Goal: Task Accomplishment & Management: Use online tool/utility

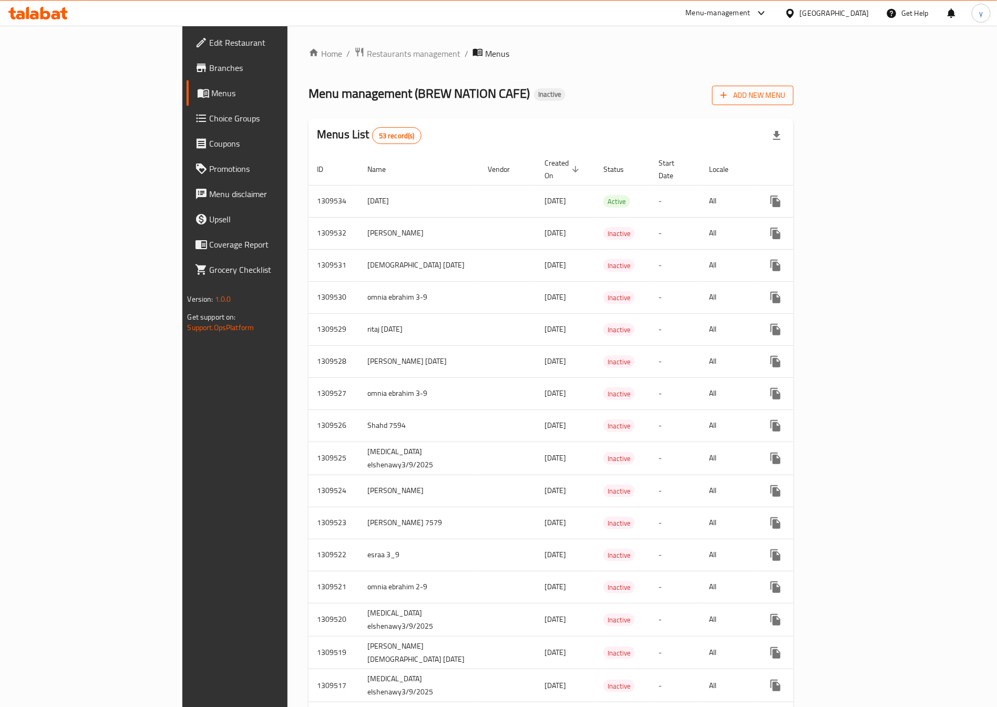
click at [785, 96] on span "Add New Menu" at bounding box center [753, 95] width 65 height 13
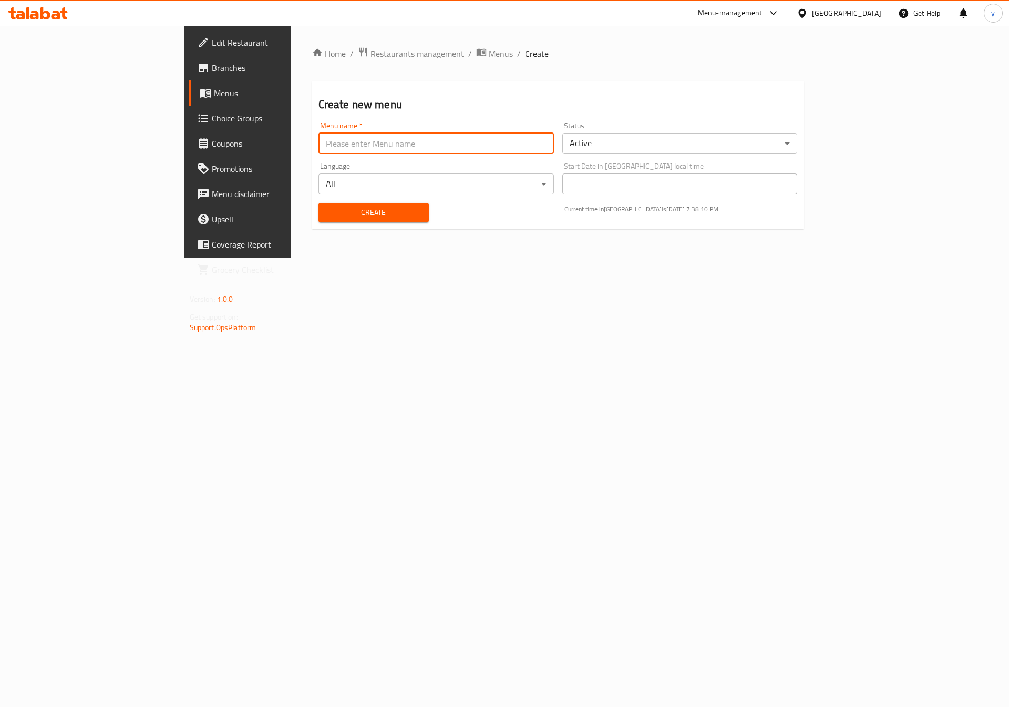
click at [380, 148] on input "text" at bounding box center [437, 143] width 236 height 21
type input "[MEDICAL_DATA] elshenawy3/9/2025"
click at [661, 150] on body "​ Menu-management Egypt Get Help y Edit Restaurant Branches Menus Choice Groups…" at bounding box center [504, 366] width 1009 height 681
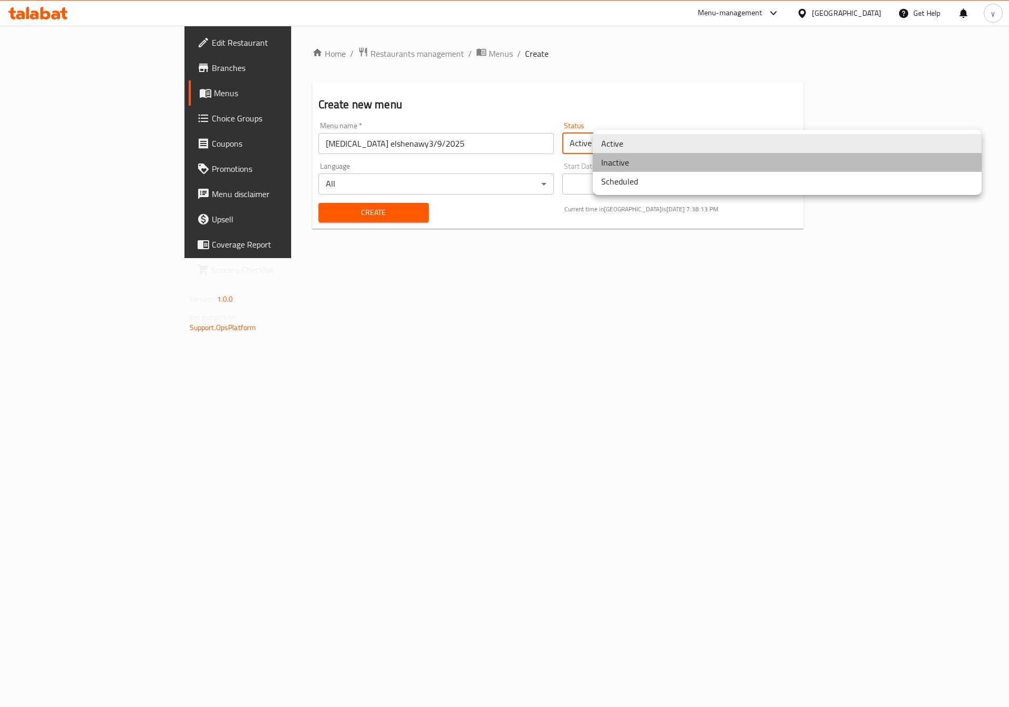
click at [668, 165] on li "Inactive" at bounding box center [787, 162] width 389 height 19
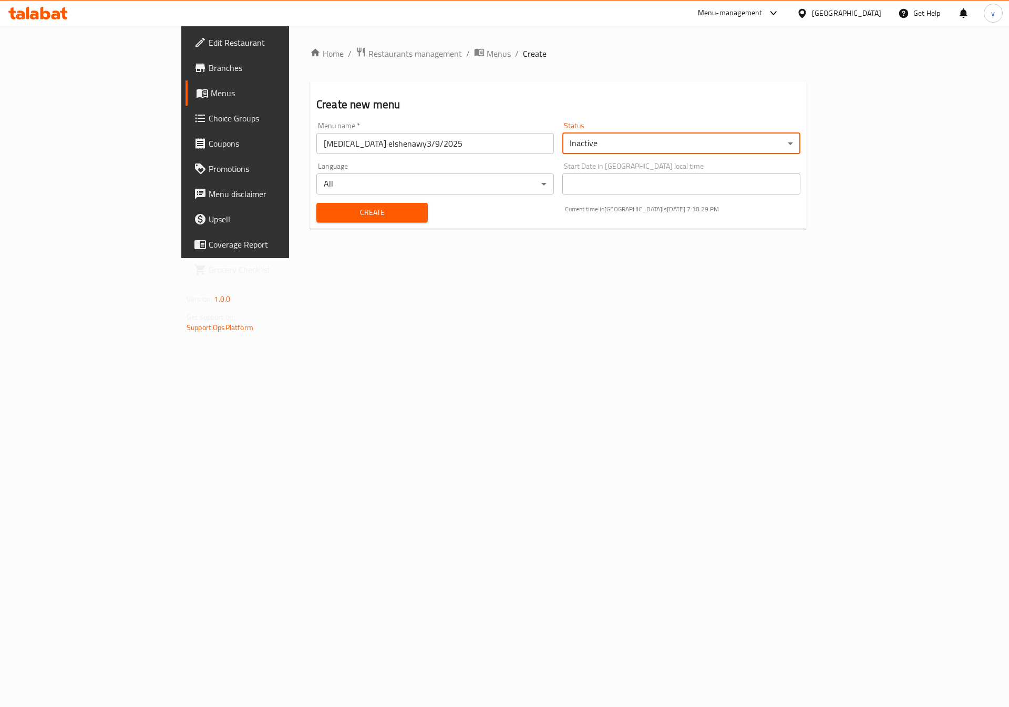
click at [349, 216] on span "Create" at bounding box center [372, 212] width 95 height 13
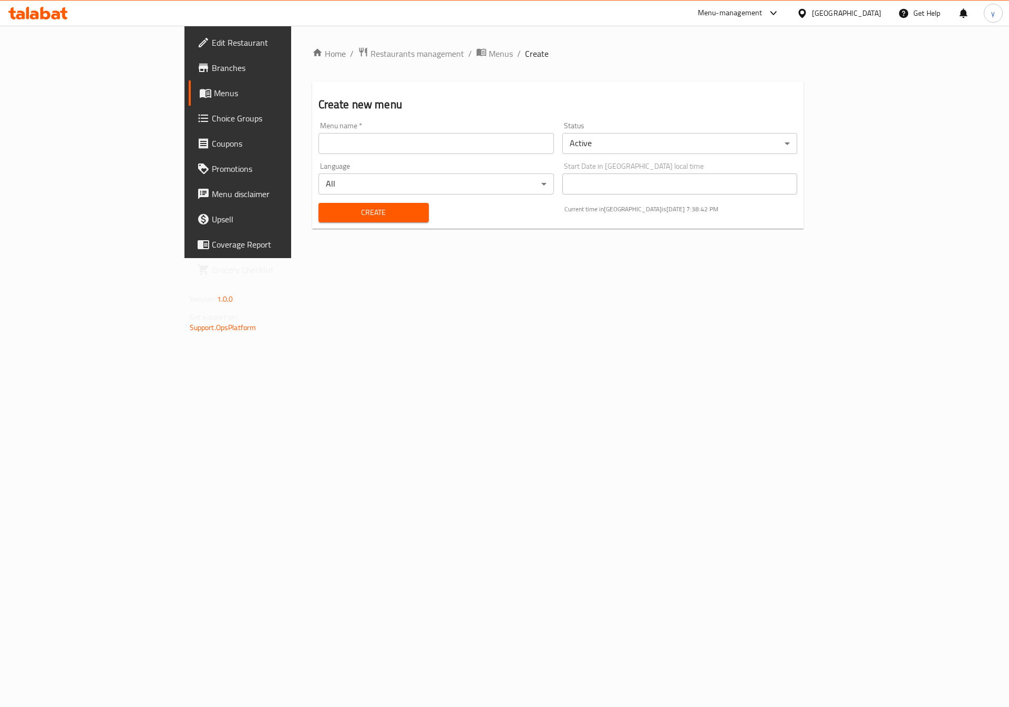
click at [189, 81] on link "Menus" at bounding box center [271, 92] width 165 height 25
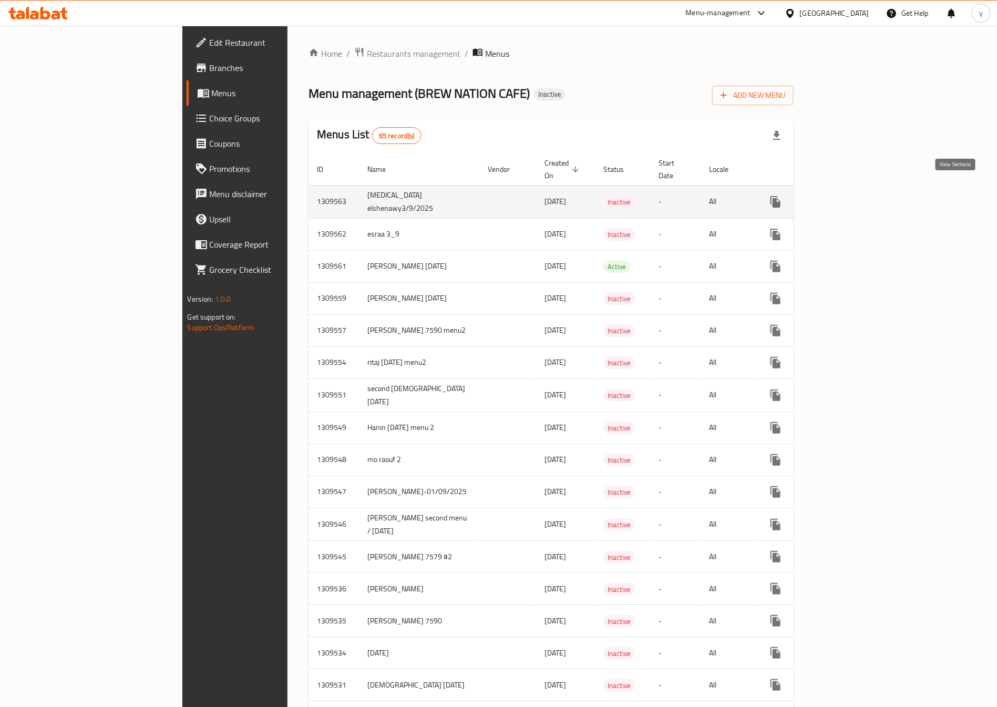
click at [858, 196] on icon "enhanced table" at bounding box center [851, 202] width 13 height 13
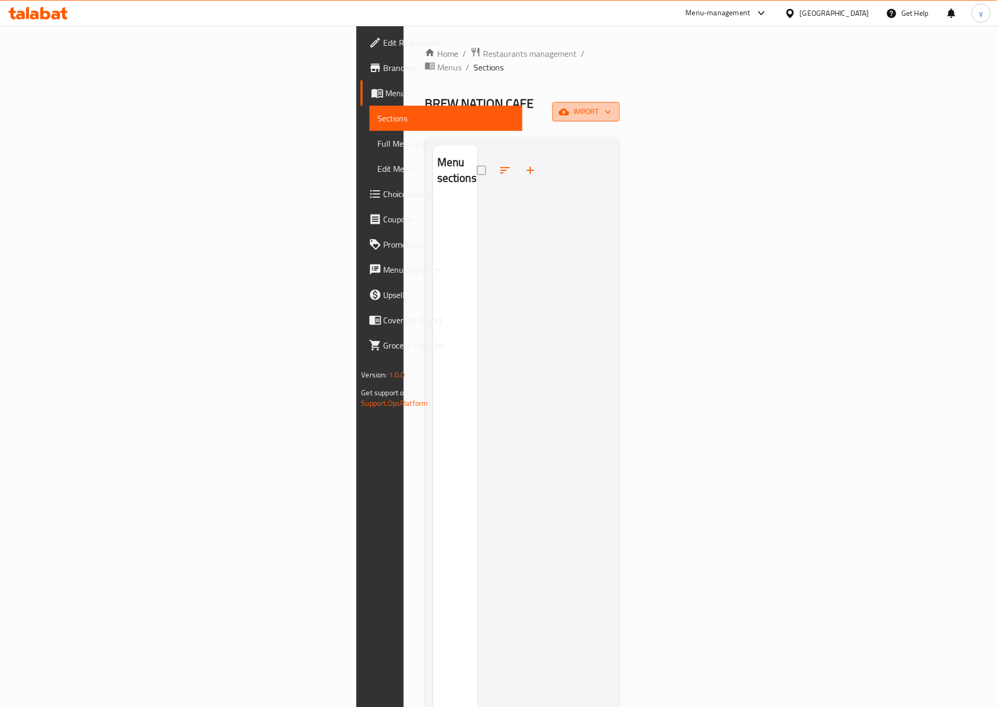
click at [611, 105] on span "import" at bounding box center [586, 111] width 50 height 13
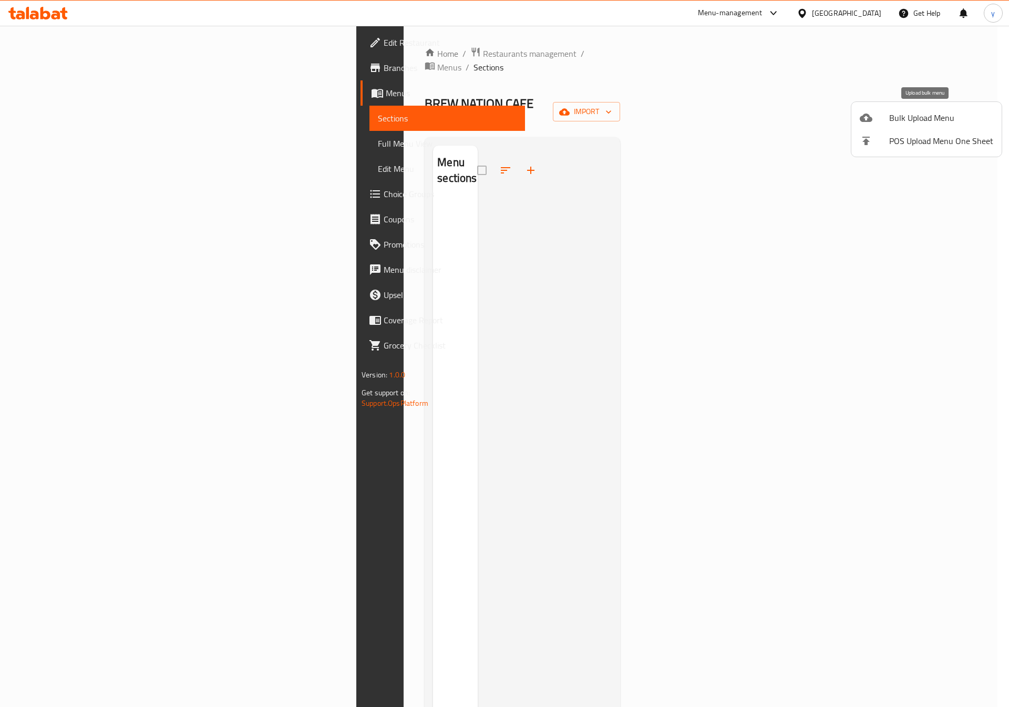
click at [948, 111] on span "Bulk Upload Menu" at bounding box center [942, 117] width 104 height 13
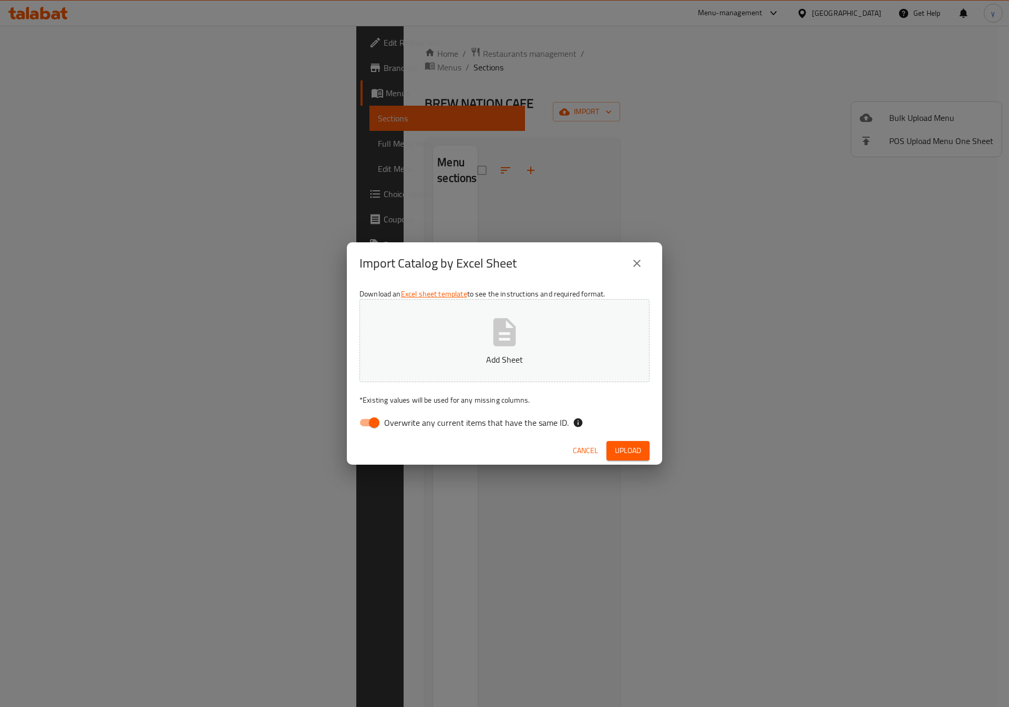
click at [543, 336] on button "Add Sheet" at bounding box center [505, 340] width 290 height 83
click at [360, 427] on input "Overwrite any current items that have the same ID." at bounding box center [374, 423] width 60 height 20
checkbox input "false"
click at [436, 355] on p "Add Sheet" at bounding box center [505, 359] width 258 height 13
click at [644, 259] on button "close" at bounding box center [637, 263] width 25 height 25
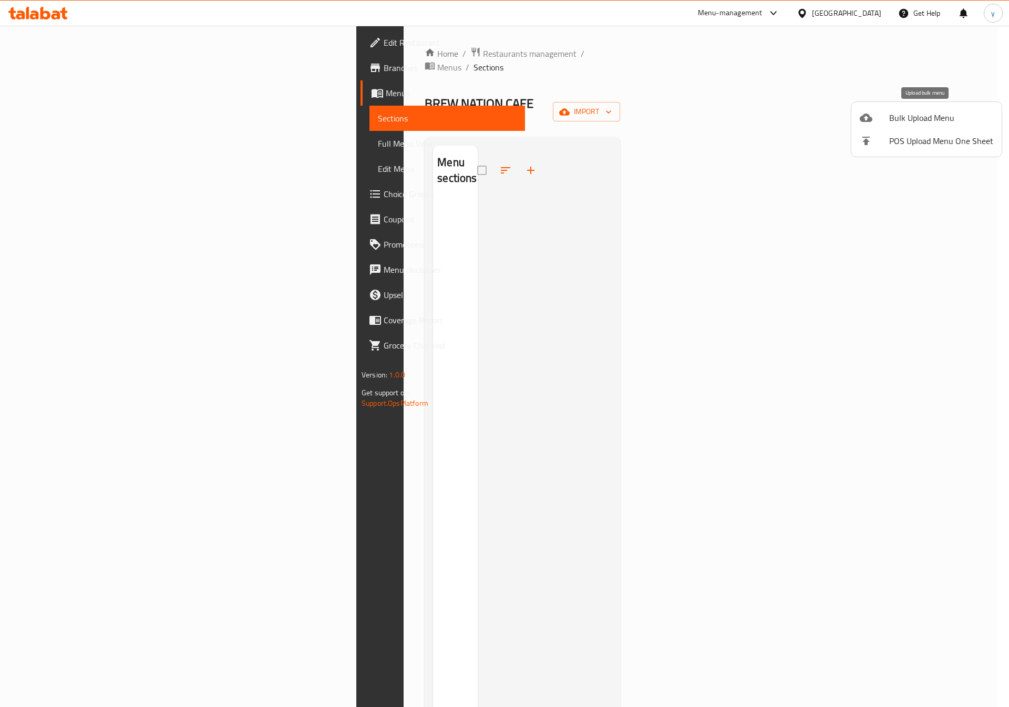
click at [893, 123] on span "Bulk Upload Menu" at bounding box center [942, 117] width 104 height 13
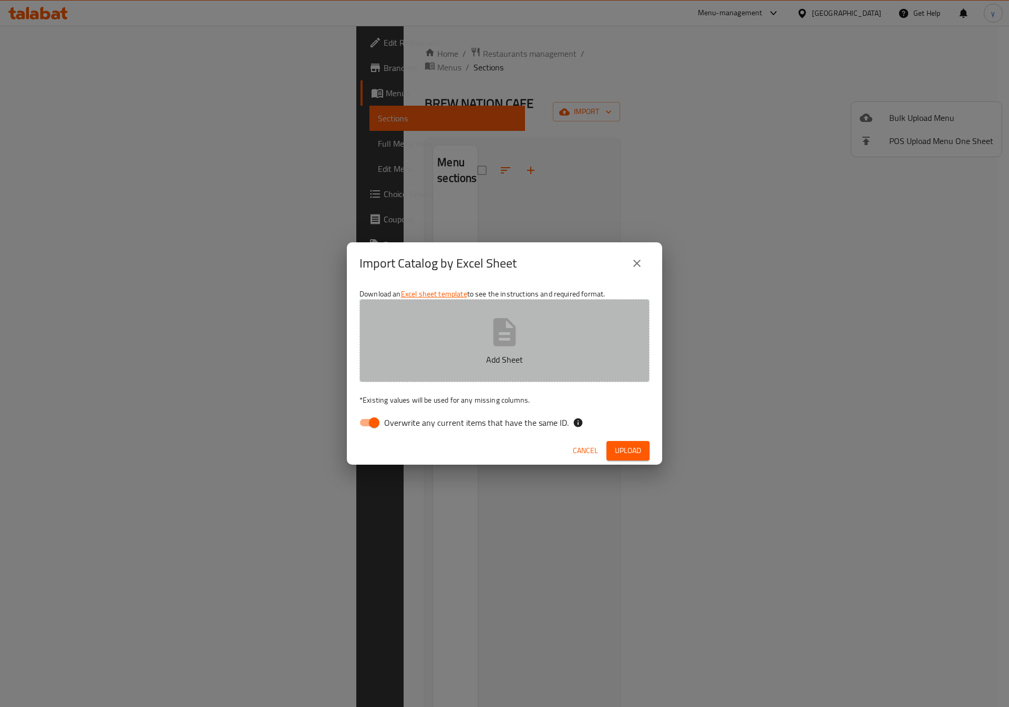
click at [492, 331] on icon "button" at bounding box center [505, 332] width 34 height 34
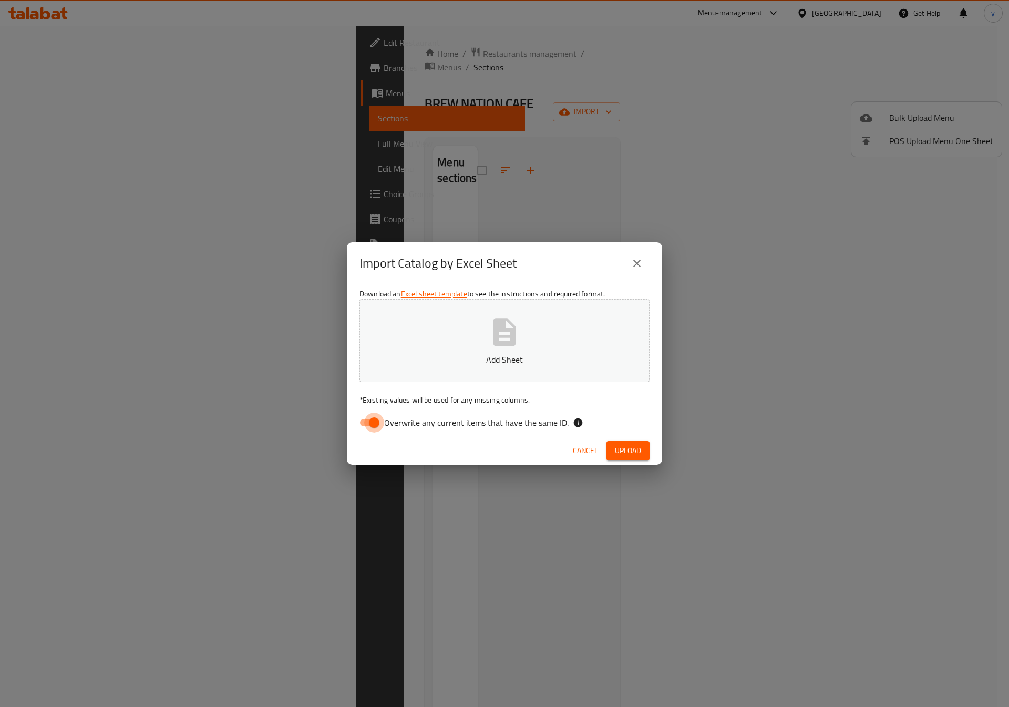
click at [374, 418] on input "Overwrite any current items that have the same ID." at bounding box center [374, 423] width 60 height 20
checkbox input "false"
click at [448, 301] on button "Add Sheet" at bounding box center [505, 340] width 290 height 83
click at [177, 115] on div "Import Catalog by Excel Sheet Download an Excel sheet template to see the instr…" at bounding box center [504, 353] width 1009 height 707
click at [632, 451] on span "Upload" at bounding box center [628, 450] width 26 height 13
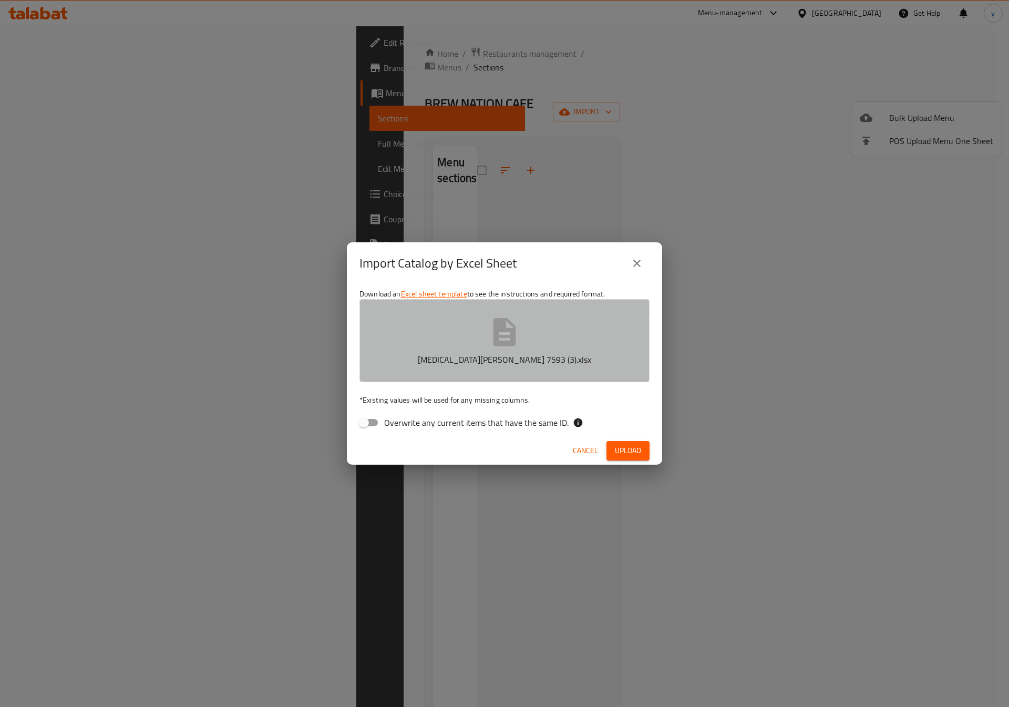
click at [478, 353] on p "yasmin elshenawy 7593 (3).xlsx" at bounding box center [505, 359] width 258 height 13
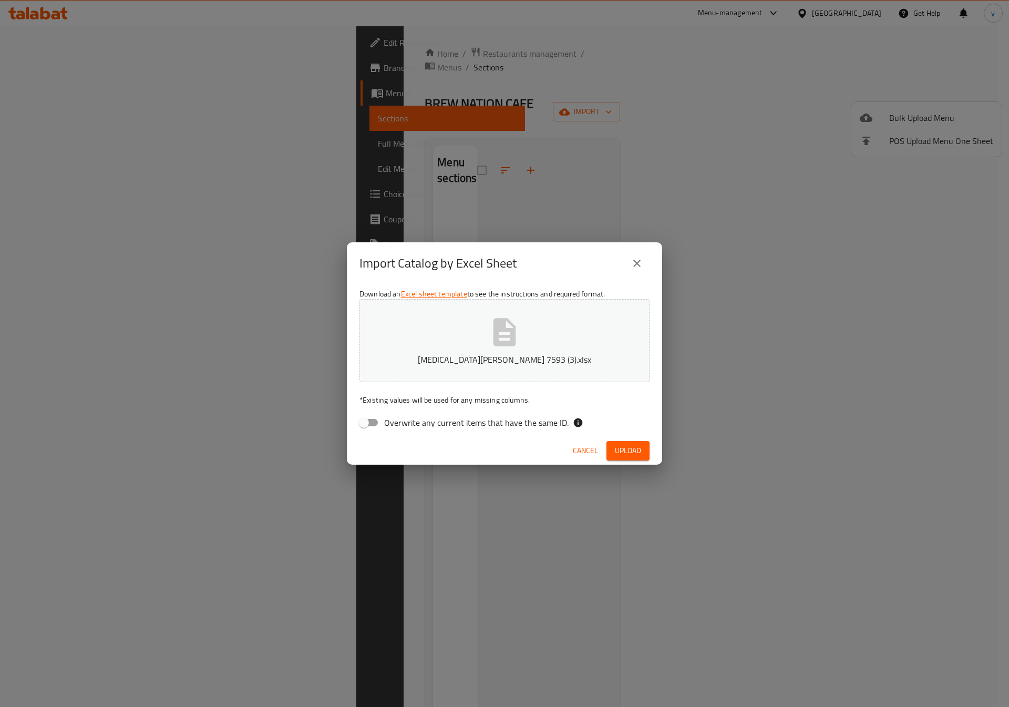
click at [639, 452] on span "Upload" at bounding box center [628, 450] width 26 height 13
click at [647, 260] on button "close" at bounding box center [637, 263] width 25 height 25
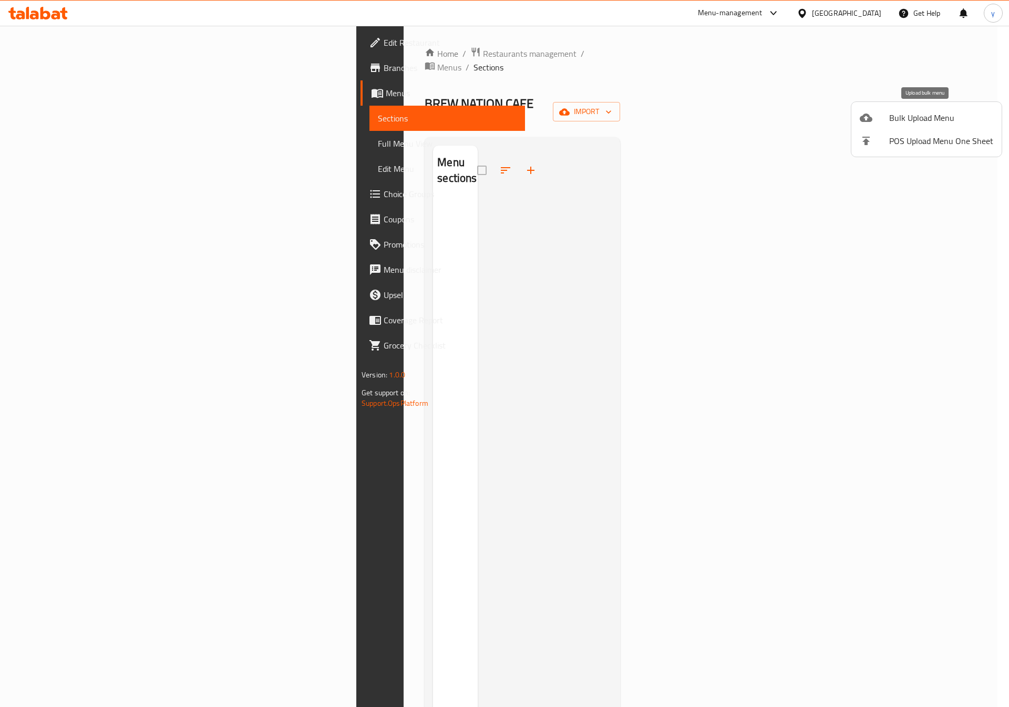
click at [941, 111] on span "Bulk Upload Menu" at bounding box center [942, 117] width 104 height 13
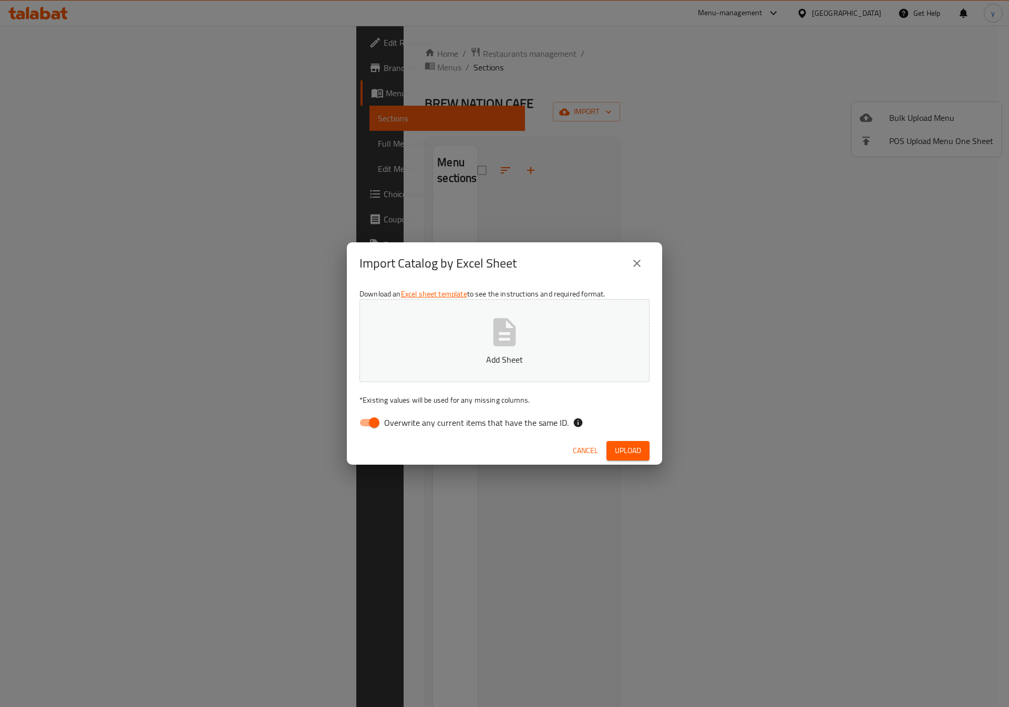
click at [506, 325] on icon "button" at bounding box center [505, 332] width 34 height 34
click at [374, 424] on input "Overwrite any current items that have the same ID." at bounding box center [374, 423] width 60 height 20
checkbox input "false"
click at [434, 333] on button "Add Sheet" at bounding box center [505, 340] width 290 height 83
click at [628, 453] on span "Upload" at bounding box center [628, 450] width 26 height 13
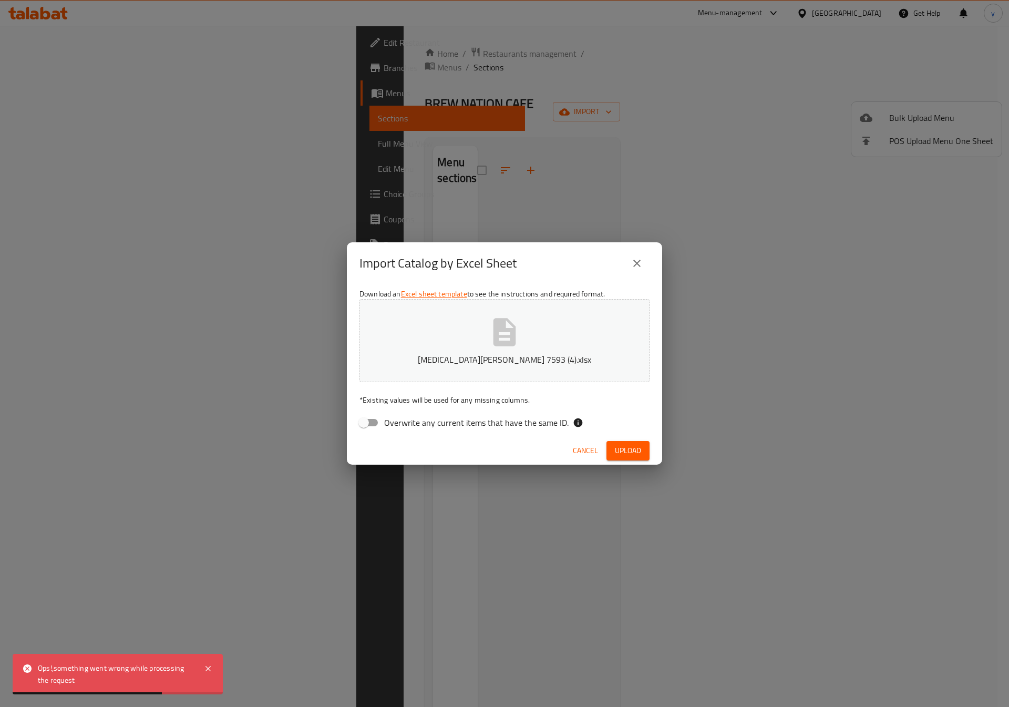
click at [634, 261] on icon "close" at bounding box center [637, 263] width 13 height 13
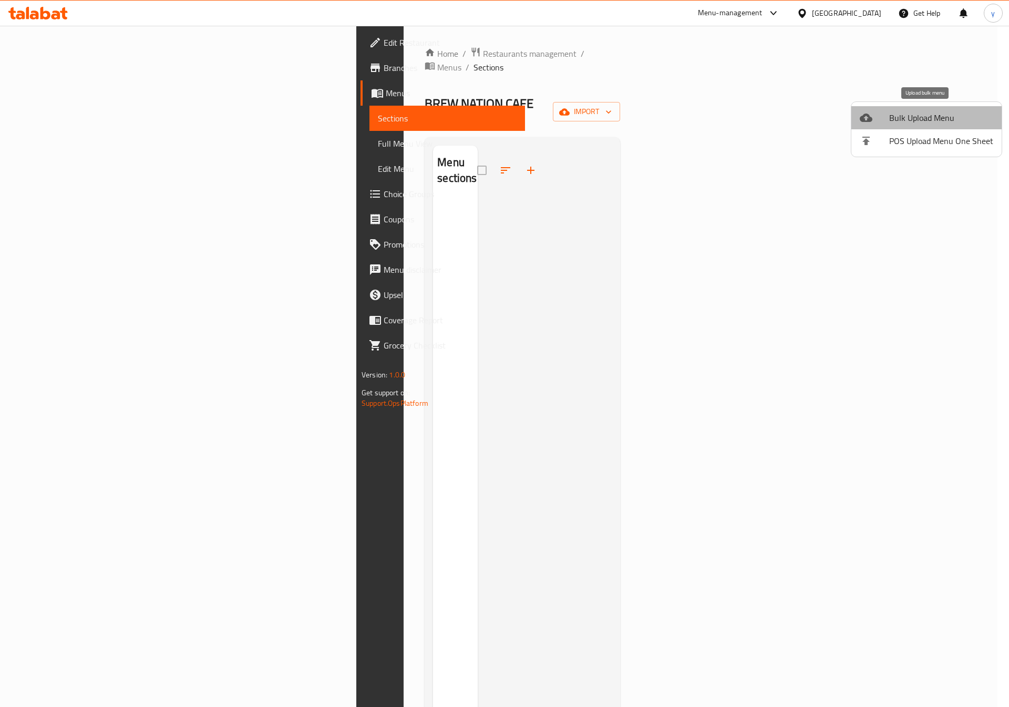
click at [931, 119] on span "Bulk Upload Menu" at bounding box center [942, 117] width 104 height 13
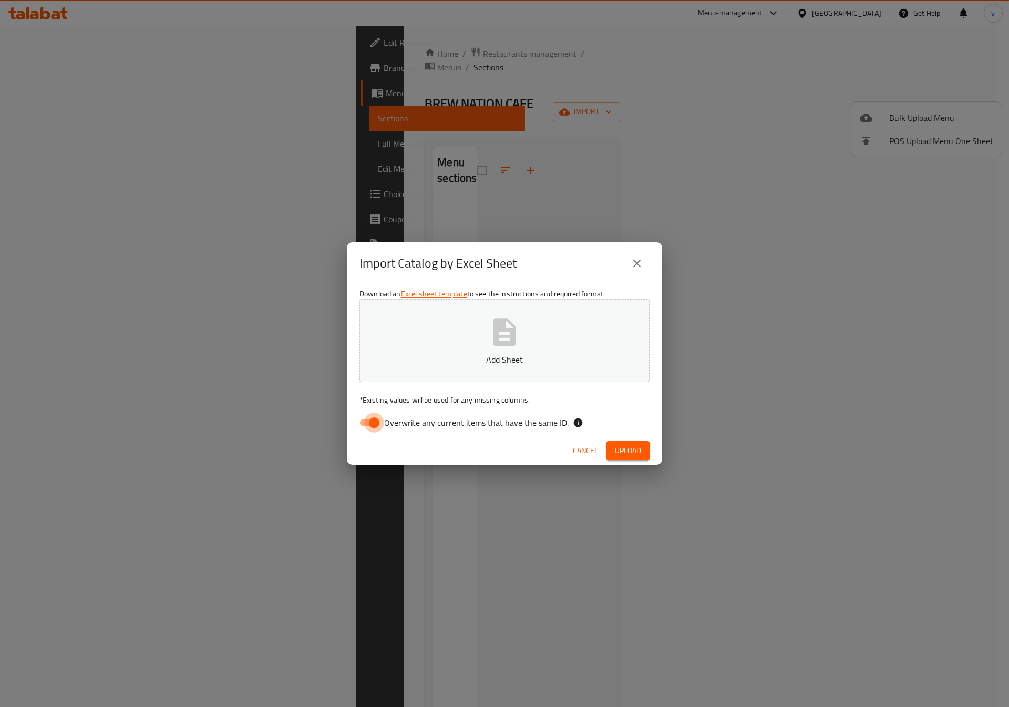
click at [373, 422] on input "Overwrite any current items that have the same ID." at bounding box center [374, 423] width 60 height 20
checkbox input "false"
click at [628, 455] on span "Upload" at bounding box center [628, 450] width 26 height 13
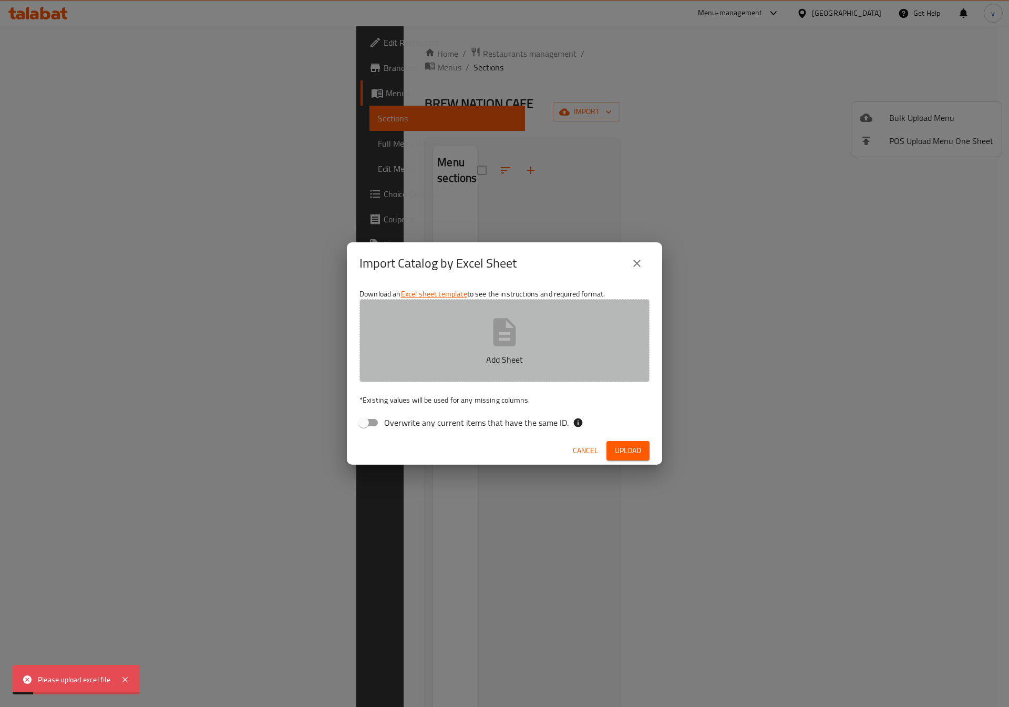
click at [592, 358] on p "Add Sheet" at bounding box center [505, 359] width 258 height 13
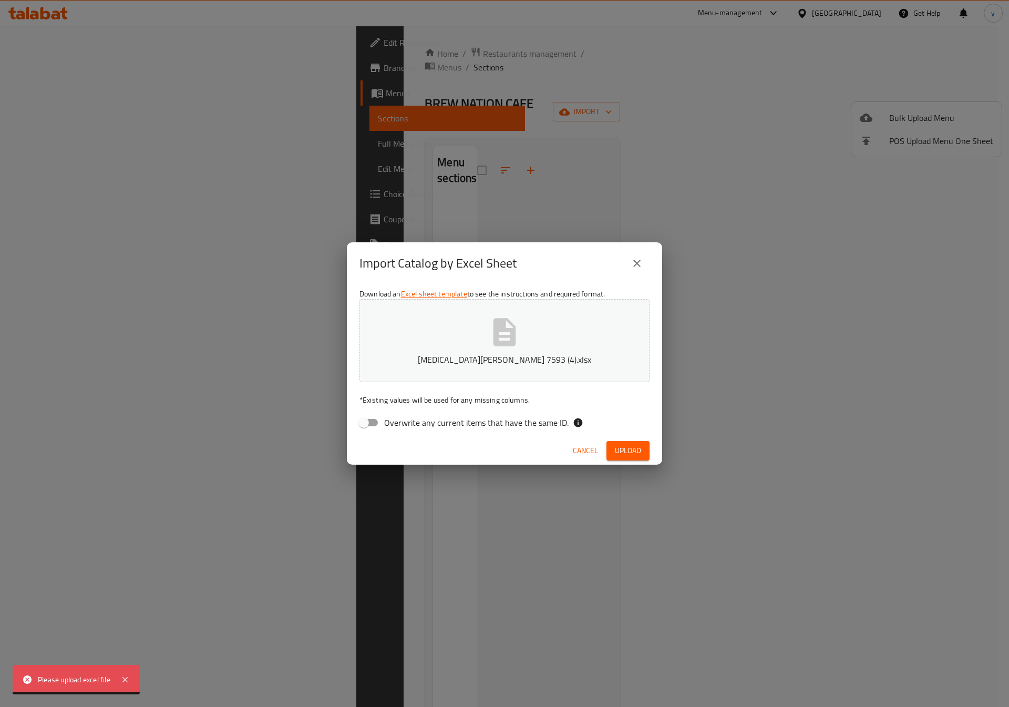
click at [637, 457] on span "Upload" at bounding box center [628, 450] width 26 height 13
click at [644, 262] on button "close" at bounding box center [637, 263] width 25 height 25
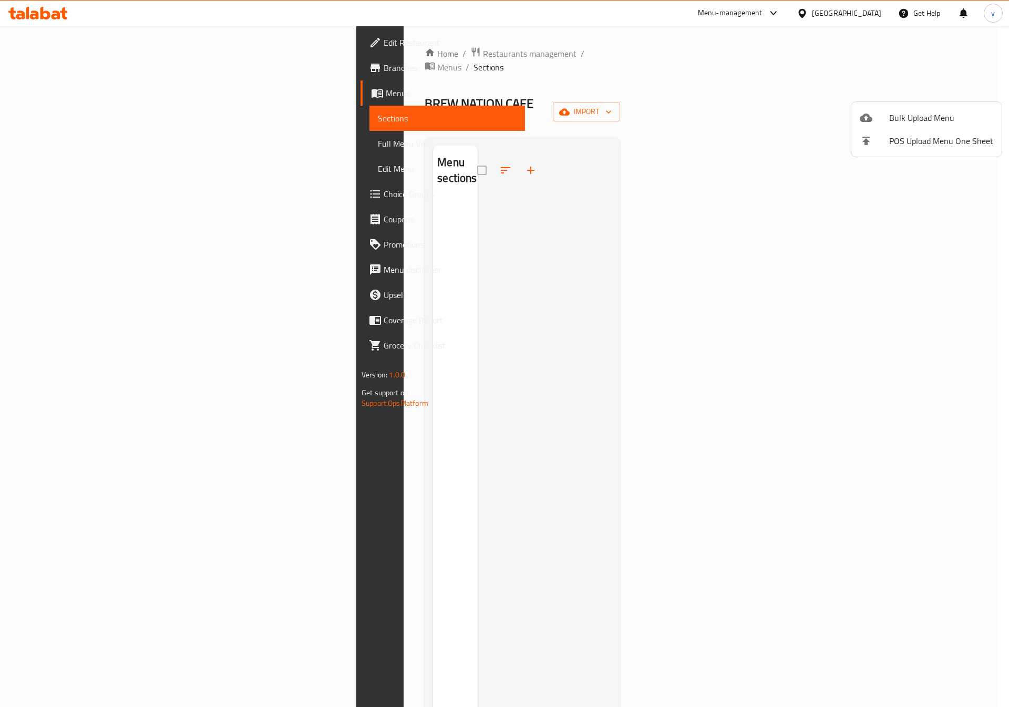
click at [795, 272] on div at bounding box center [504, 353] width 1009 height 707
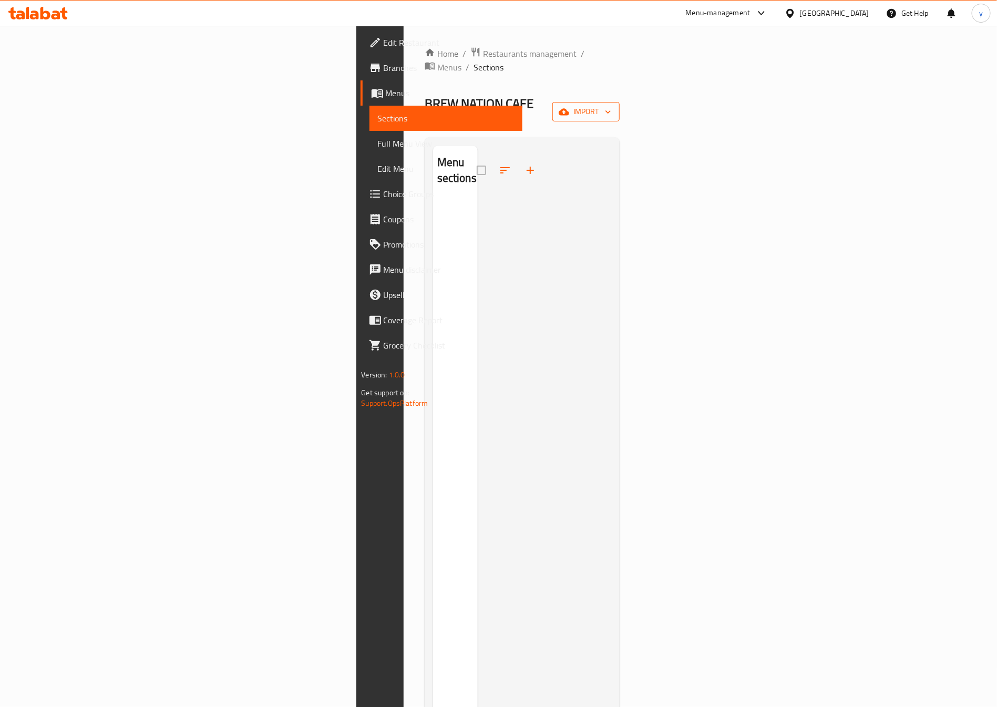
click at [611, 105] on span "import" at bounding box center [586, 111] width 50 height 13
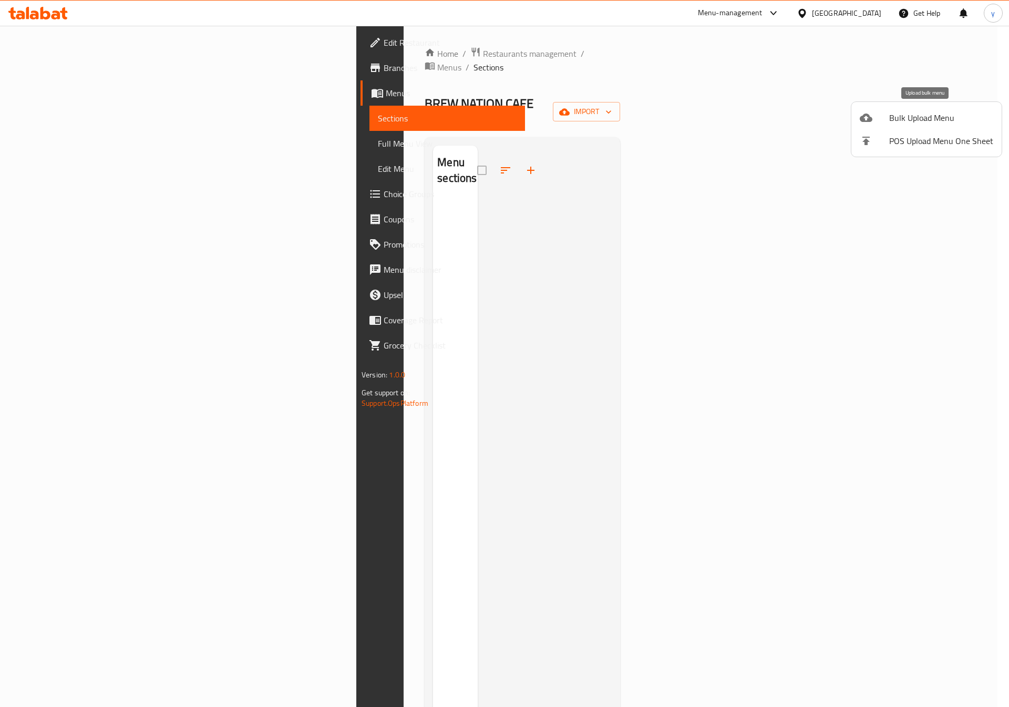
click at [893, 124] on span "Bulk Upload Menu" at bounding box center [942, 117] width 104 height 13
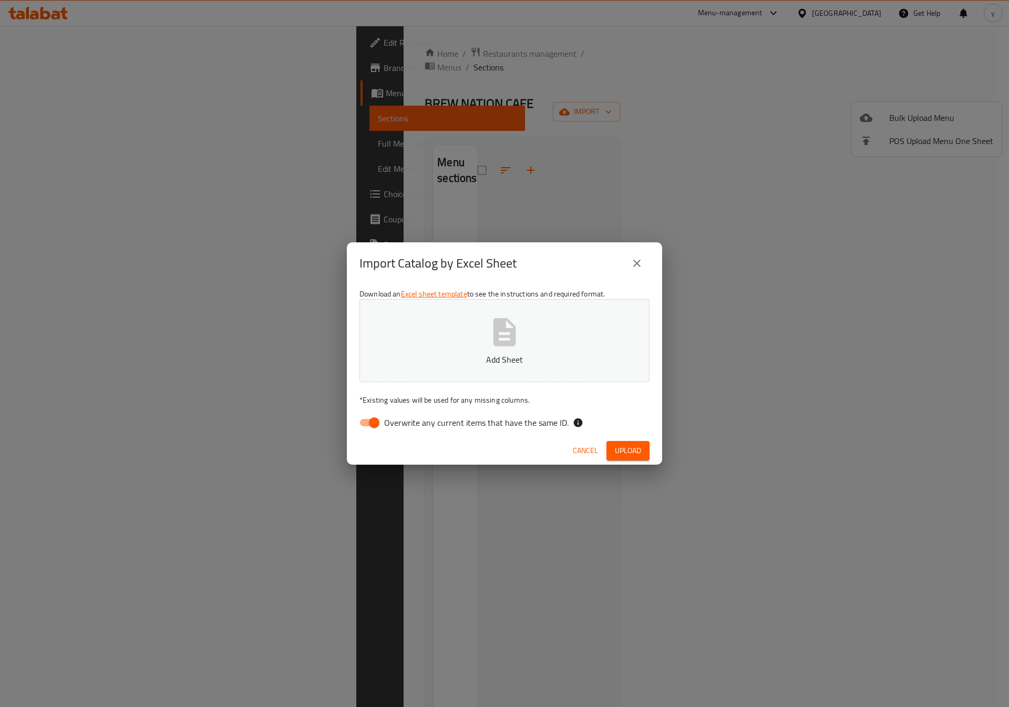
click at [593, 326] on button "Add Sheet" at bounding box center [505, 340] width 290 height 83
click at [642, 452] on button "Upload" at bounding box center [628, 450] width 43 height 19
drag, startPoint x: 335, startPoint y: 425, endPoint x: 347, endPoint y: 422, distance: 12.5
click at [341, 424] on div "Import Catalog by Excel Sheet Download an Excel sheet template to see the instr…" at bounding box center [504, 353] width 1009 height 707
click at [374, 418] on input "Overwrite any current items that have the same ID." at bounding box center [374, 423] width 60 height 20
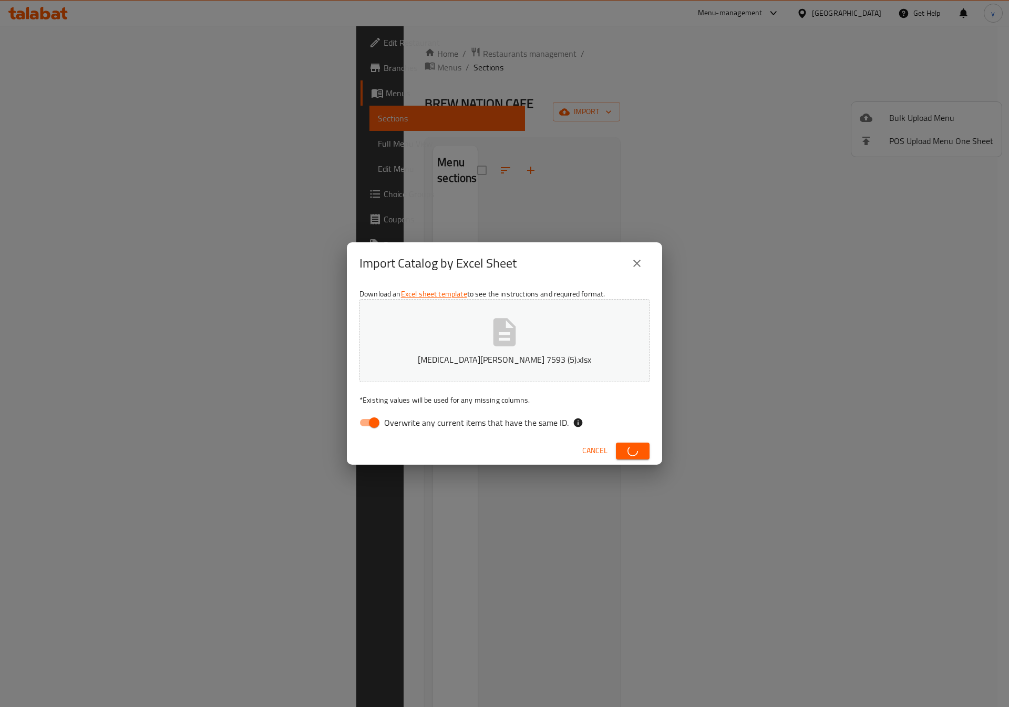
checkbox input "false"
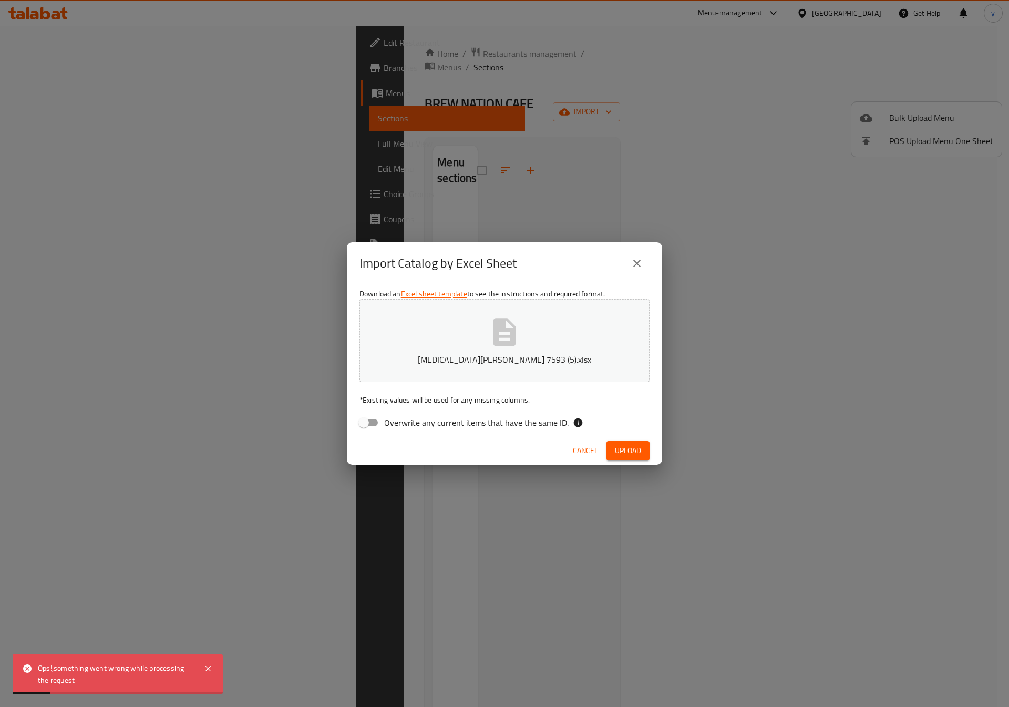
click at [645, 452] on button "Upload" at bounding box center [628, 450] width 43 height 19
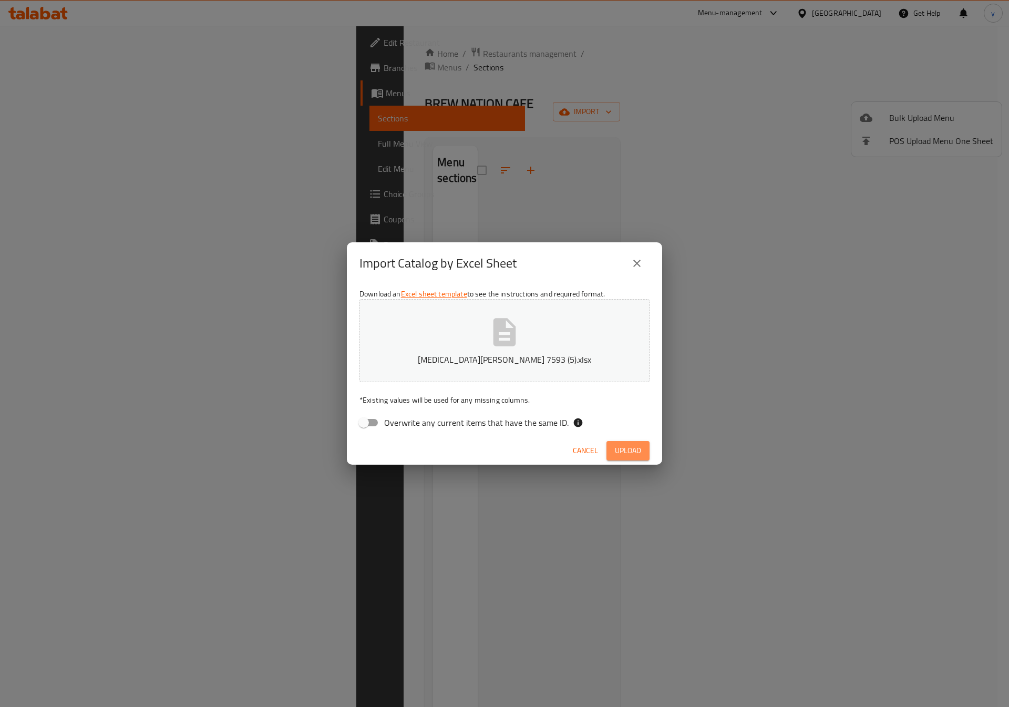
click at [647, 453] on button "Upload" at bounding box center [628, 450] width 43 height 19
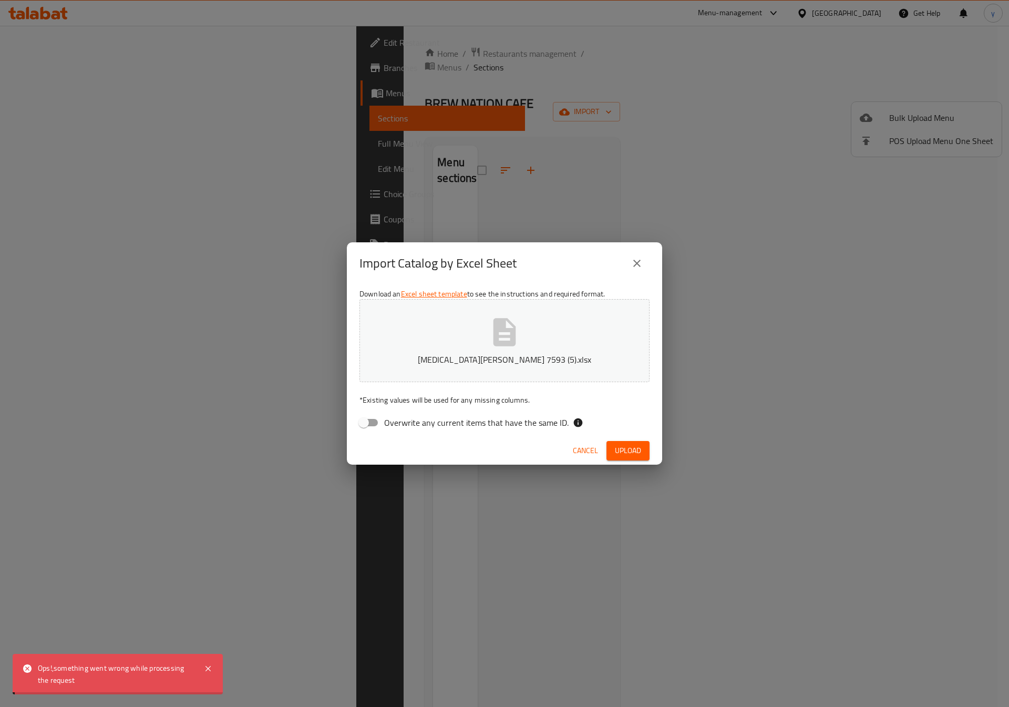
click at [642, 266] on icon "close" at bounding box center [637, 263] width 13 height 13
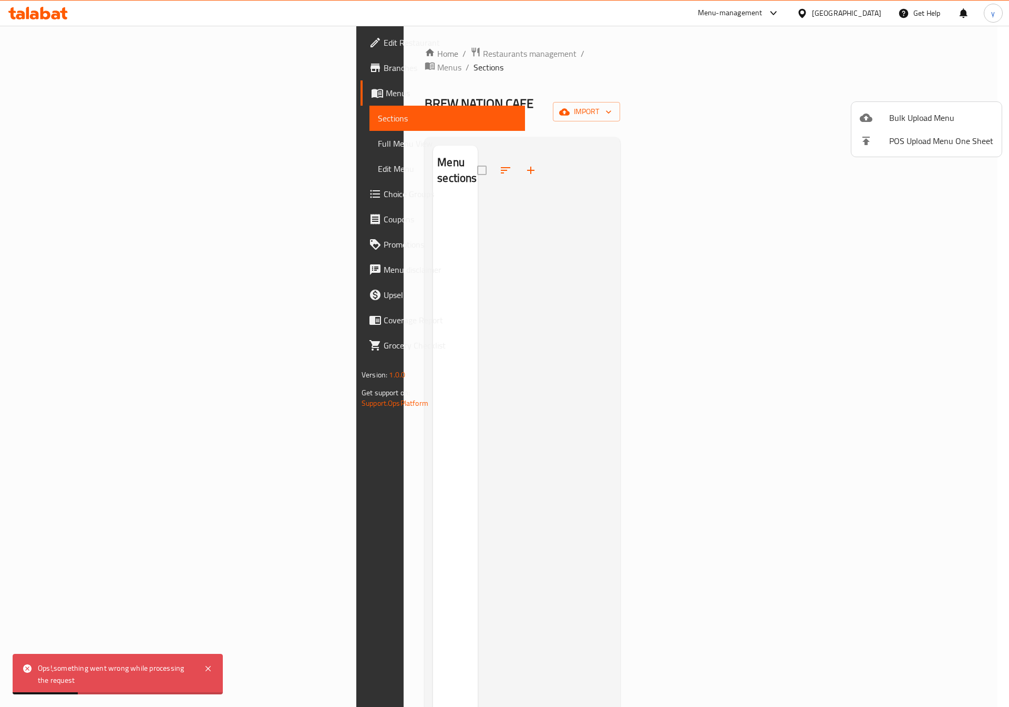
click at [942, 114] on span "Bulk Upload Menu" at bounding box center [942, 117] width 104 height 13
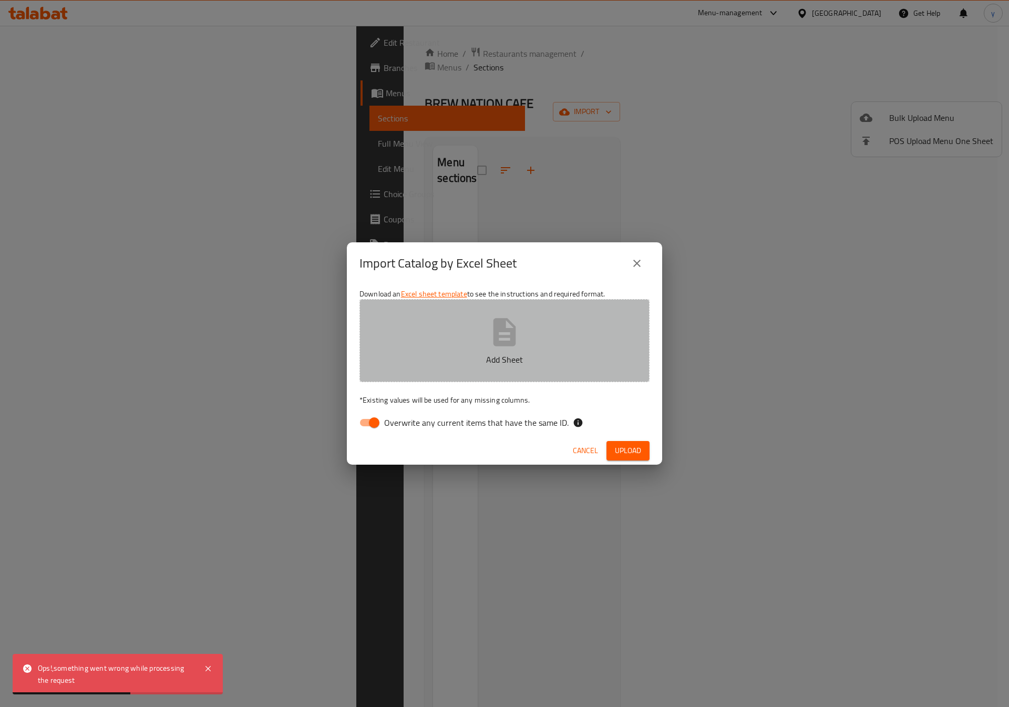
click at [497, 338] on icon "button" at bounding box center [505, 332] width 23 height 28
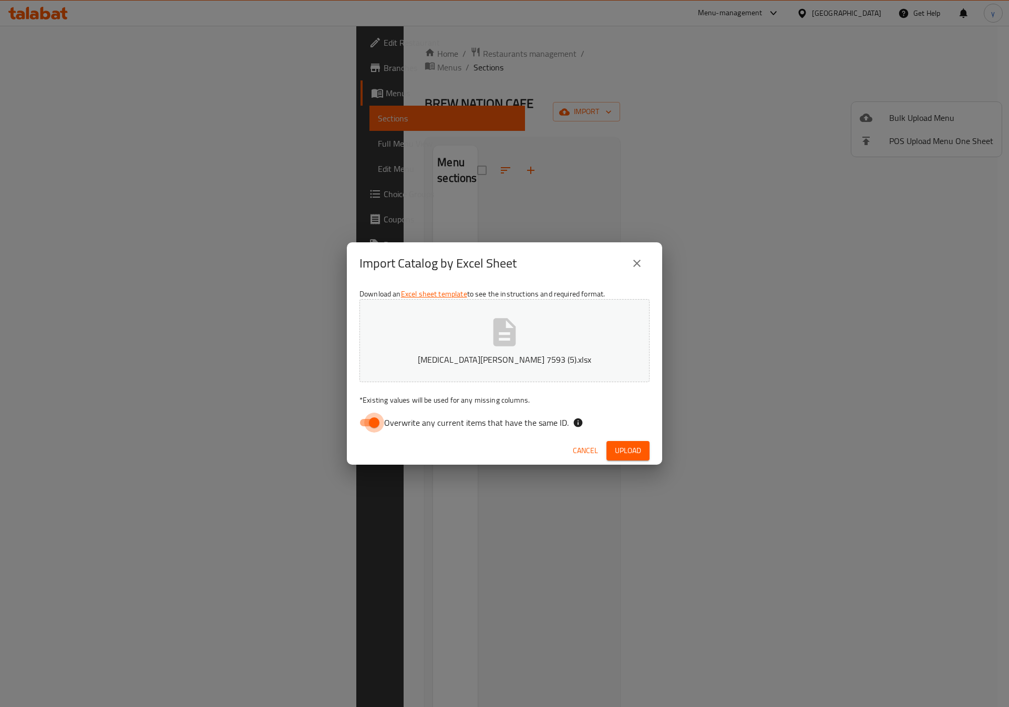
drag, startPoint x: 371, startPoint y: 430, endPoint x: 423, endPoint y: 437, distance: 53.2
click at [374, 430] on input "Overwrite any current items that have the same ID." at bounding box center [374, 423] width 60 height 20
click at [631, 448] on span "Upload" at bounding box center [628, 450] width 26 height 13
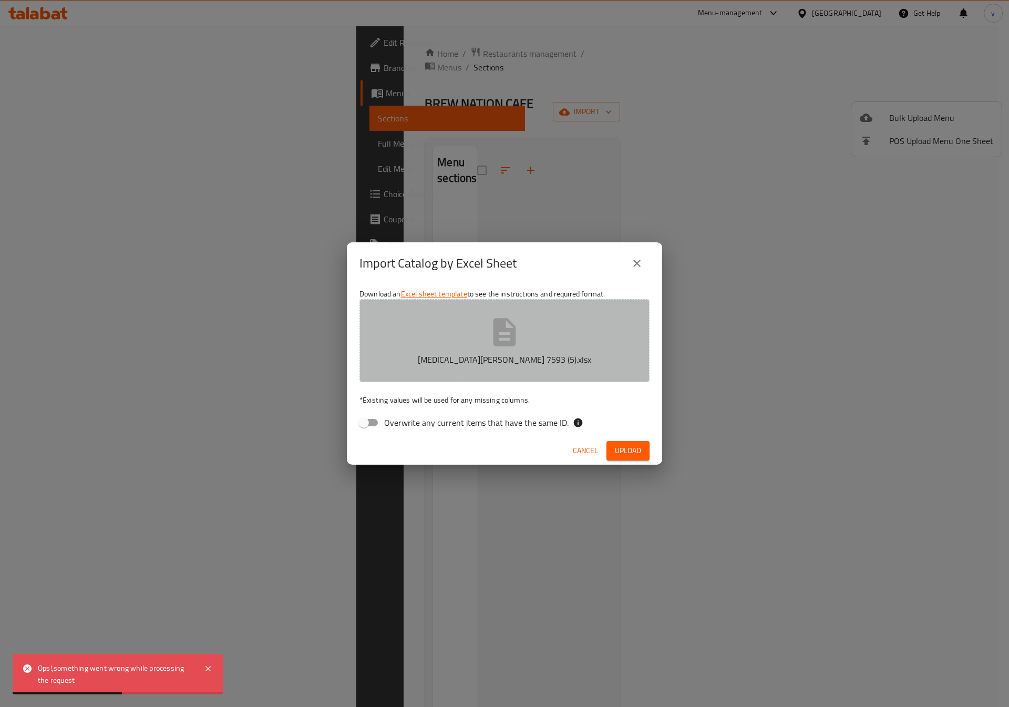
click at [513, 338] on icon "button" at bounding box center [505, 332] width 23 height 28
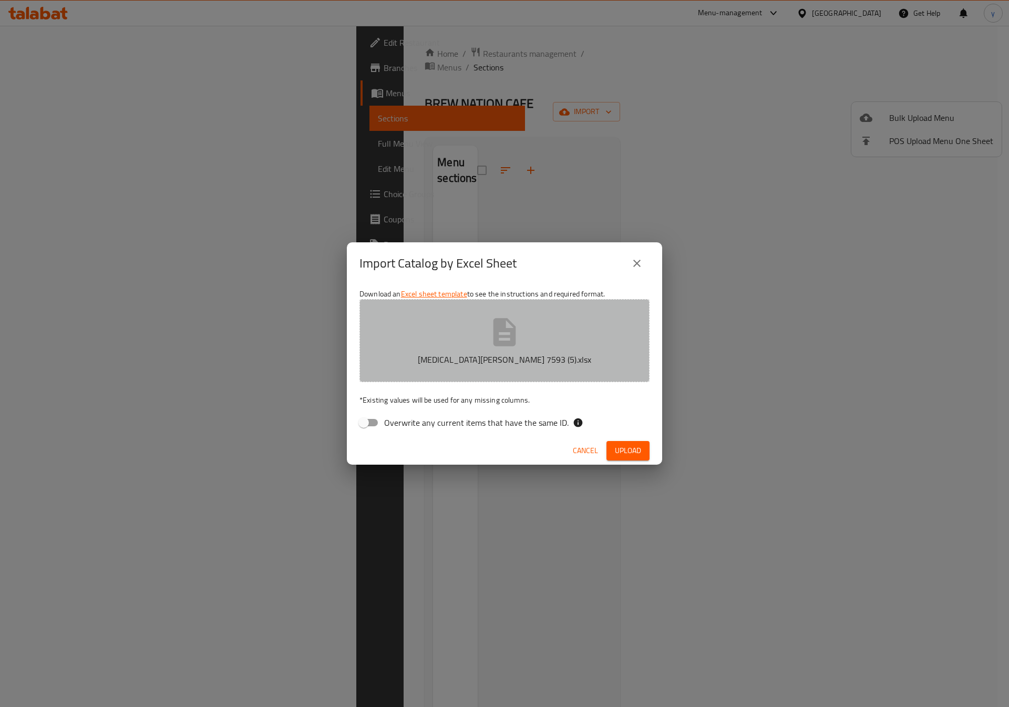
click at [532, 347] on button "yasmin elshenawy 7593 (5).xlsx" at bounding box center [505, 340] width 290 height 83
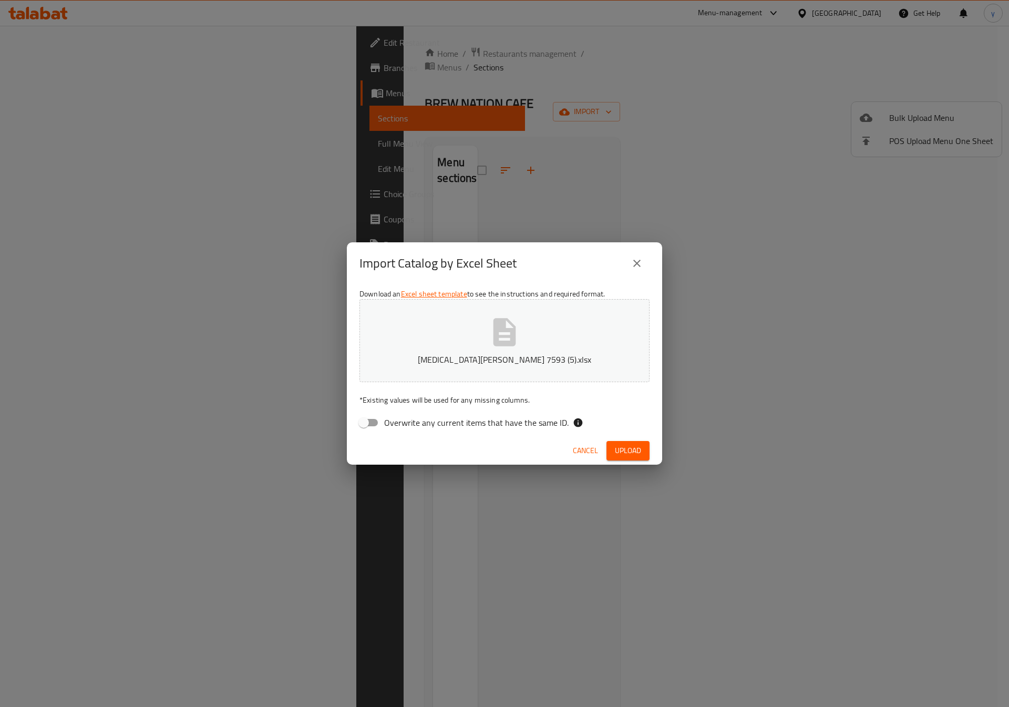
click at [527, 324] on button "yasmin elshenawy 7593 (5).xlsx" at bounding box center [505, 340] width 290 height 83
click at [617, 325] on button "yasmin elshenawy 7593 (5).xlsx" at bounding box center [505, 340] width 290 height 83
click at [625, 450] on span "Upload" at bounding box center [628, 450] width 26 height 13
click at [624, 459] on button "Upload" at bounding box center [628, 450] width 43 height 19
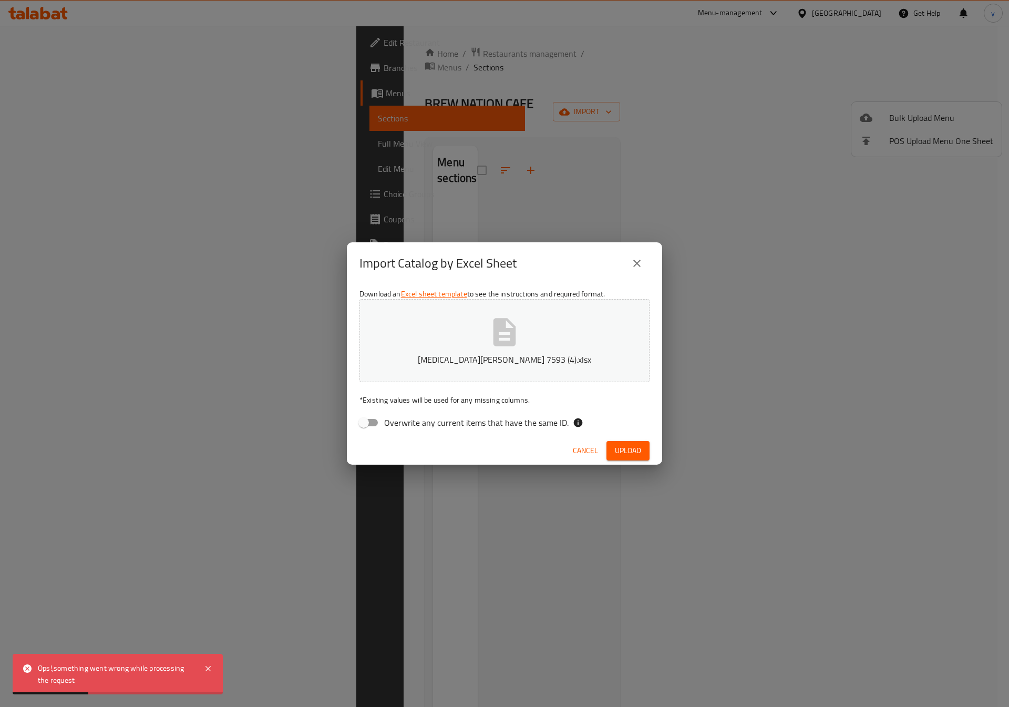
click at [508, 330] on icon "button" at bounding box center [505, 332] width 23 height 28
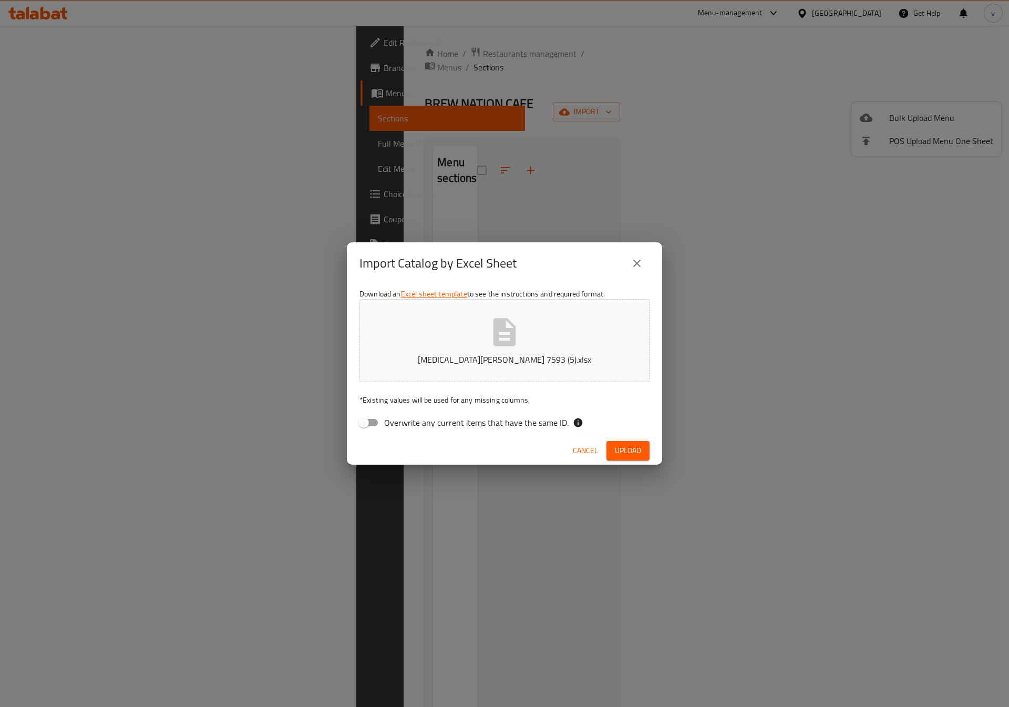
click at [376, 420] on input "Overwrite any current items that have the same ID." at bounding box center [364, 423] width 60 height 20
click at [366, 417] on input "Overwrite any current items that have the same ID." at bounding box center [374, 423] width 60 height 20
checkbox input "false"
click at [625, 453] on span "Upload" at bounding box center [628, 450] width 26 height 13
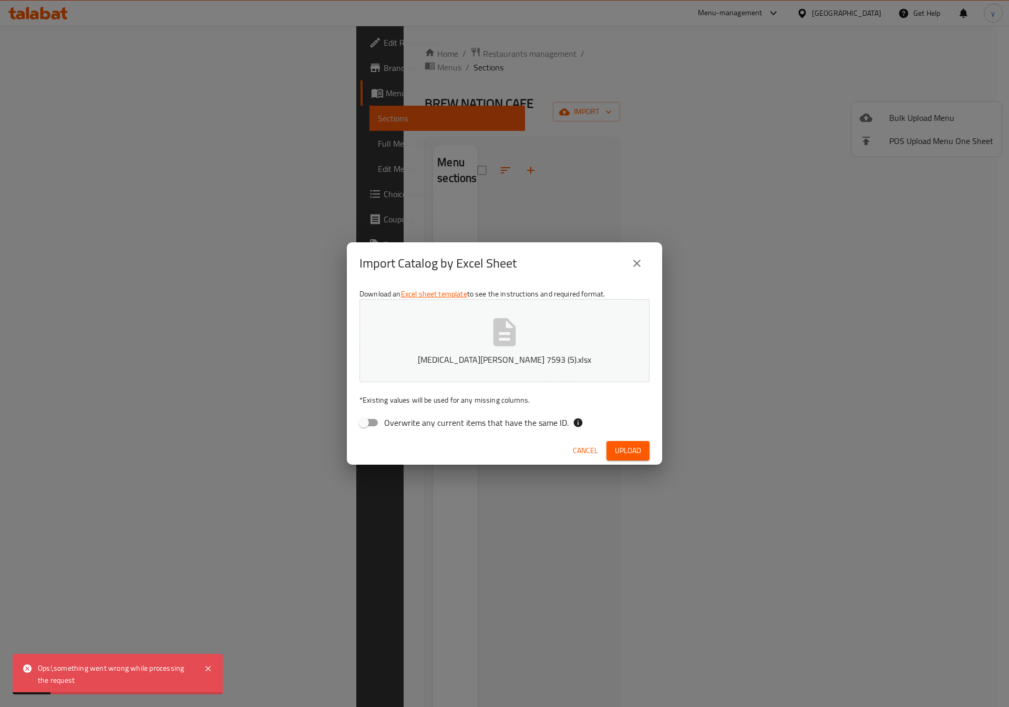
click at [552, 349] on button "yasmin elshenawy 7593 (5).xlsx" at bounding box center [505, 340] width 290 height 83
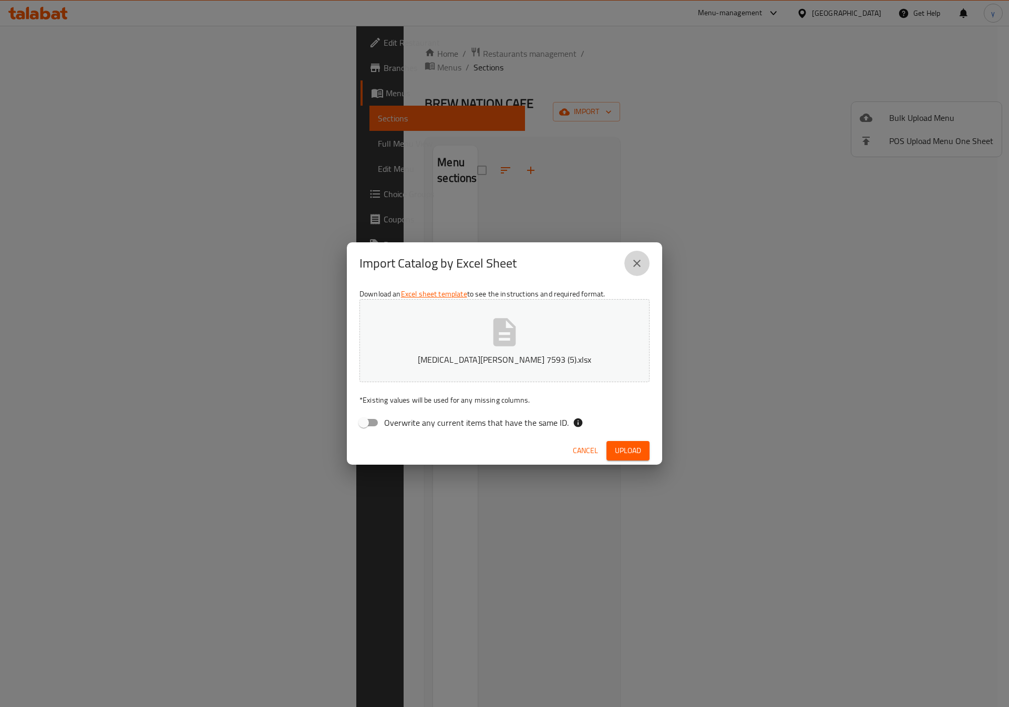
drag, startPoint x: 635, startPoint y: 262, endPoint x: 748, endPoint y: 142, distance: 165.1
click at [636, 263] on icon "close" at bounding box center [637, 263] width 13 height 13
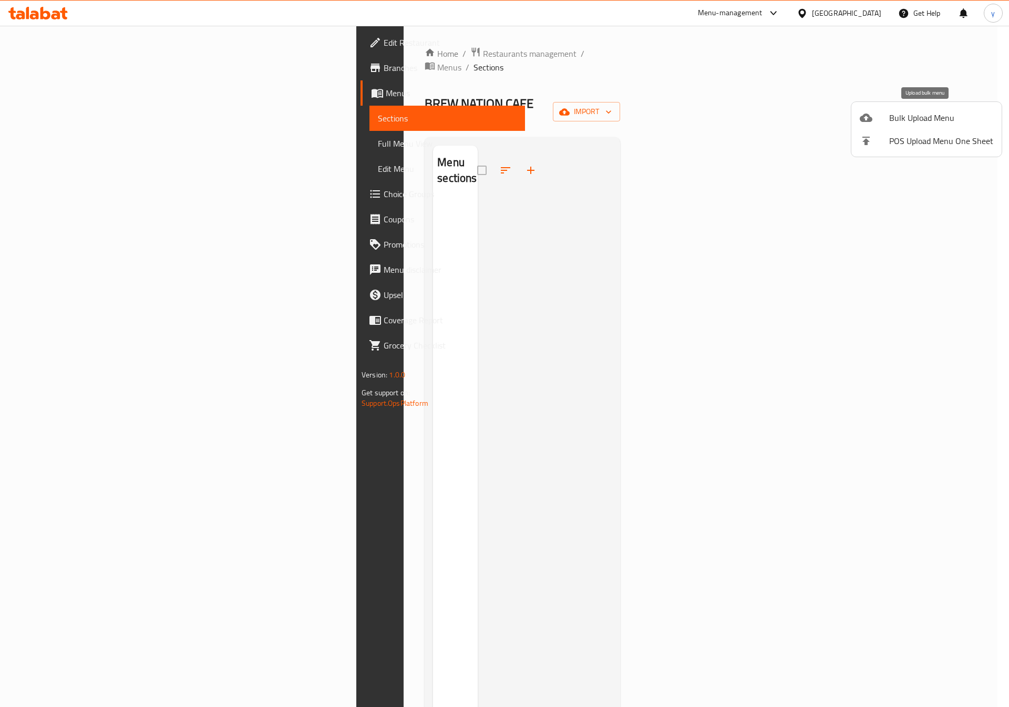
click at [923, 119] on span "Bulk Upload Menu" at bounding box center [942, 117] width 104 height 13
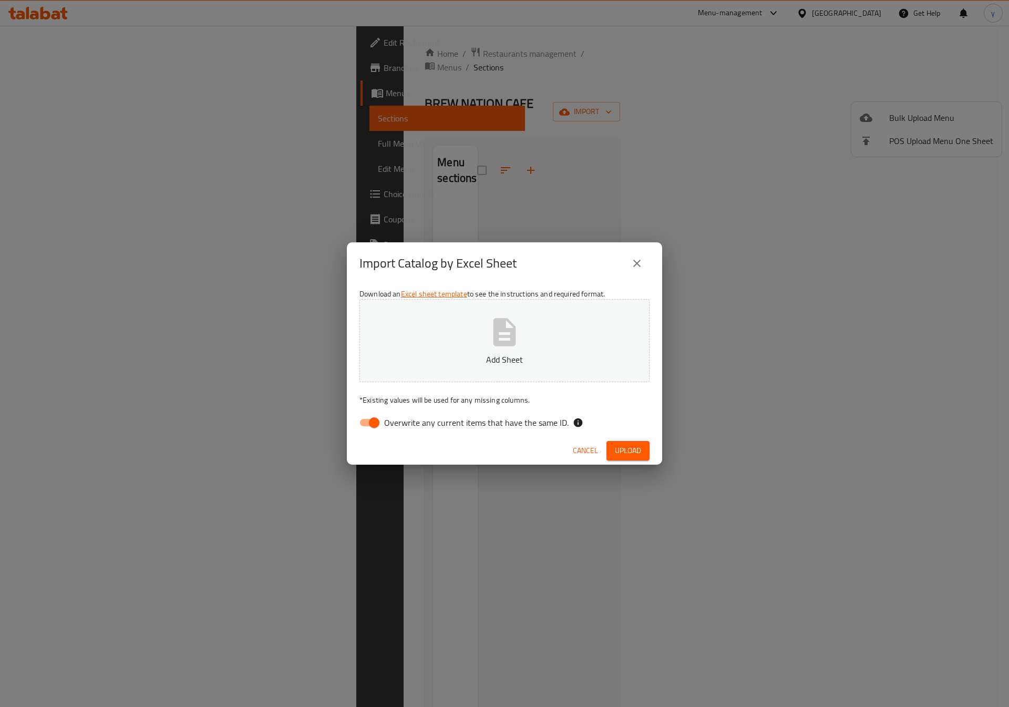
click at [508, 341] on icon "button" at bounding box center [505, 332] width 23 height 28
click at [377, 423] on input "Overwrite any current items that have the same ID." at bounding box center [374, 423] width 60 height 20
checkbox input "false"
click at [629, 448] on span "Upload" at bounding box center [628, 450] width 26 height 13
click at [635, 262] on icon "close" at bounding box center [637, 263] width 13 height 13
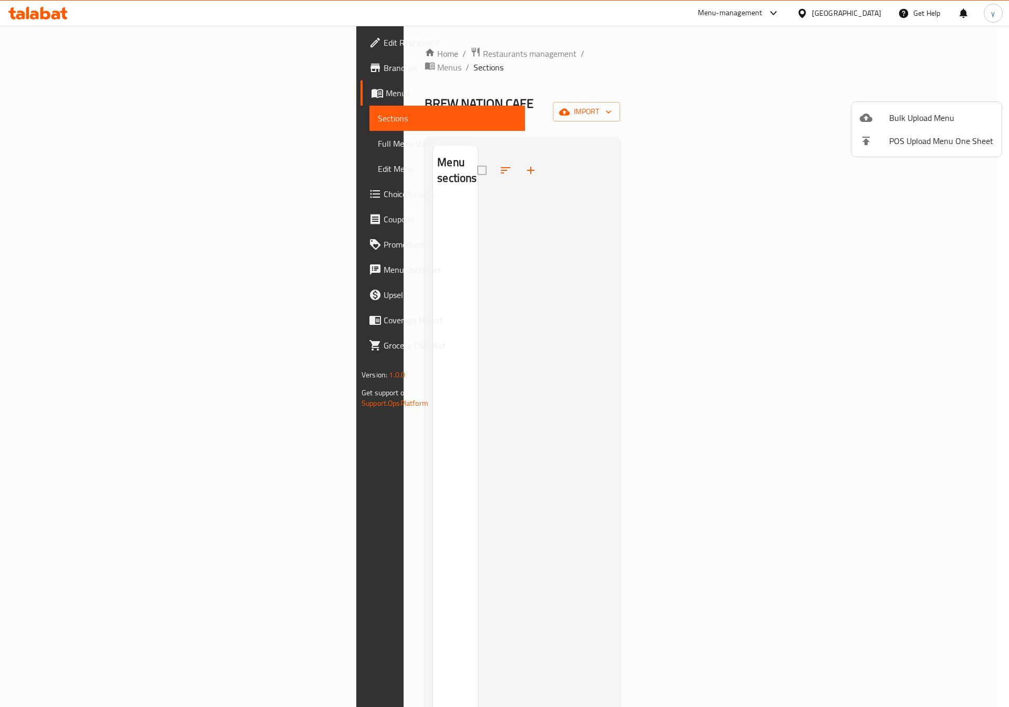
click at [34, 92] on div at bounding box center [504, 353] width 1009 height 707
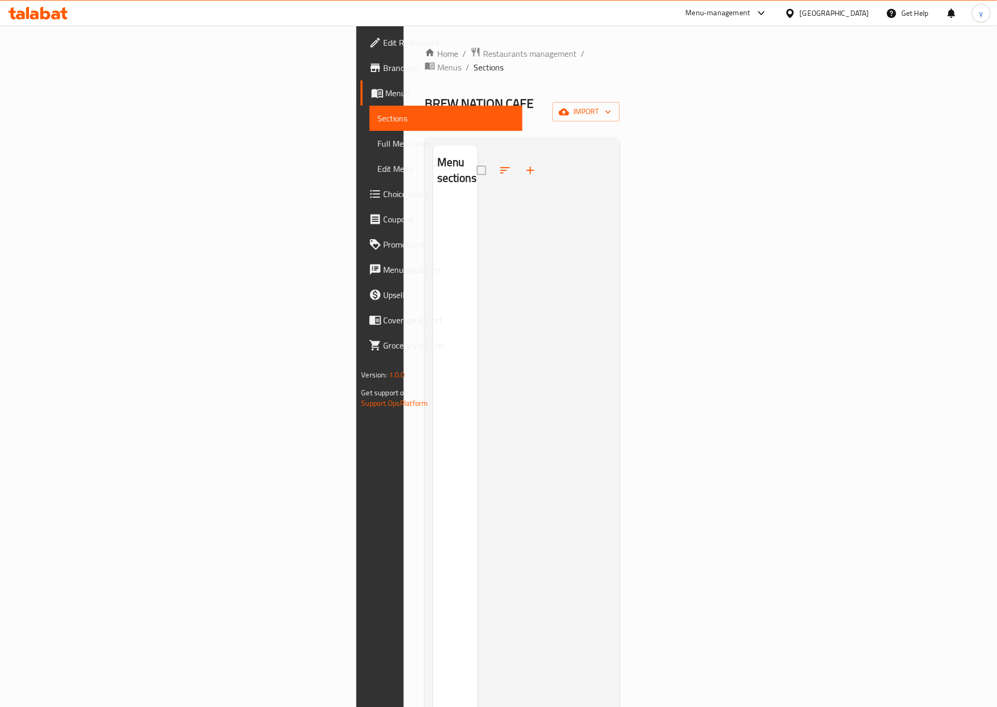
click at [386, 92] on span "Menus" at bounding box center [450, 93] width 129 height 13
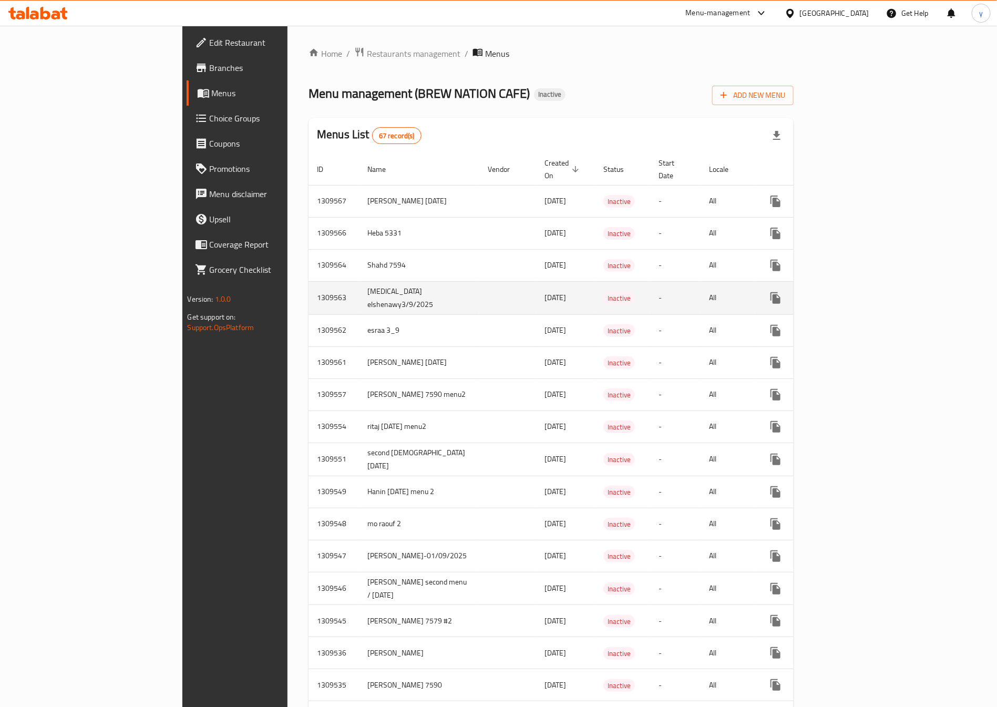
click at [536, 297] on td "03/09/2025" at bounding box center [565, 297] width 59 height 33
click at [830, 293] on icon "enhanced table" at bounding box center [826, 297] width 7 height 9
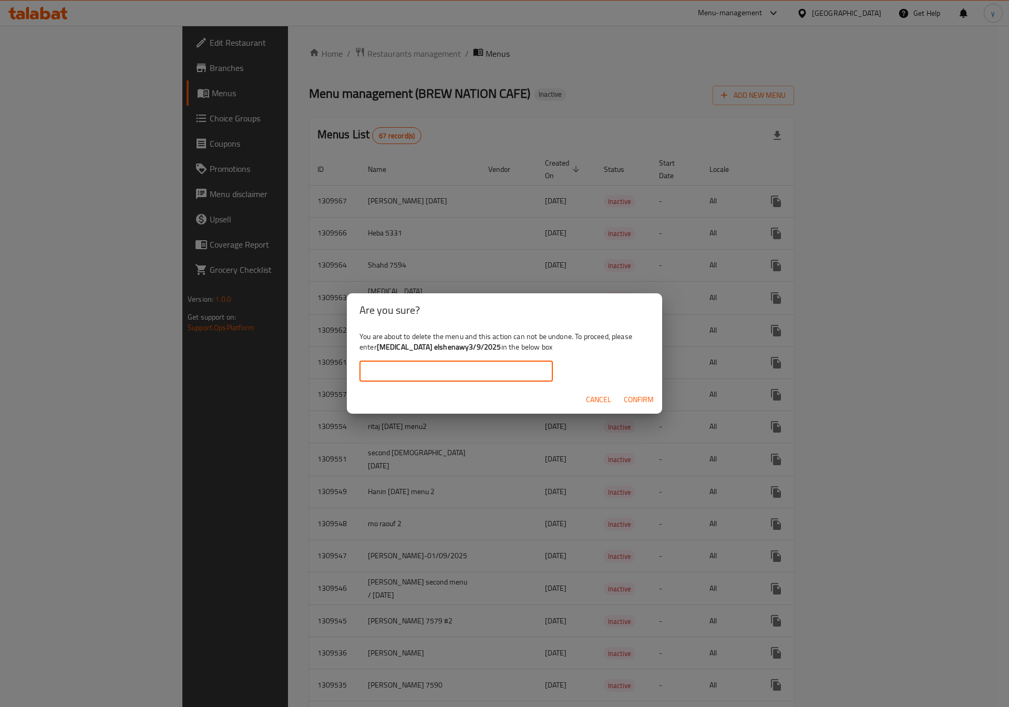
drag, startPoint x: 482, startPoint y: 371, endPoint x: 413, endPoint y: 359, distance: 69.4
click at [479, 371] on input "text" at bounding box center [456, 371] width 193 height 21
drag, startPoint x: 467, startPoint y: 345, endPoint x: 428, endPoint y: 349, distance: 39.1
click at [427, 349] on b "yasmin elshenawy3/9/2025" at bounding box center [439, 347] width 125 height 14
drag, startPoint x: 431, startPoint y: 349, endPoint x: 442, endPoint y: 349, distance: 11.6
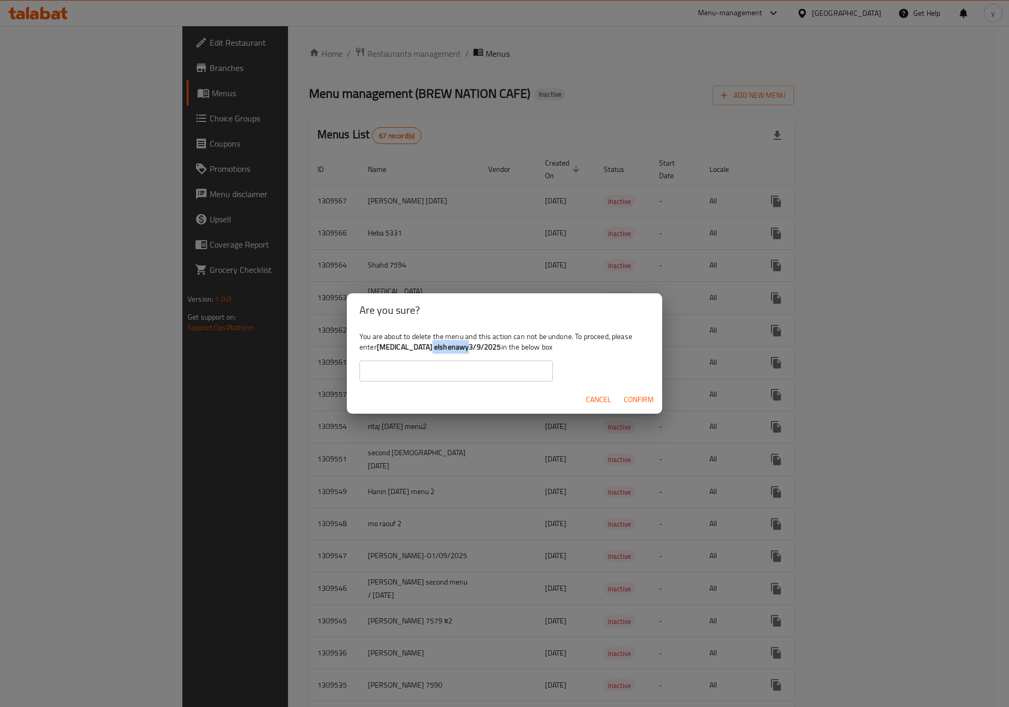
click at [432, 349] on b "yasmin elshenawy3/9/2025" at bounding box center [439, 347] width 125 height 14
drag, startPoint x: 376, startPoint y: 345, endPoint x: 467, endPoint y: 349, distance: 91.6
click at [467, 349] on div "You are about to delete the menu and this action can not be undone. To proceed,…" at bounding box center [504, 356] width 315 height 59
copy div "yasmin elshenawy3/9/2025"
click at [484, 368] on input "text" at bounding box center [456, 371] width 193 height 21
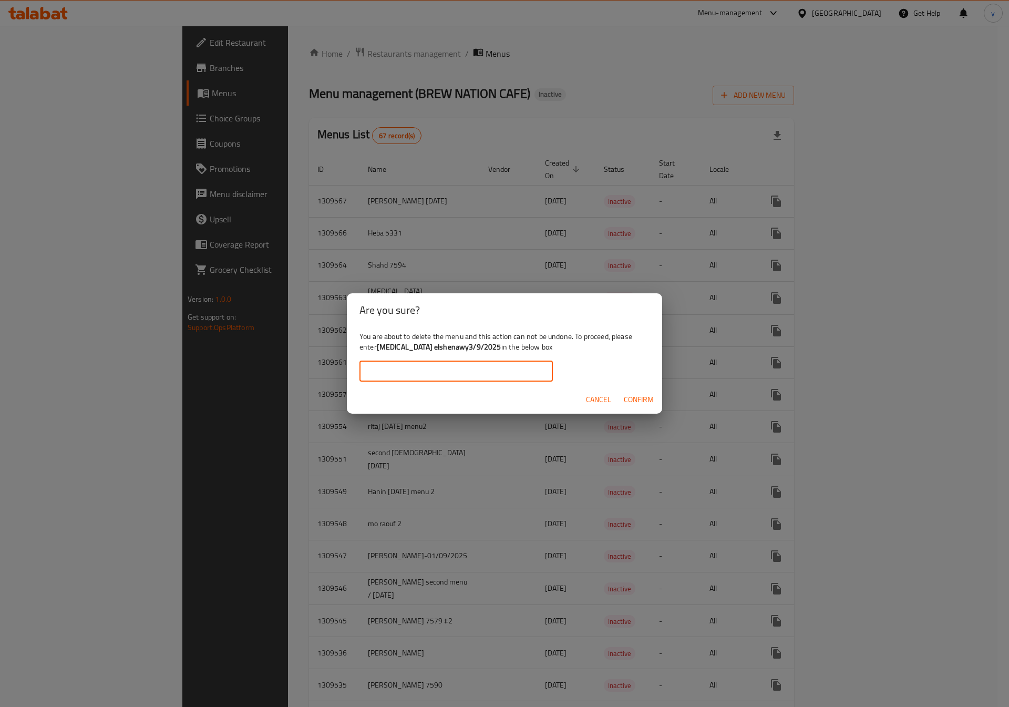
paste input "yasmin elshenawy3/9/2025"
click at [642, 392] on button "Confirm" at bounding box center [639, 399] width 38 height 19
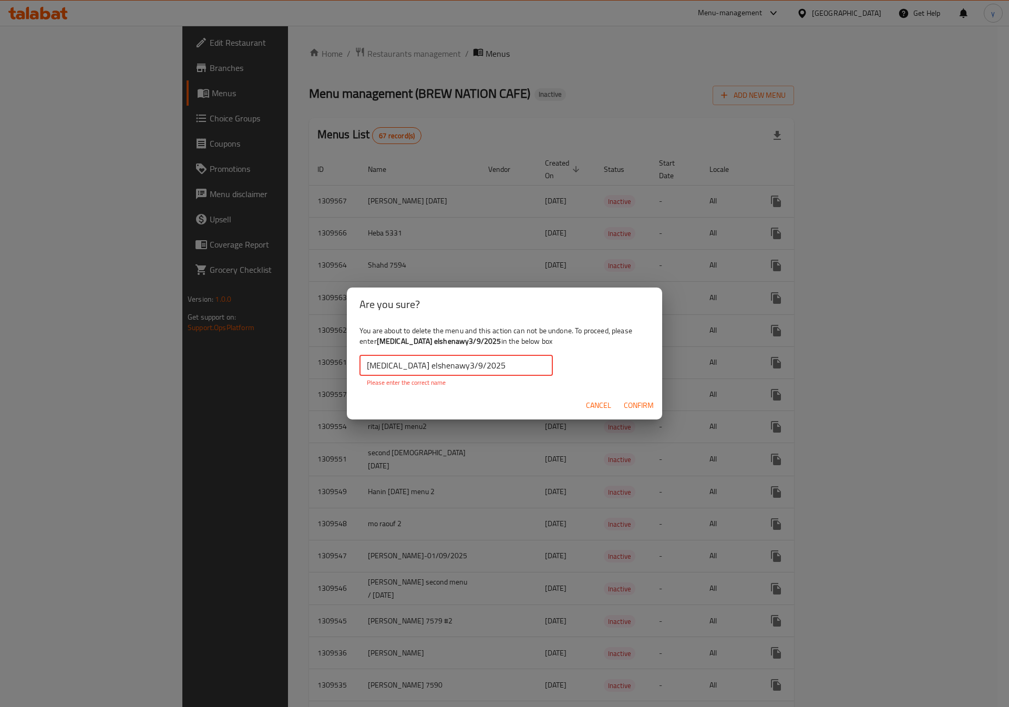
click at [366, 364] on input "yasmin elshenawy3/9/2025" at bounding box center [456, 365] width 193 height 21
click at [368, 365] on input "yasmin elshenawy3/9/2025" at bounding box center [456, 365] width 193 height 21
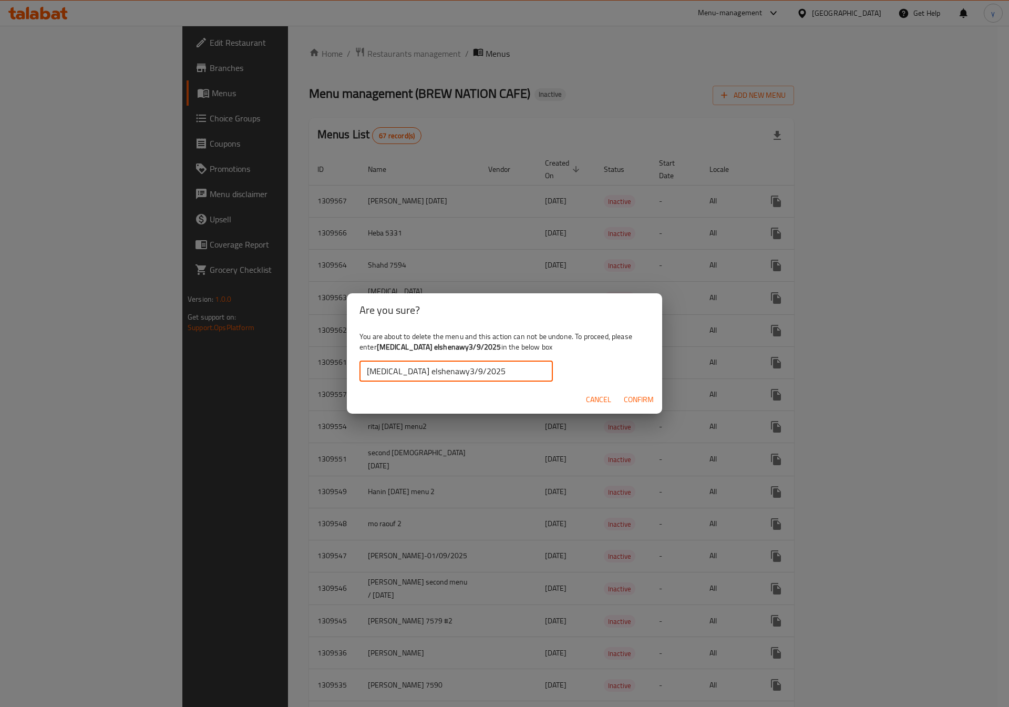
type input "yasmin elshenawy3/9/2025"
click at [651, 399] on span "Confirm" at bounding box center [639, 399] width 30 height 13
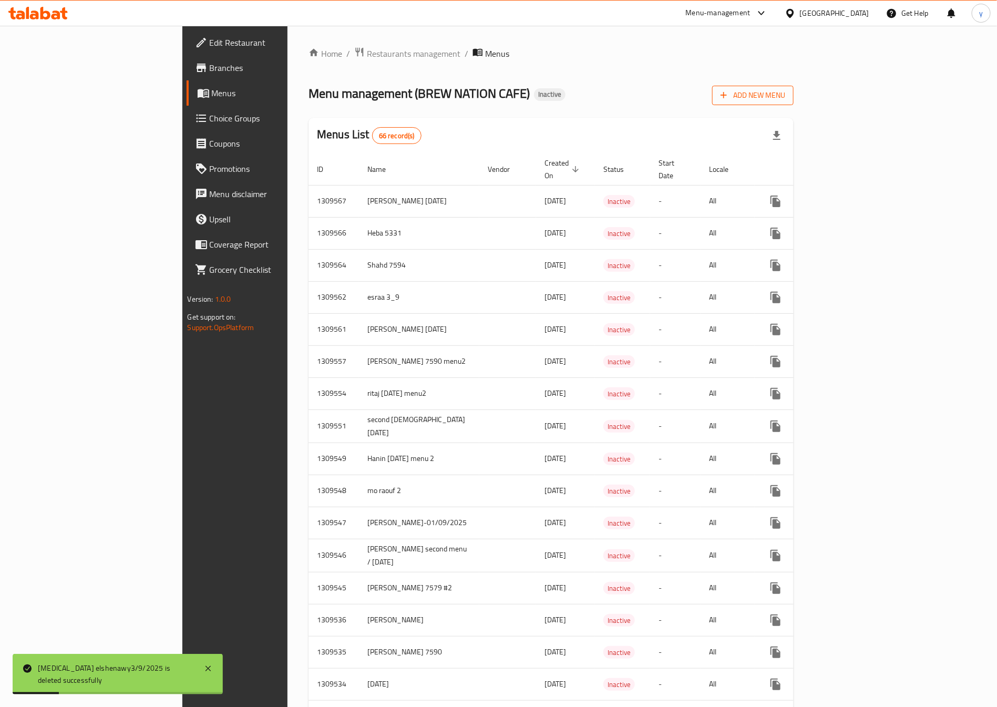
click at [785, 100] on span "Add New Menu" at bounding box center [753, 95] width 65 height 13
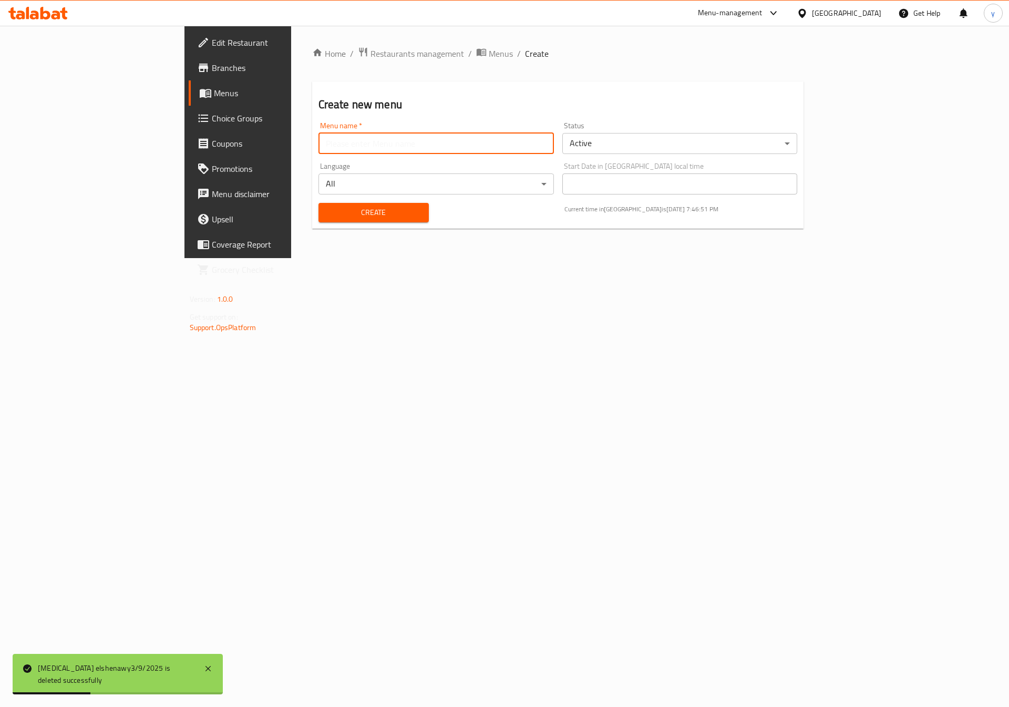
click at [319, 150] on input "text" at bounding box center [437, 143] width 236 height 21
click at [319, 141] on input "yasmin elshenawy3/9/2025" at bounding box center [437, 143] width 236 height 21
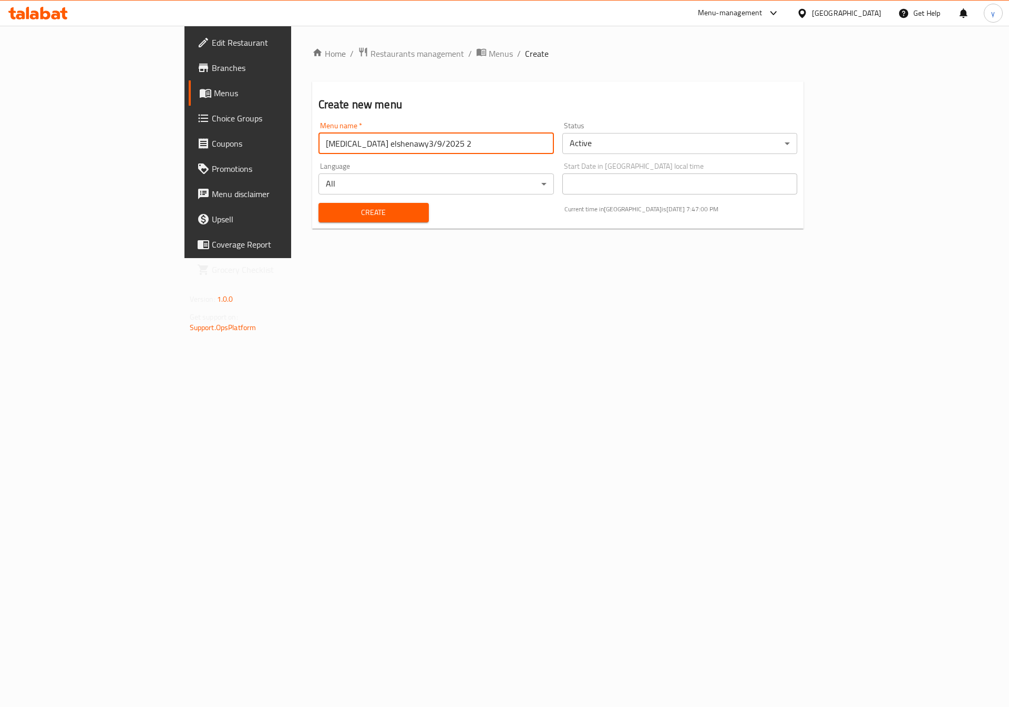
type input "yasmin elshenawy3/9/2025 2"
click at [691, 140] on body "​ Menu-management Egypt Get Help y Edit Restaurant Branches Menus Choice Groups…" at bounding box center [504, 366] width 1009 height 681
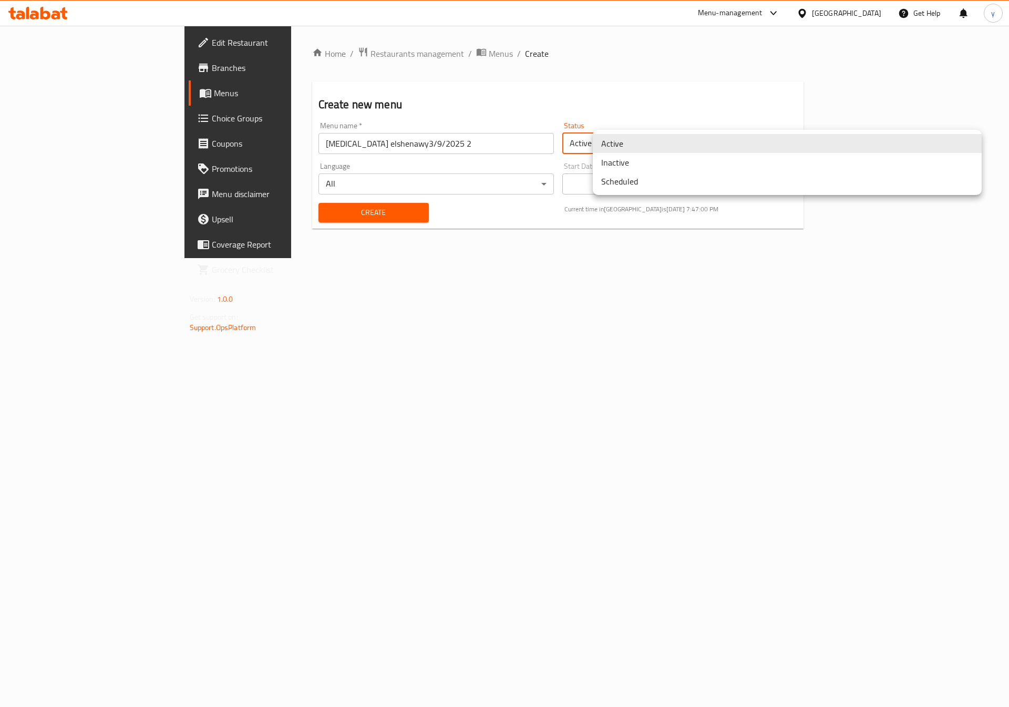
click at [609, 159] on li "Inactive" at bounding box center [787, 162] width 389 height 19
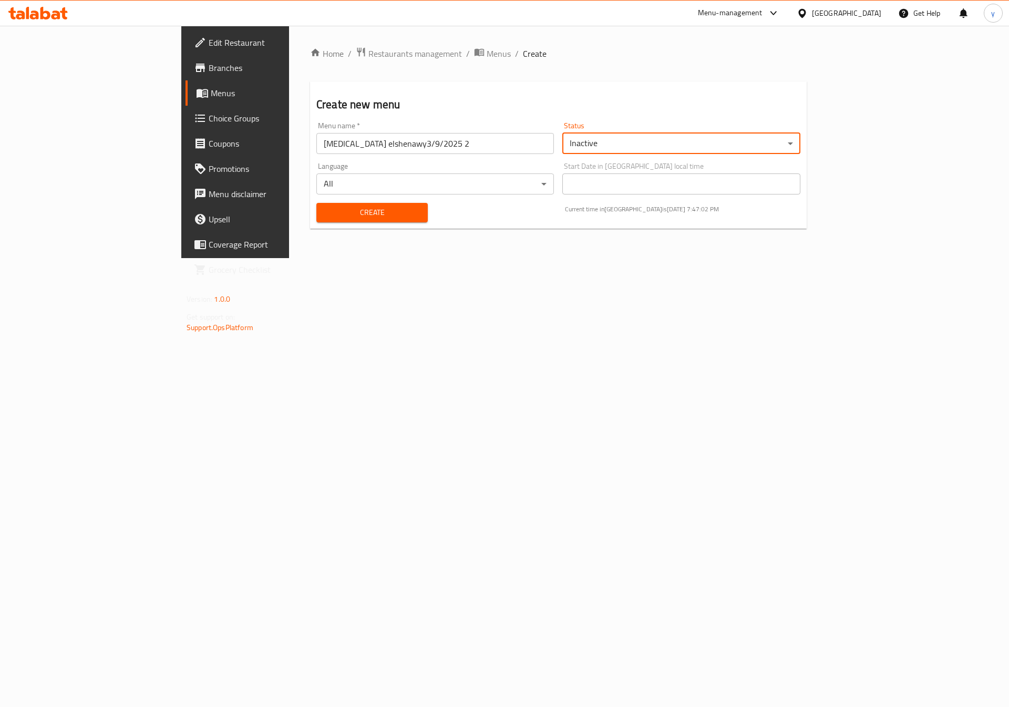
click at [357, 221] on button "Create" at bounding box center [372, 212] width 111 height 19
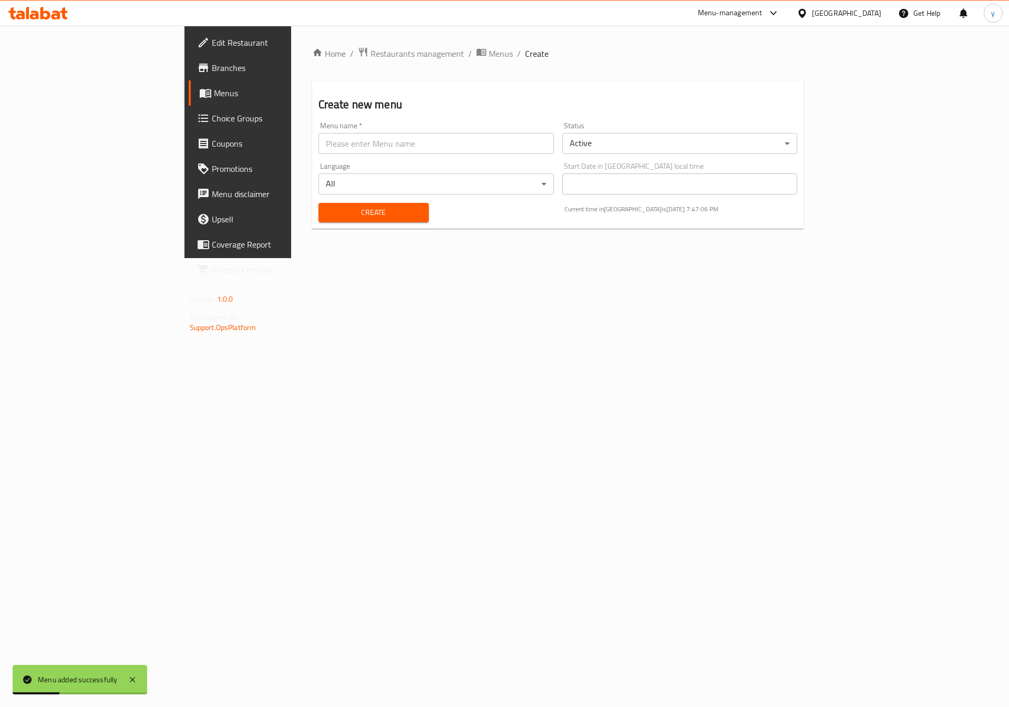
click at [214, 95] on span "Menus" at bounding box center [279, 93] width 131 height 13
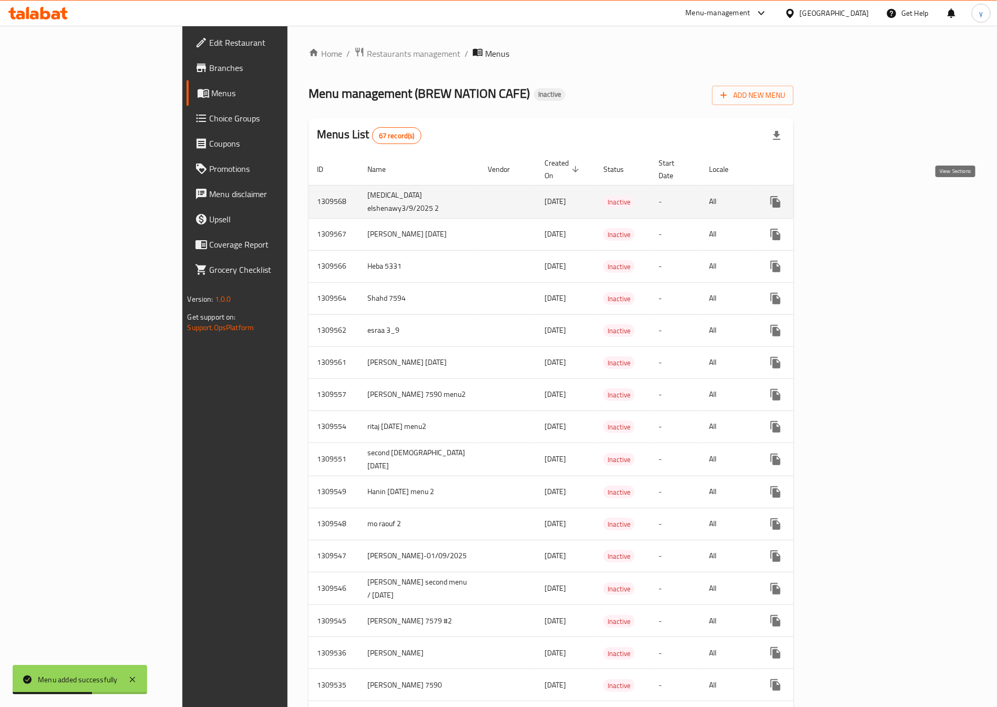
click at [858, 201] on icon "enhanced table" at bounding box center [851, 202] width 13 height 13
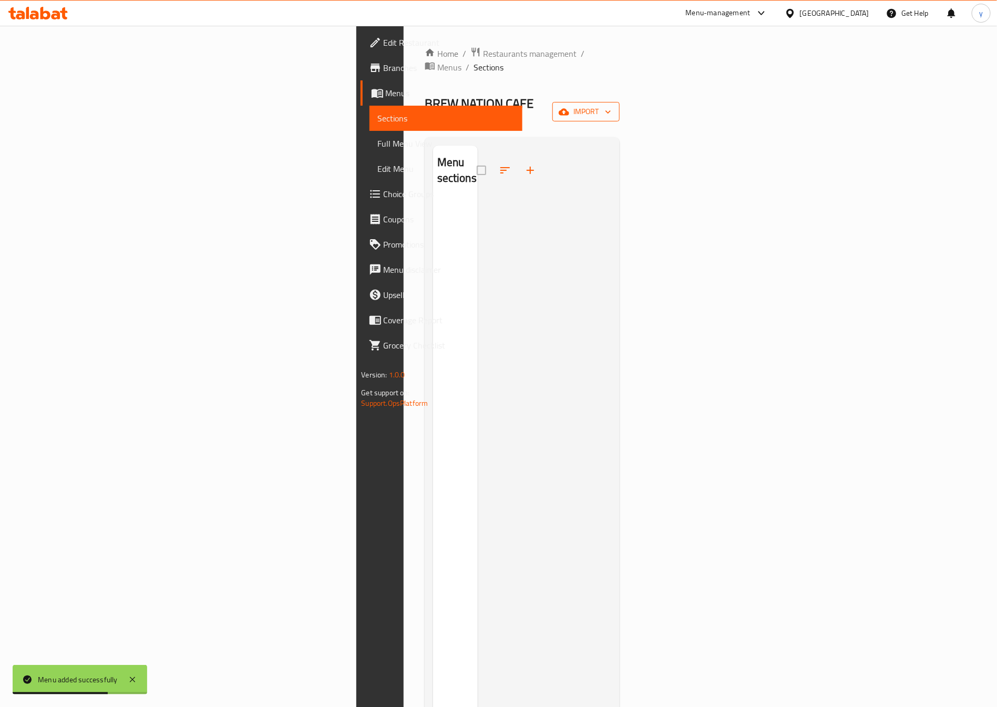
click at [611, 105] on span "import" at bounding box center [586, 111] width 50 height 13
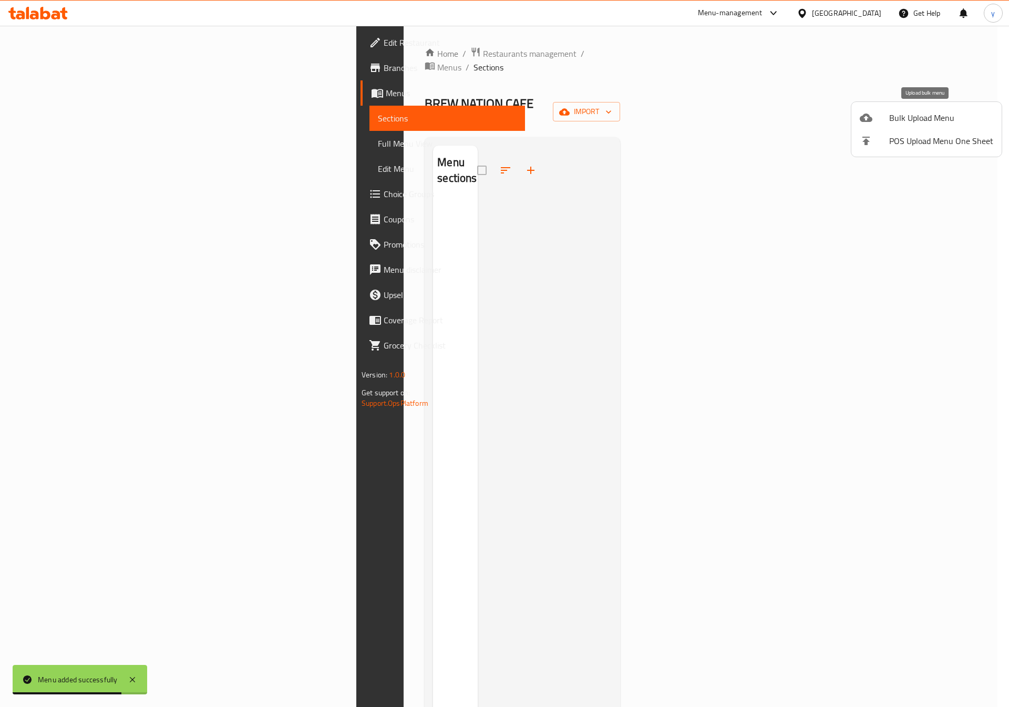
click at [909, 118] on span "Bulk Upload Menu" at bounding box center [942, 117] width 104 height 13
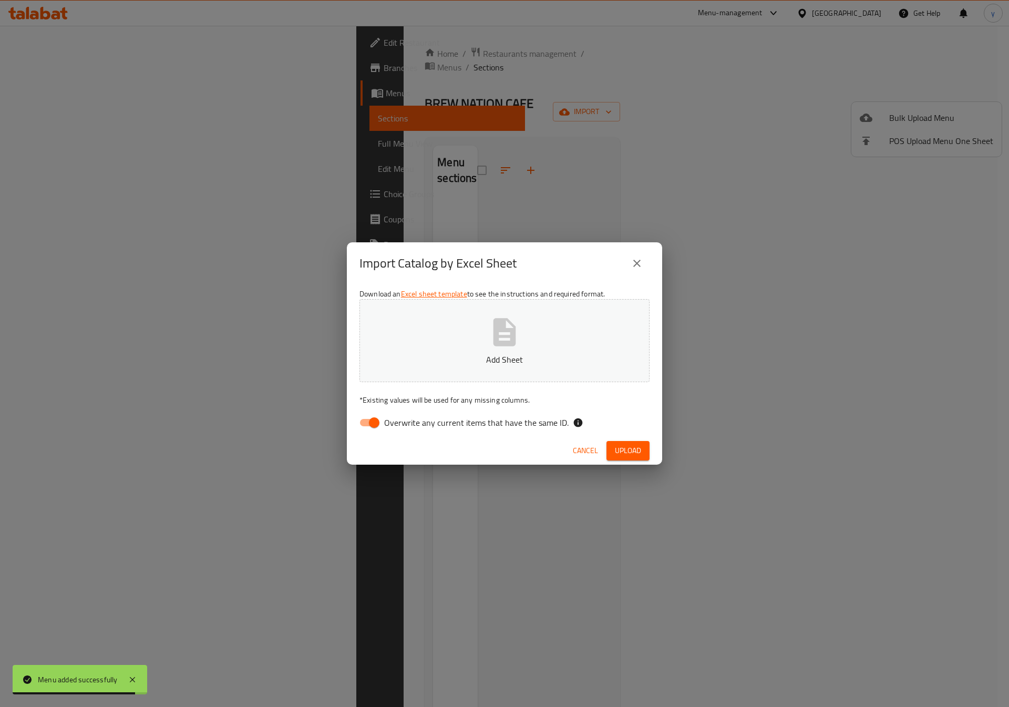
click at [509, 322] on icon "button" at bounding box center [505, 332] width 23 height 28
click at [381, 417] on input "Overwrite any current items that have the same ID." at bounding box center [374, 423] width 60 height 20
checkbox input "false"
click at [635, 448] on span "Upload" at bounding box center [628, 450] width 26 height 13
click at [587, 447] on span "Cancel" at bounding box center [585, 450] width 25 height 13
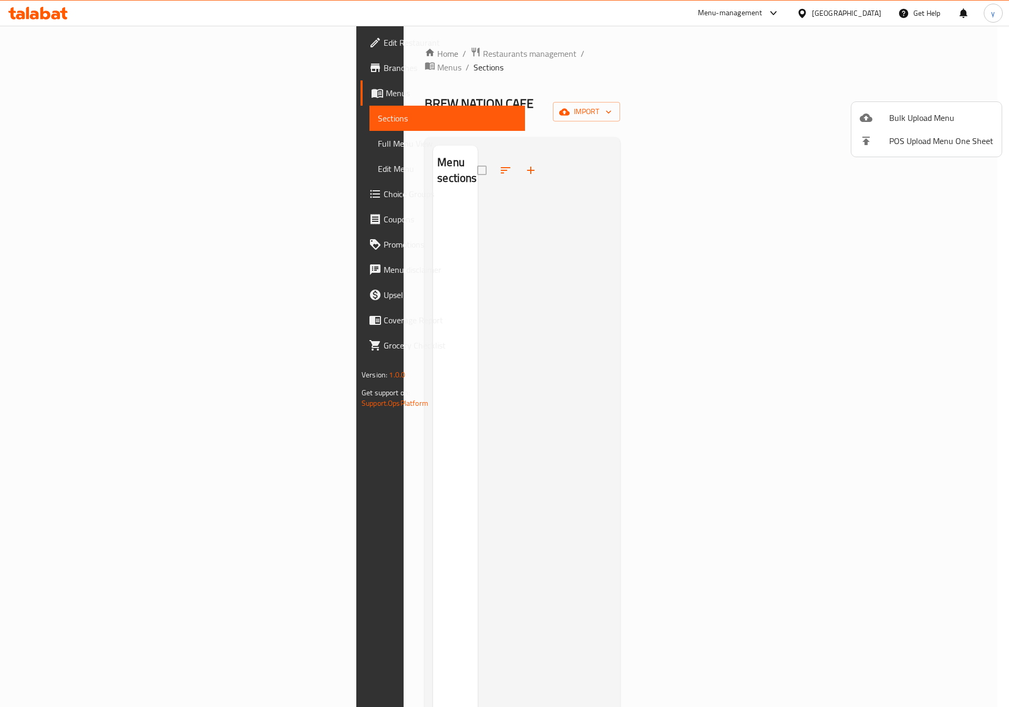
click at [69, 123] on div at bounding box center [504, 353] width 1009 height 707
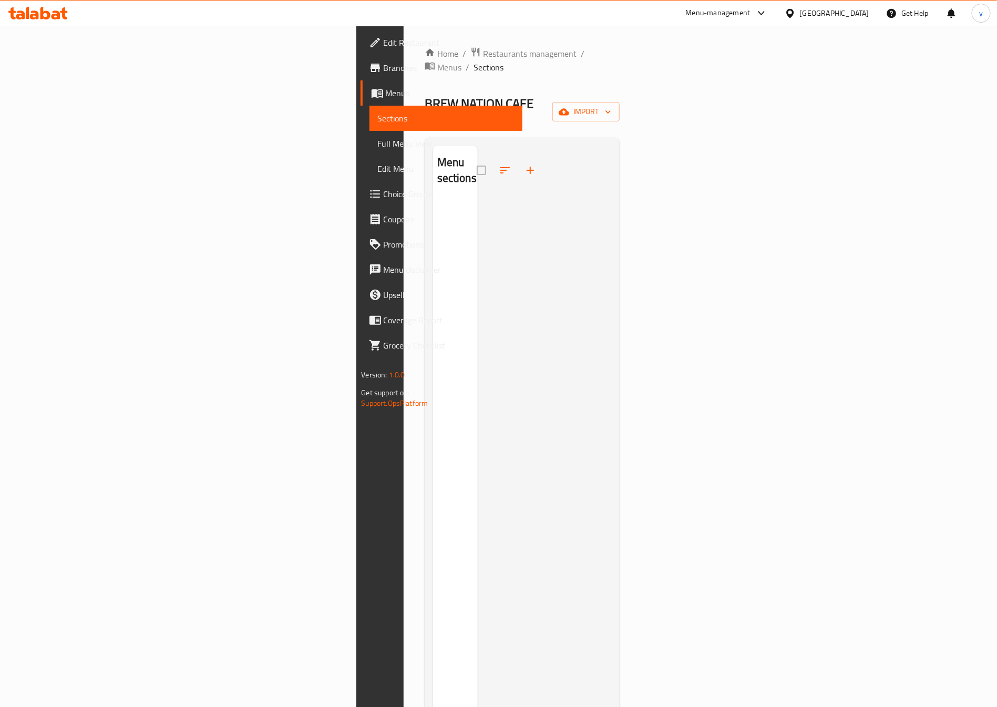
click at [386, 98] on span "Menus" at bounding box center [450, 93] width 129 height 13
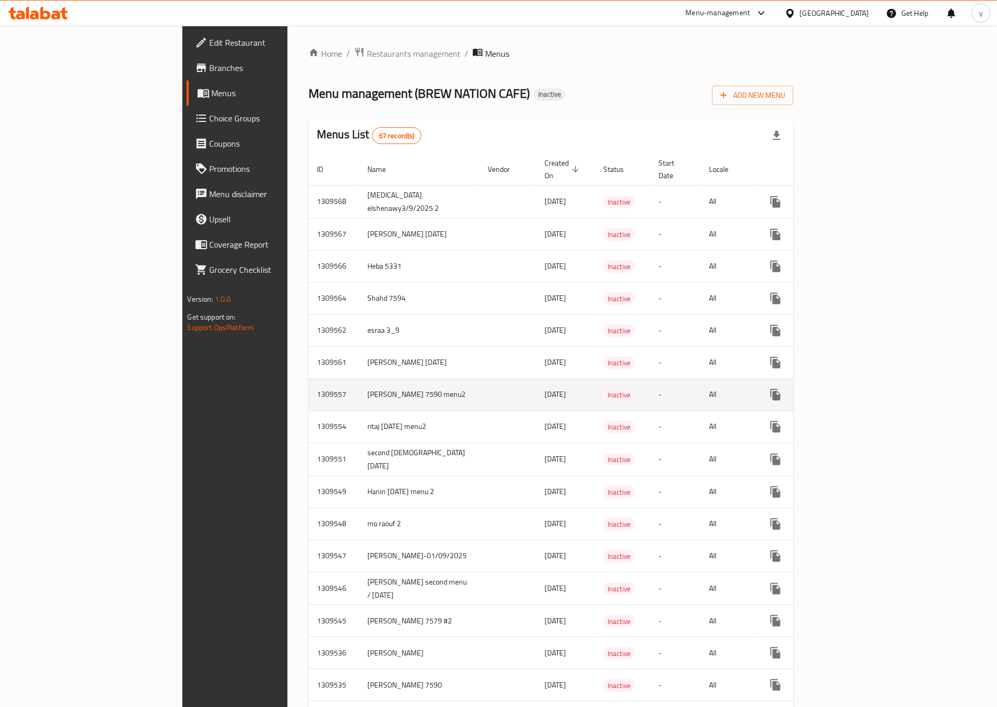
click at [479, 401] on td "enhanced table" at bounding box center [507, 395] width 57 height 32
click at [858, 393] on icon "enhanced table" at bounding box center [851, 395] width 13 height 13
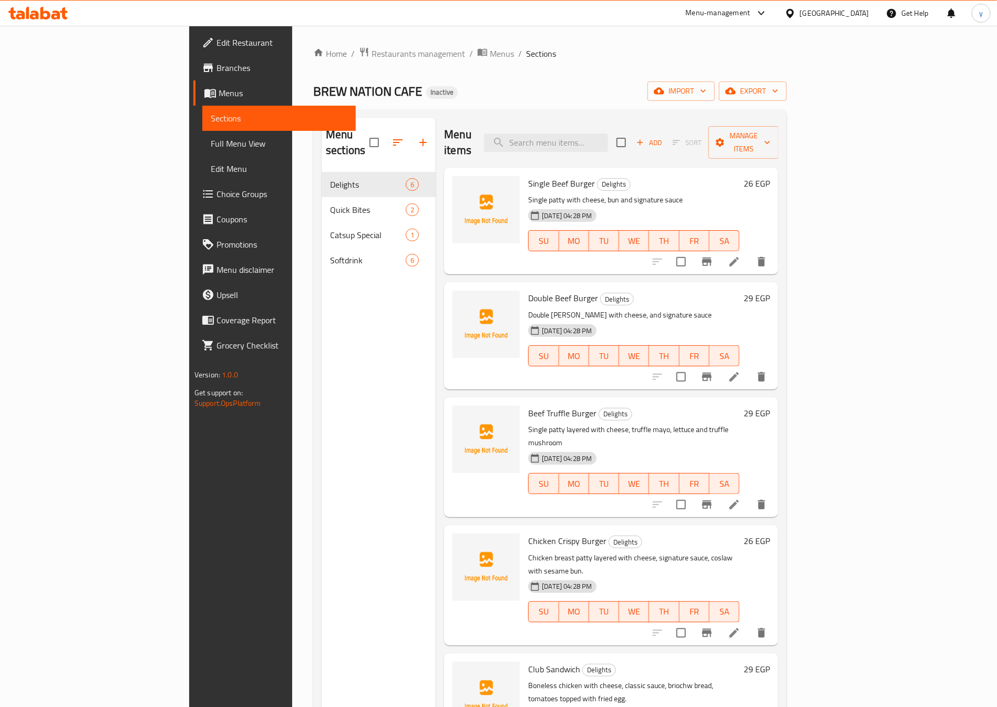
click at [211, 112] on span "Sections" at bounding box center [279, 118] width 137 height 13
click at [193, 89] on link "Menus" at bounding box center [274, 92] width 162 height 25
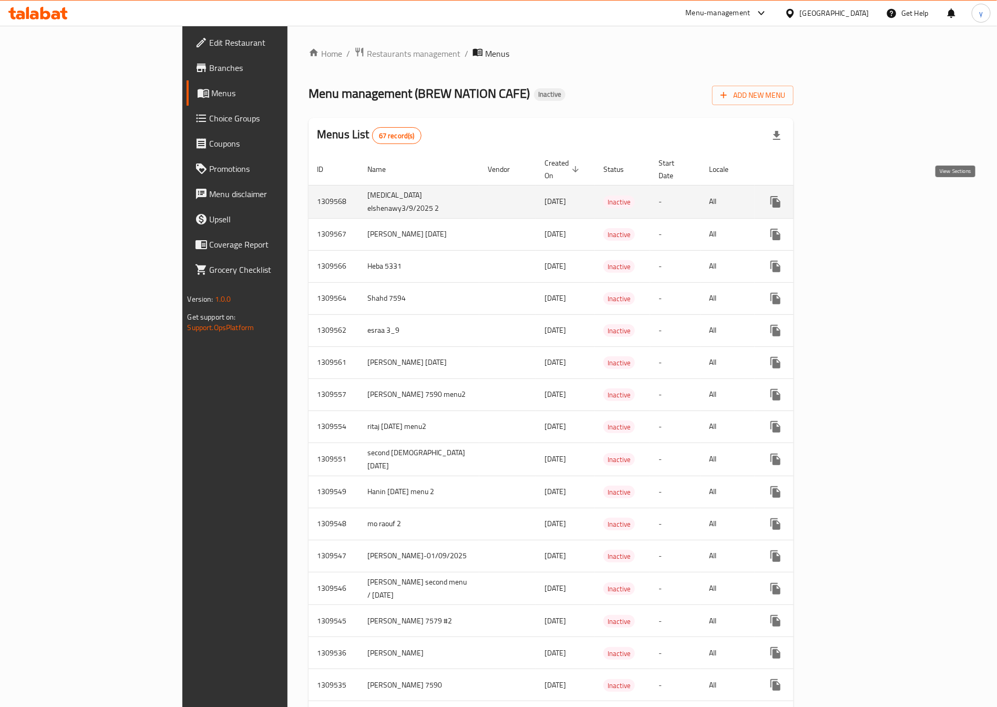
click at [858, 196] on icon "enhanced table" at bounding box center [851, 202] width 13 height 13
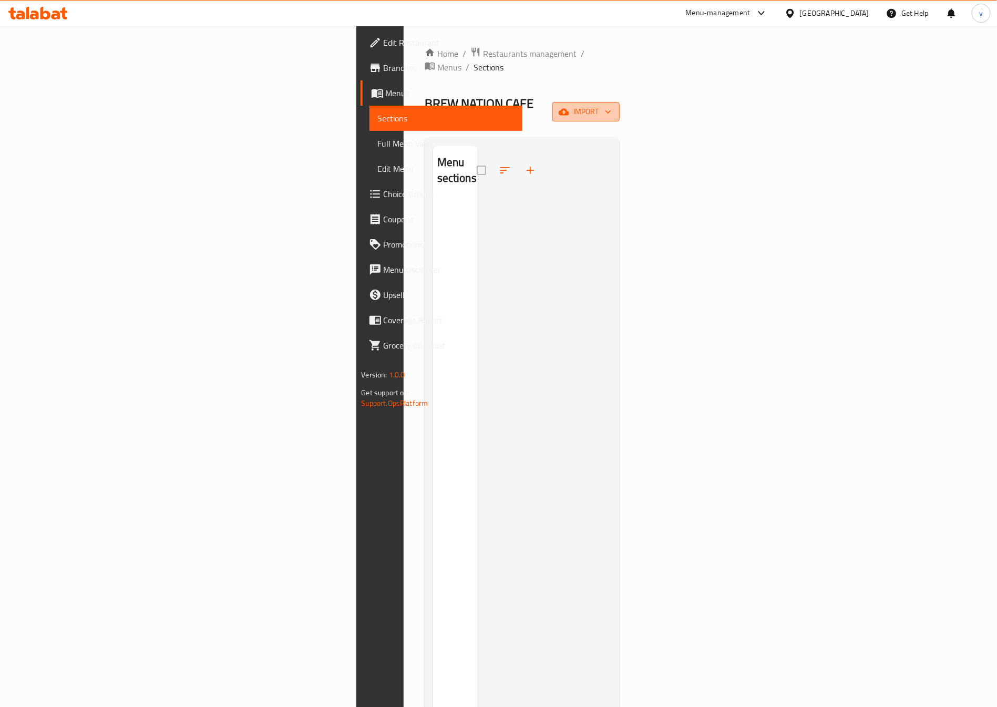
click at [620, 102] on button "import" at bounding box center [586, 111] width 67 height 19
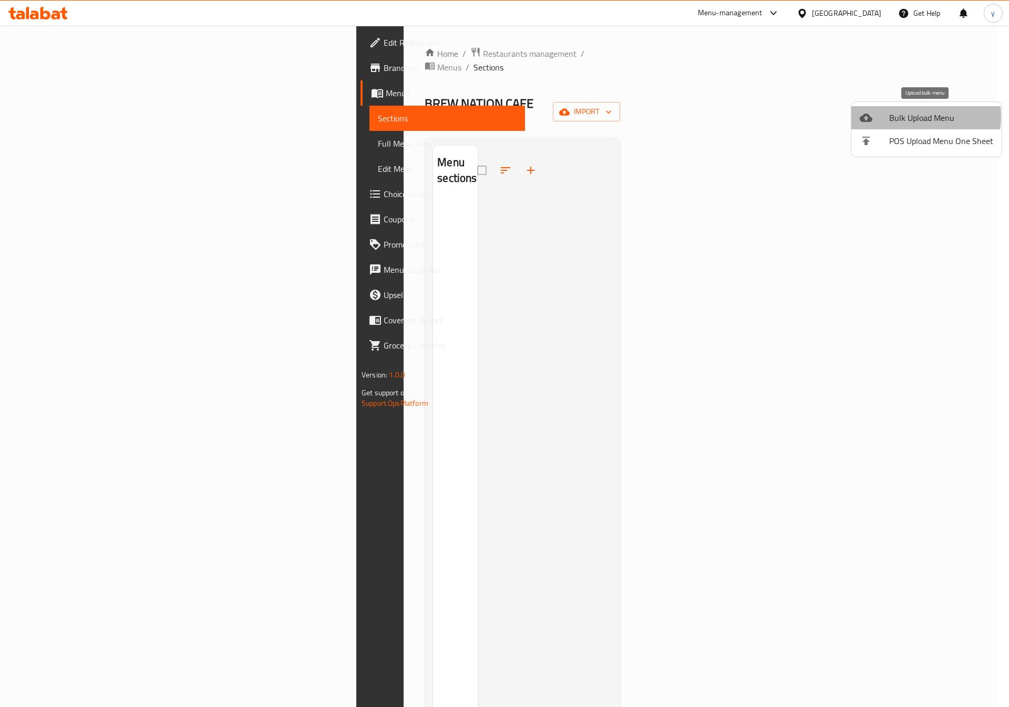
click at [912, 117] on span "Bulk Upload Menu" at bounding box center [942, 117] width 104 height 13
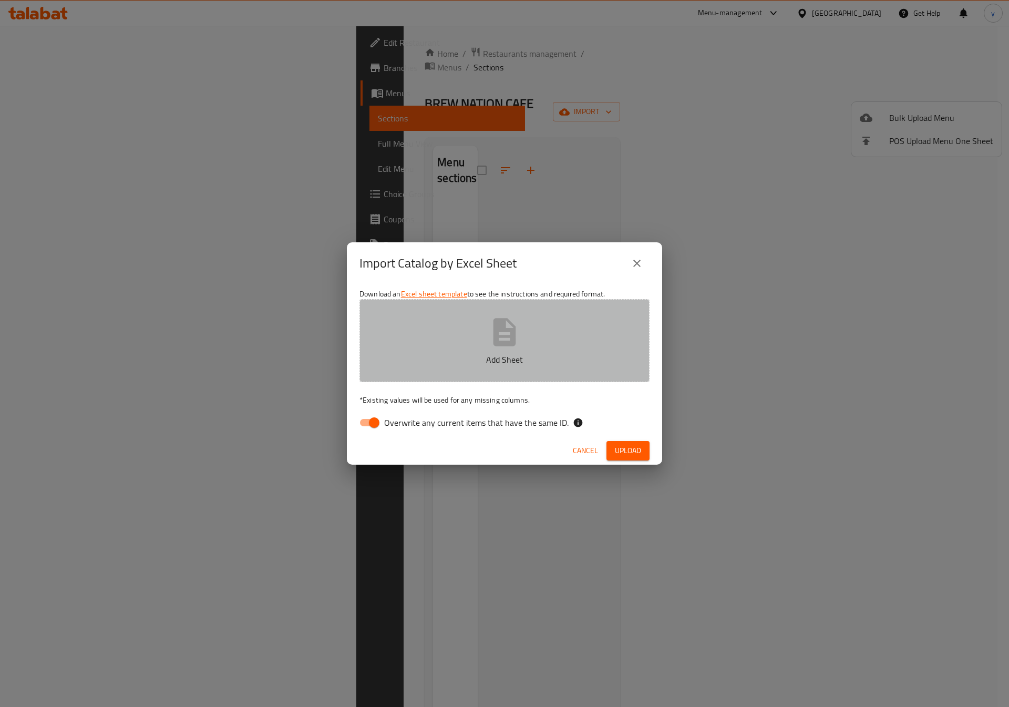
click at [484, 356] on p "Add Sheet" at bounding box center [505, 359] width 258 height 13
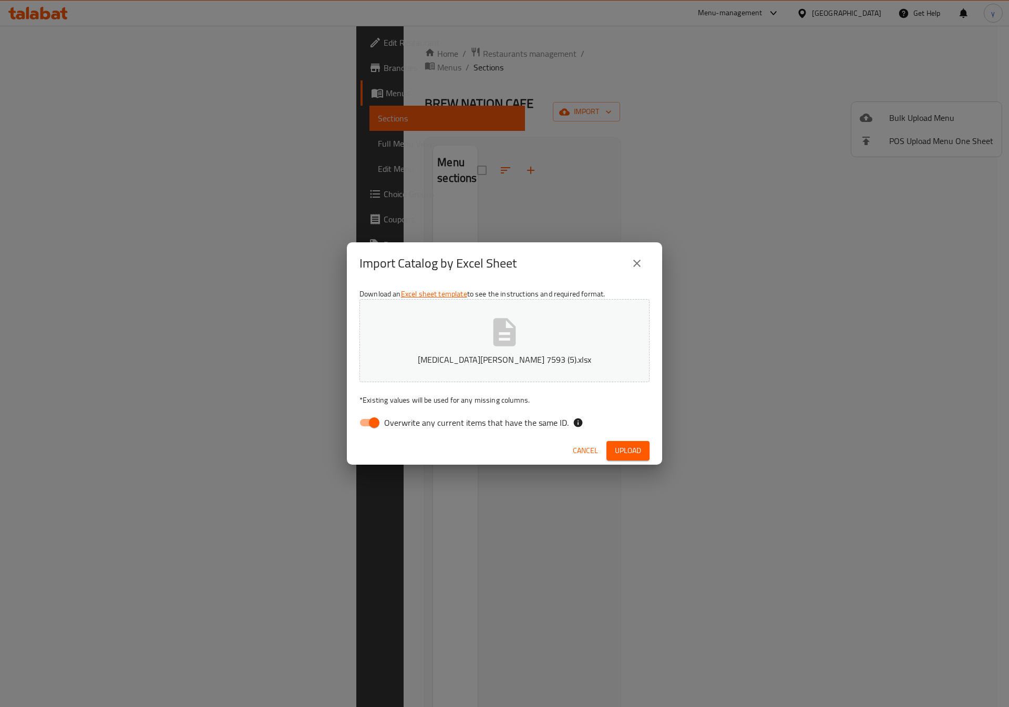
click at [424, 428] on span "Overwrite any current items that have the same ID." at bounding box center [476, 422] width 185 height 13
click at [404, 428] on input "Overwrite any current items that have the same ID." at bounding box center [374, 423] width 60 height 20
checkbox input "false"
click at [627, 455] on span "Upload" at bounding box center [628, 450] width 26 height 13
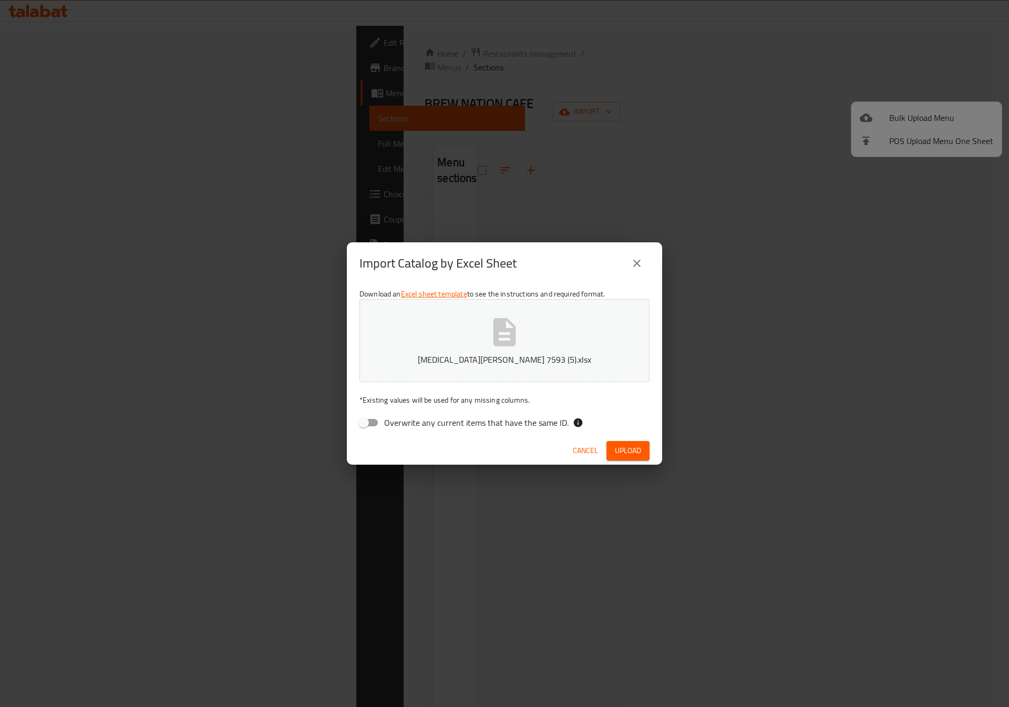
click at [722, 476] on div "Import Catalog by Excel Sheet Download an Excel sheet template to see the instr…" at bounding box center [504, 353] width 1009 height 707
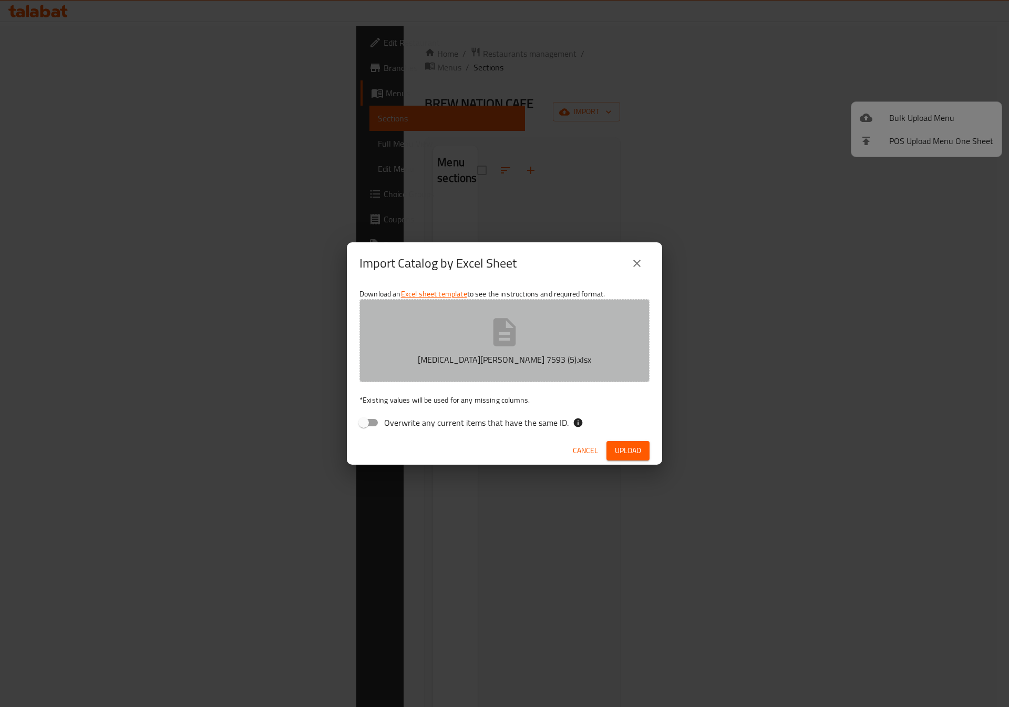
click at [601, 348] on button "yasmin elshenawy 7593 (5).xlsx" at bounding box center [505, 340] width 290 height 83
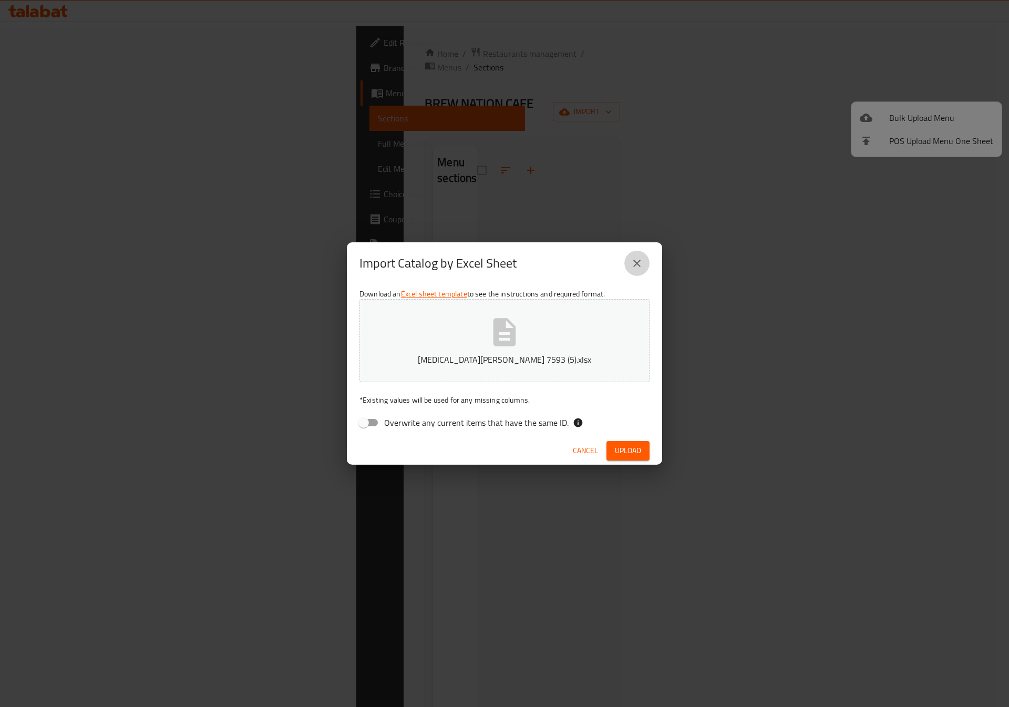
click at [644, 262] on button "close" at bounding box center [637, 263] width 25 height 25
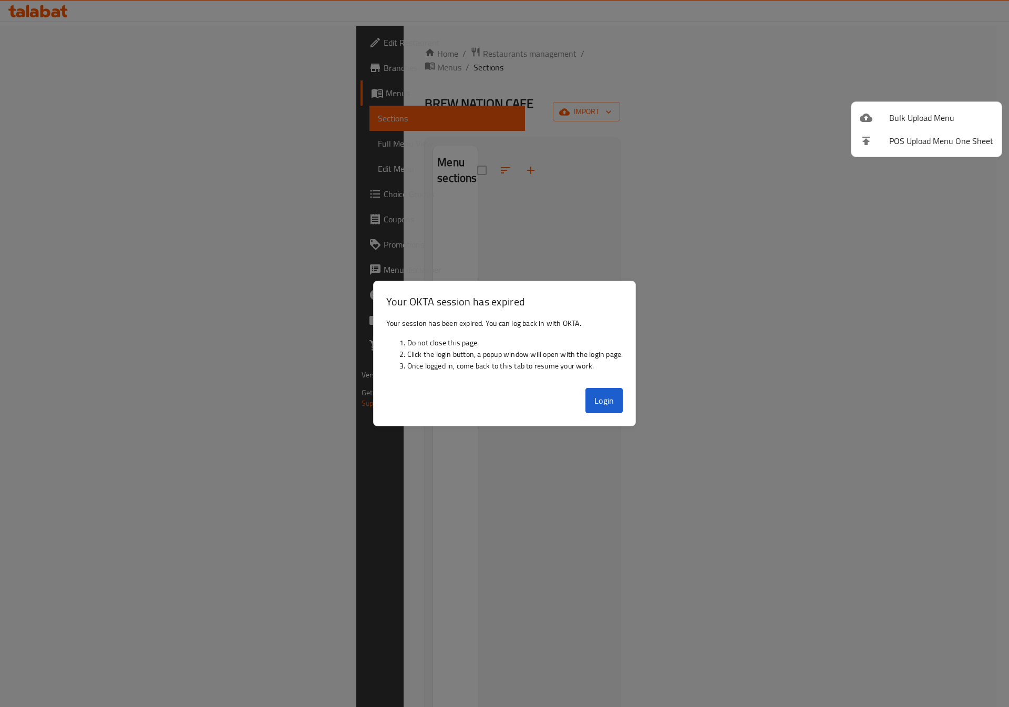
click at [831, 288] on div at bounding box center [504, 353] width 1009 height 707
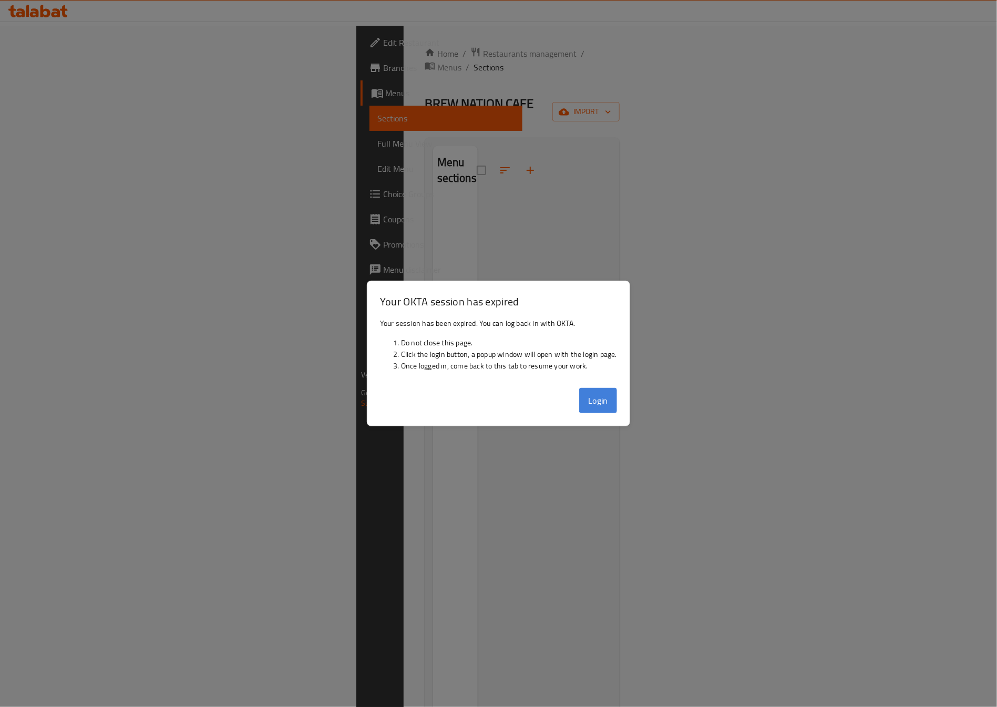
click at [585, 404] on button "Login" at bounding box center [598, 400] width 38 height 25
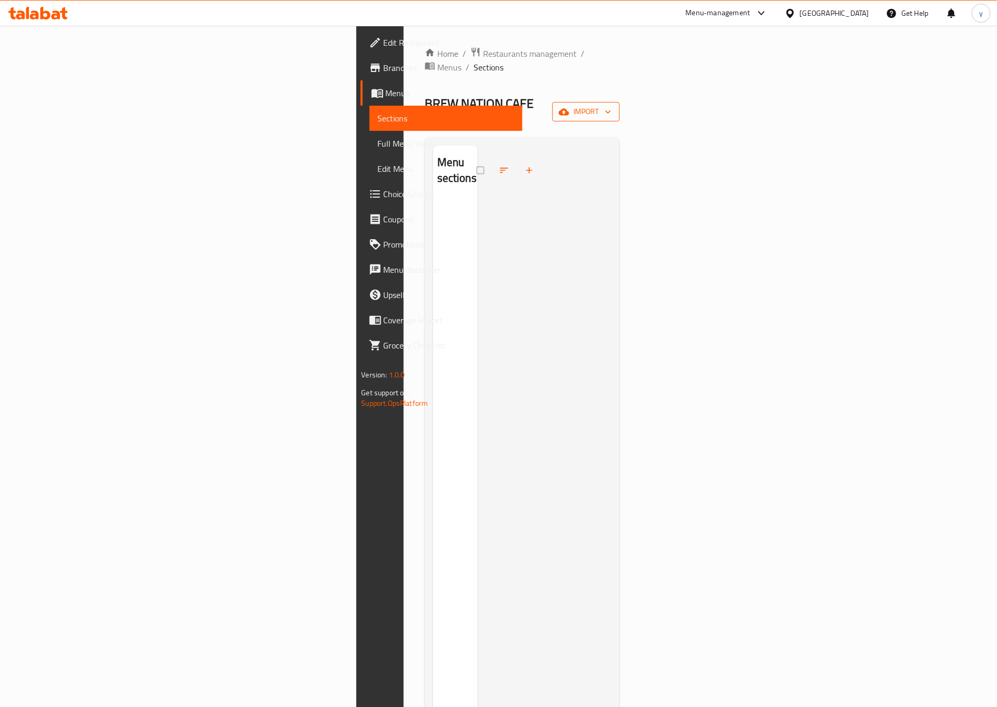
click at [569, 107] on icon "button" at bounding box center [564, 112] width 11 height 11
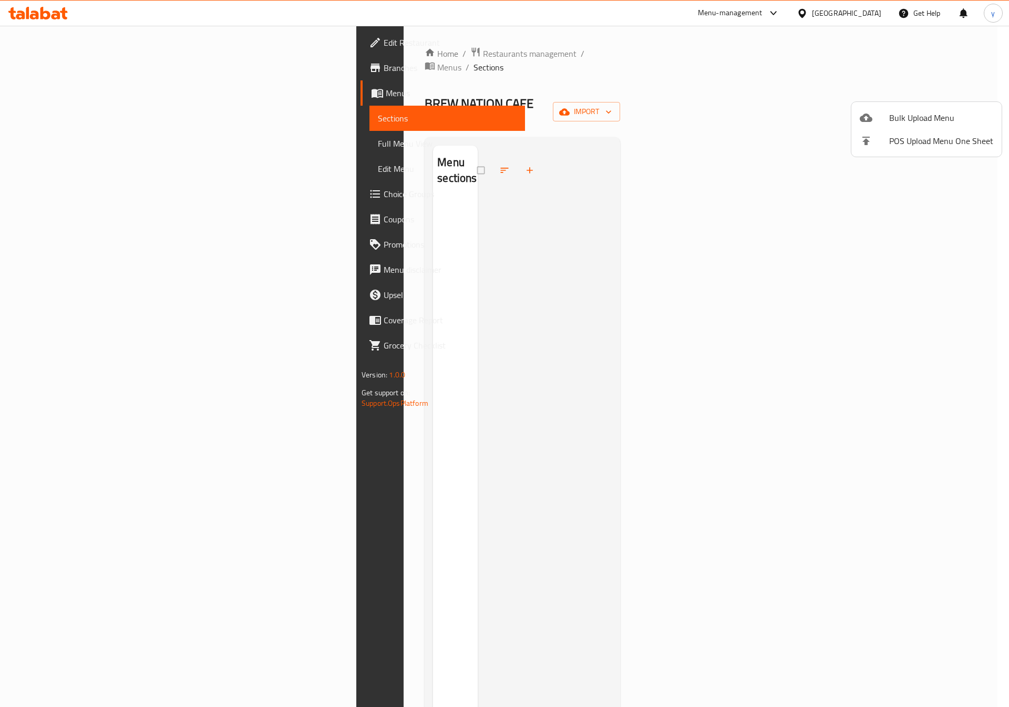
click at [894, 113] on span "Bulk Upload Menu" at bounding box center [942, 117] width 104 height 13
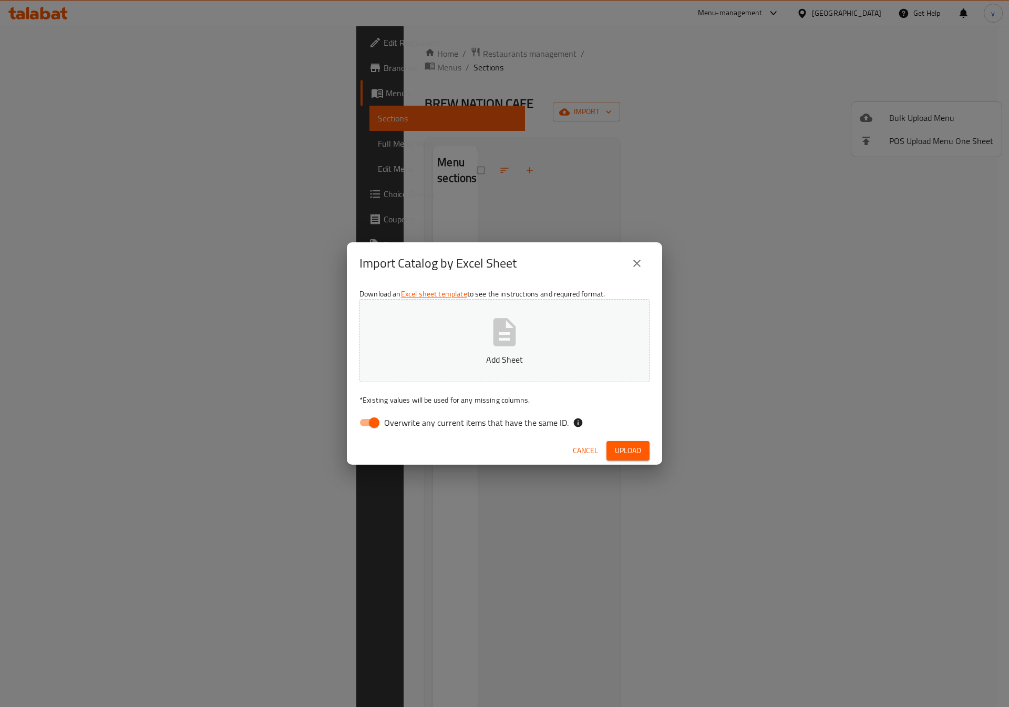
click at [513, 357] on p "Add Sheet" at bounding box center [505, 359] width 258 height 13
click at [369, 423] on input "Overwrite any current items that have the same ID." at bounding box center [374, 423] width 60 height 20
checkbox input "false"
click at [636, 445] on span "Upload" at bounding box center [628, 450] width 26 height 13
click at [637, 265] on icon "close" at bounding box center [637, 263] width 13 height 13
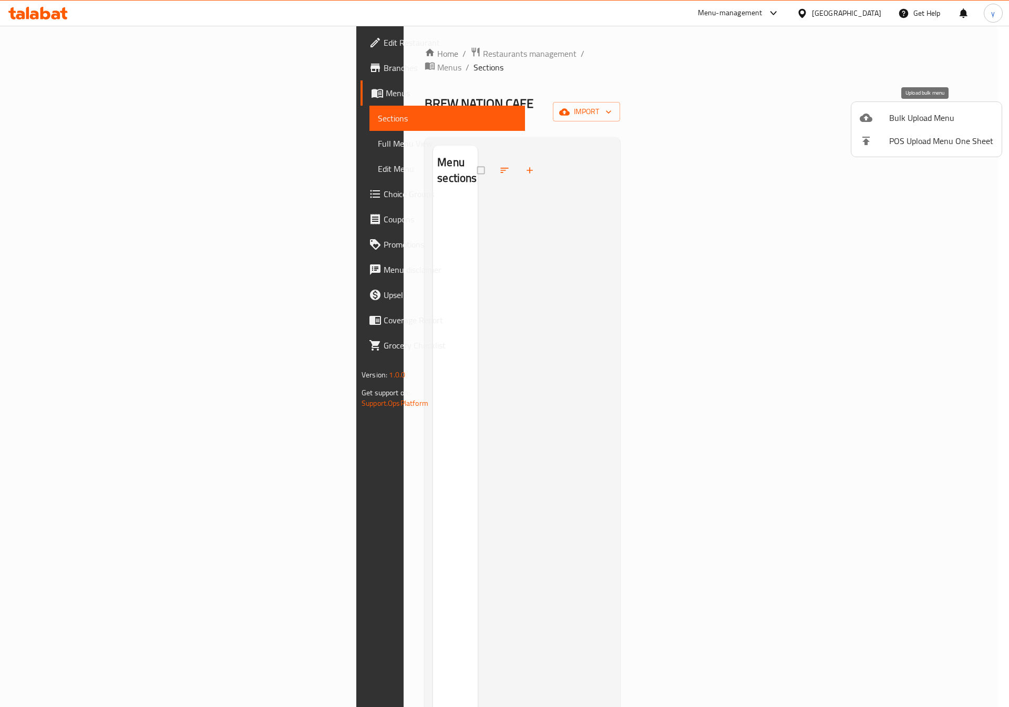
click at [910, 123] on span "Bulk Upload Menu" at bounding box center [942, 117] width 104 height 13
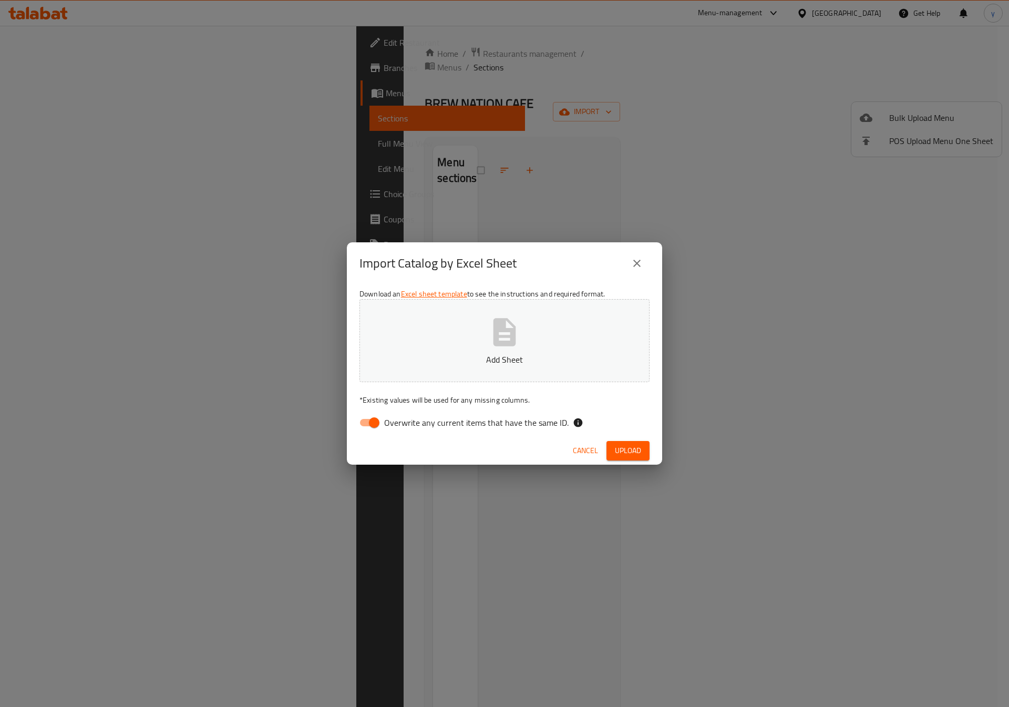
click at [411, 416] on span "Overwrite any current items that have the same ID." at bounding box center [476, 422] width 185 height 13
click at [404, 416] on input "Overwrite any current items that have the same ID." at bounding box center [374, 423] width 60 height 20
checkbox input "false"
click at [483, 352] on button "Add Sheet" at bounding box center [505, 340] width 290 height 83
click at [622, 444] on span "Upload" at bounding box center [628, 450] width 26 height 13
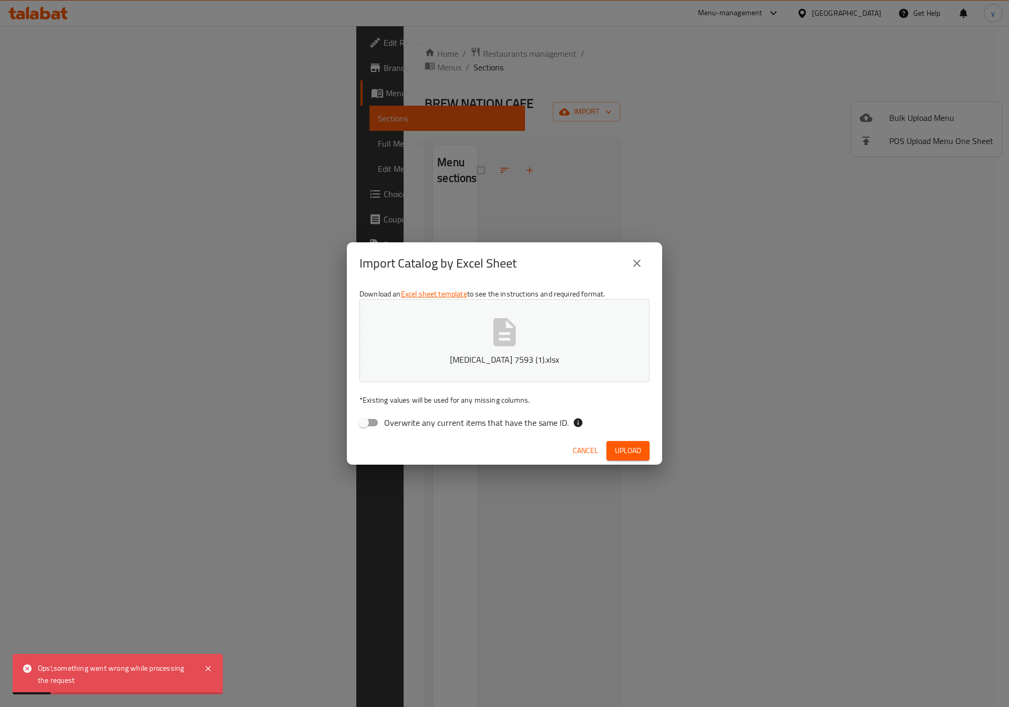
click at [85, 662] on div "Ops!,something went wrong while processing the request" at bounding box center [116, 674] width 156 height 24
click at [85, 657] on div "Ops!,something went wrong while processing the request" at bounding box center [118, 674] width 210 height 40
click at [629, 446] on span "Upload" at bounding box center [628, 450] width 26 height 13
click at [619, 448] on span "Upload" at bounding box center [628, 450] width 26 height 13
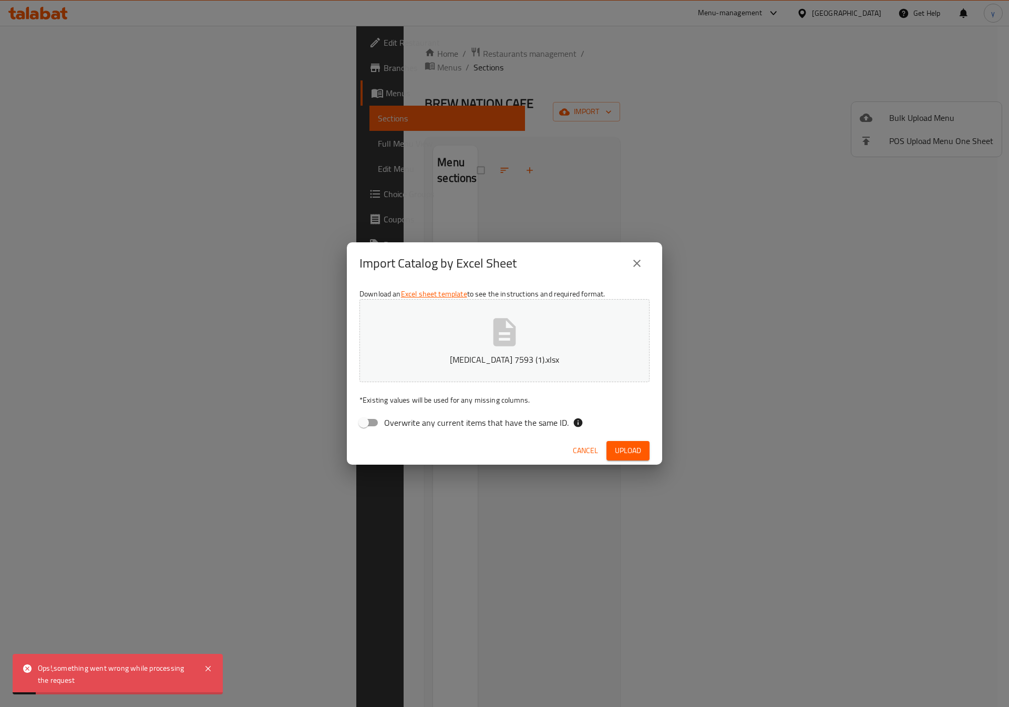
click at [632, 250] on div "Import Catalog by Excel Sheet" at bounding box center [504, 263] width 315 height 42
click at [645, 262] on button "close" at bounding box center [637, 263] width 25 height 25
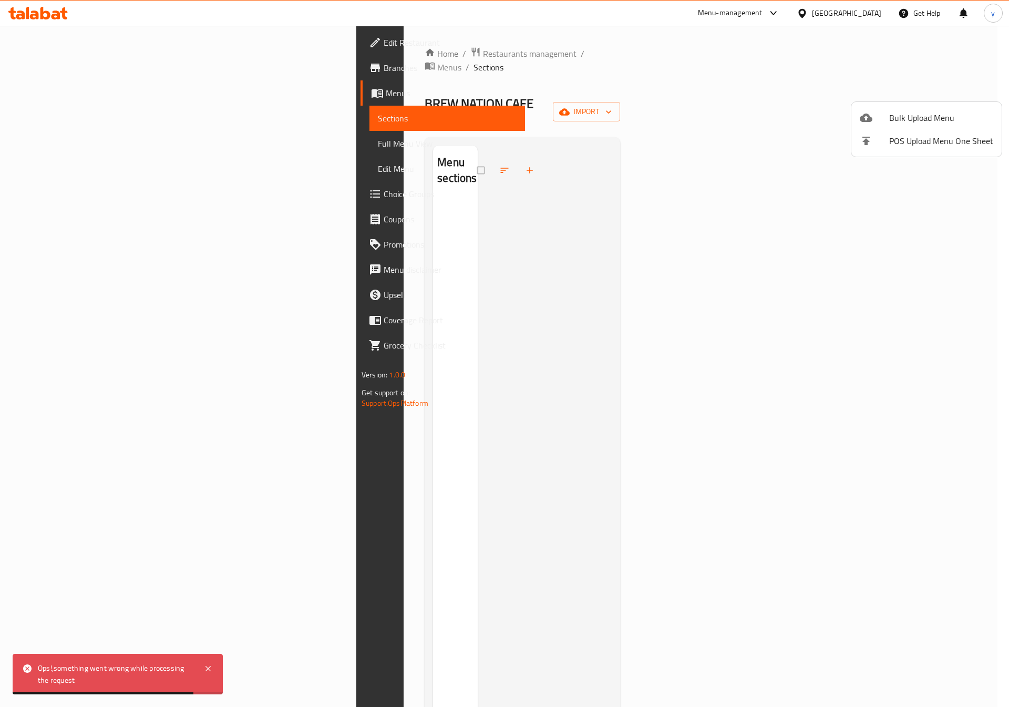
click at [68, 92] on div at bounding box center [504, 353] width 1009 height 707
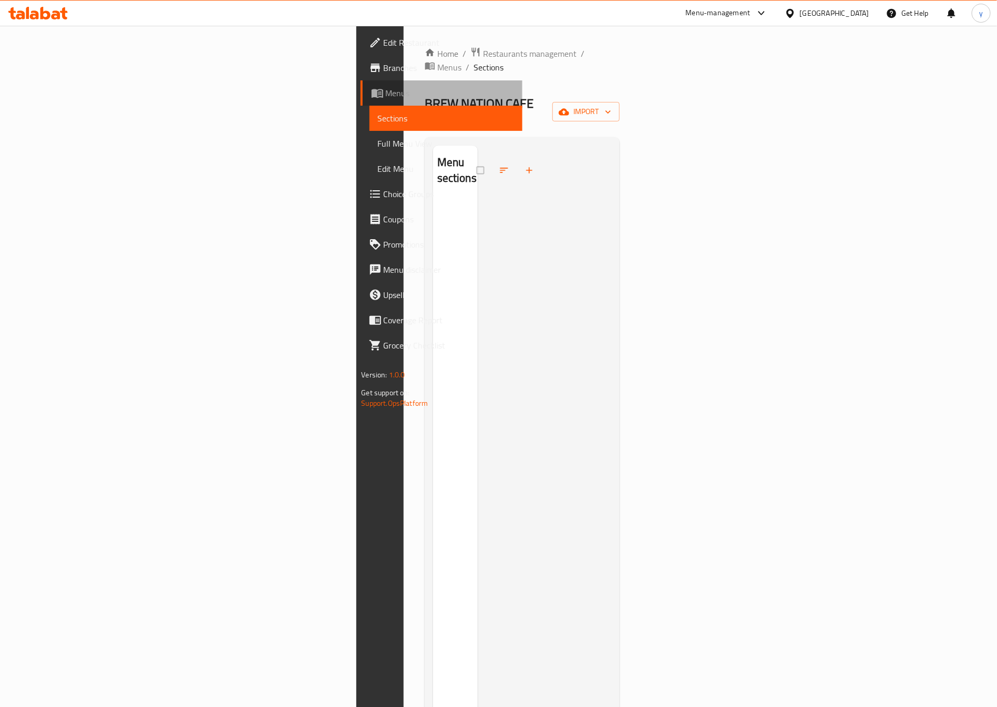
click at [361, 84] on link "Menus" at bounding box center [442, 92] width 162 height 25
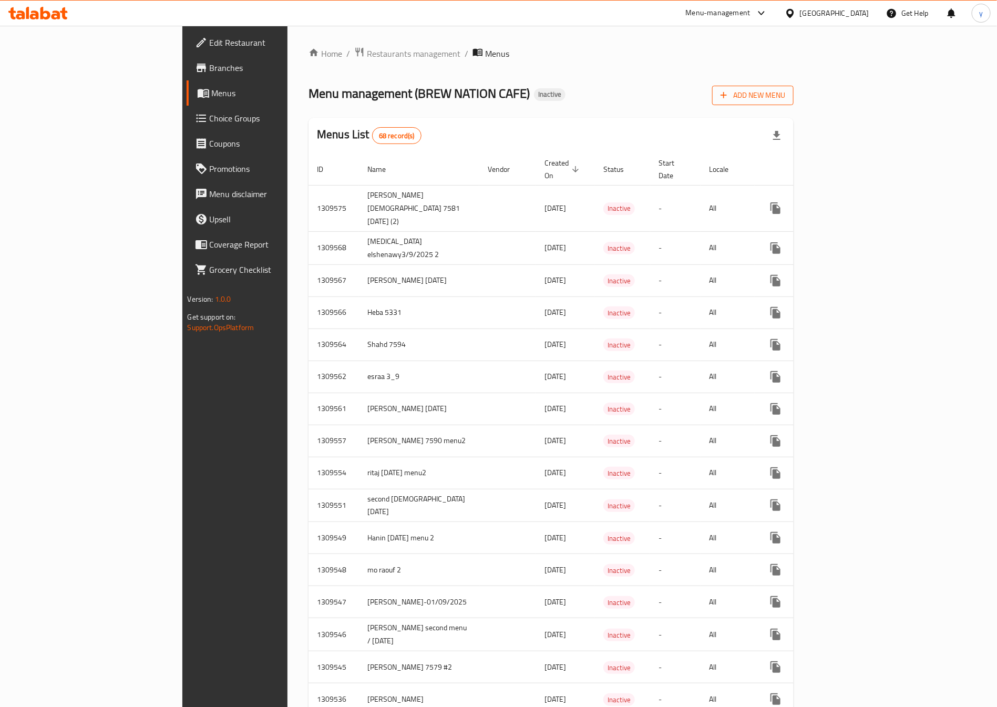
click at [785, 91] on span "Add New Menu" at bounding box center [753, 95] width 65 height 13
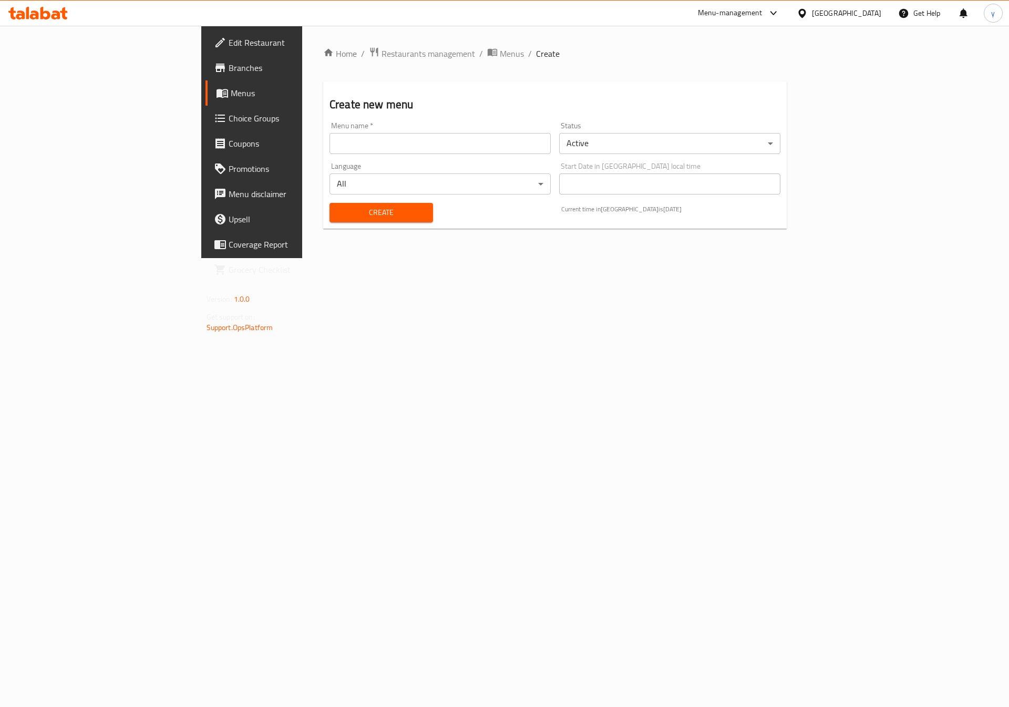
click at [332, 148] on input "text" at bounding box center [440, 143] width 221 height 21
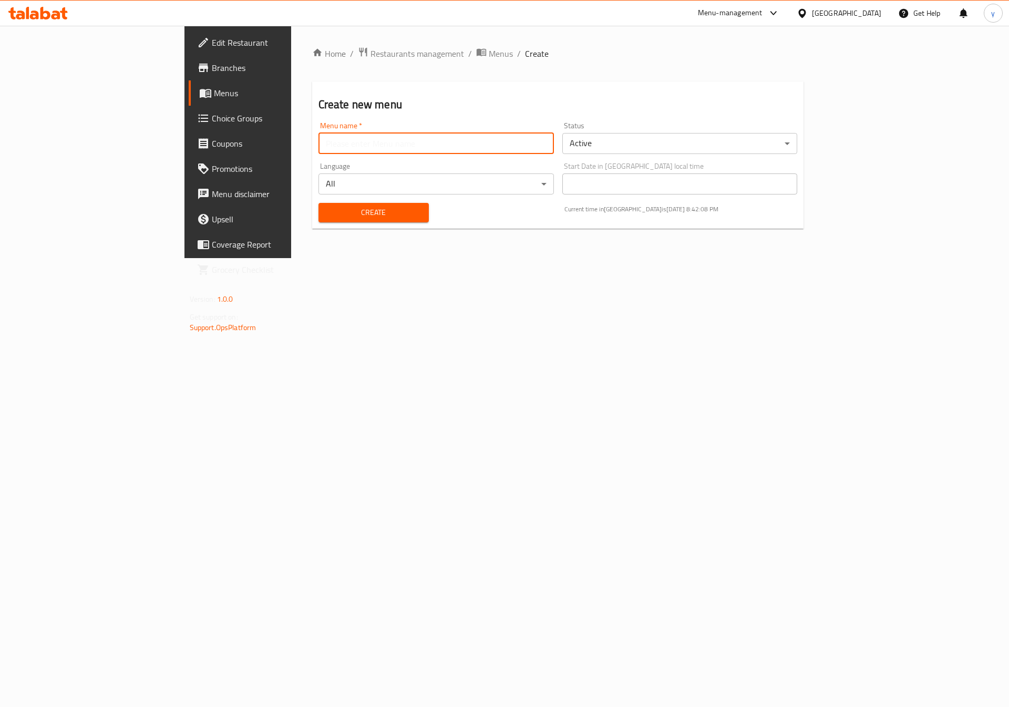
type input "yasmin elshenawy3/9/2025"
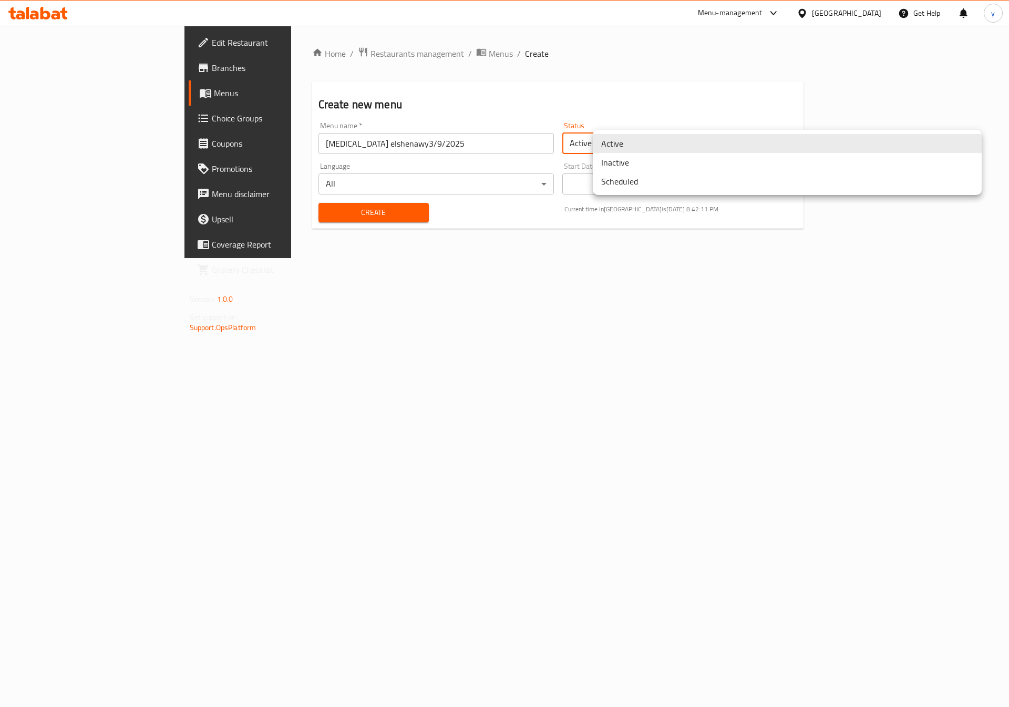
click at [620, 150] on body "​ Menu-management Egypt Get Help y Edit Restaurant Branches Menus Choice Groups…" at bounding box center [504, 366] width 1009 height 681
click at [632, 166] on li "Inactive" at bounding box center [787, 162] width 389 height 19
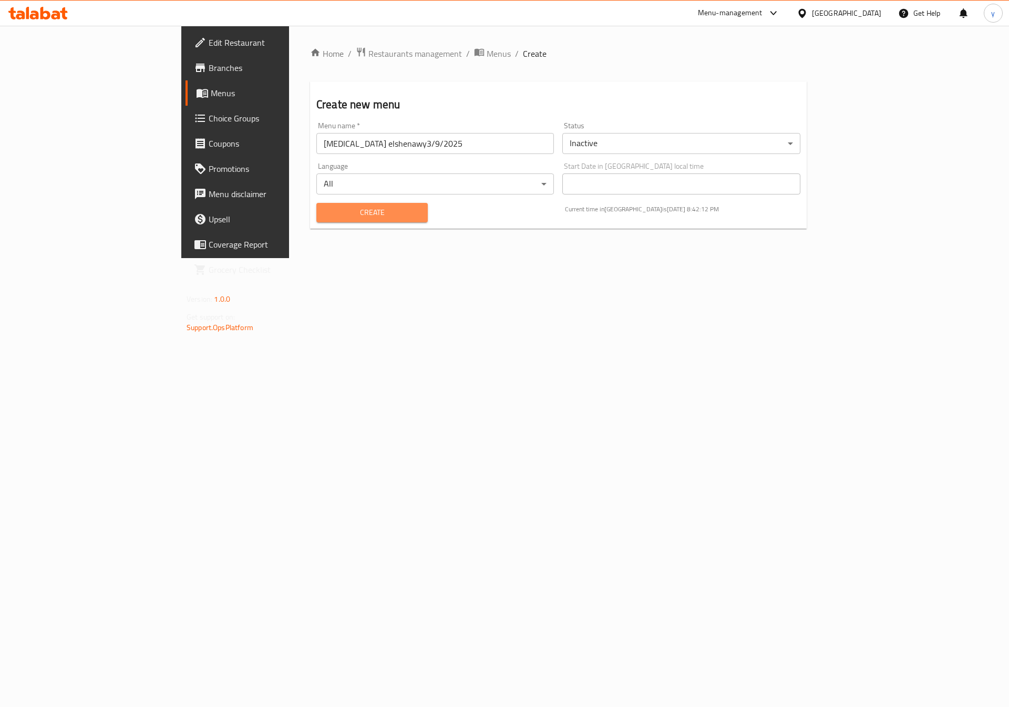
click at [325, 216] on span "Create" at bounding box center [372, 212] width 95 height 13
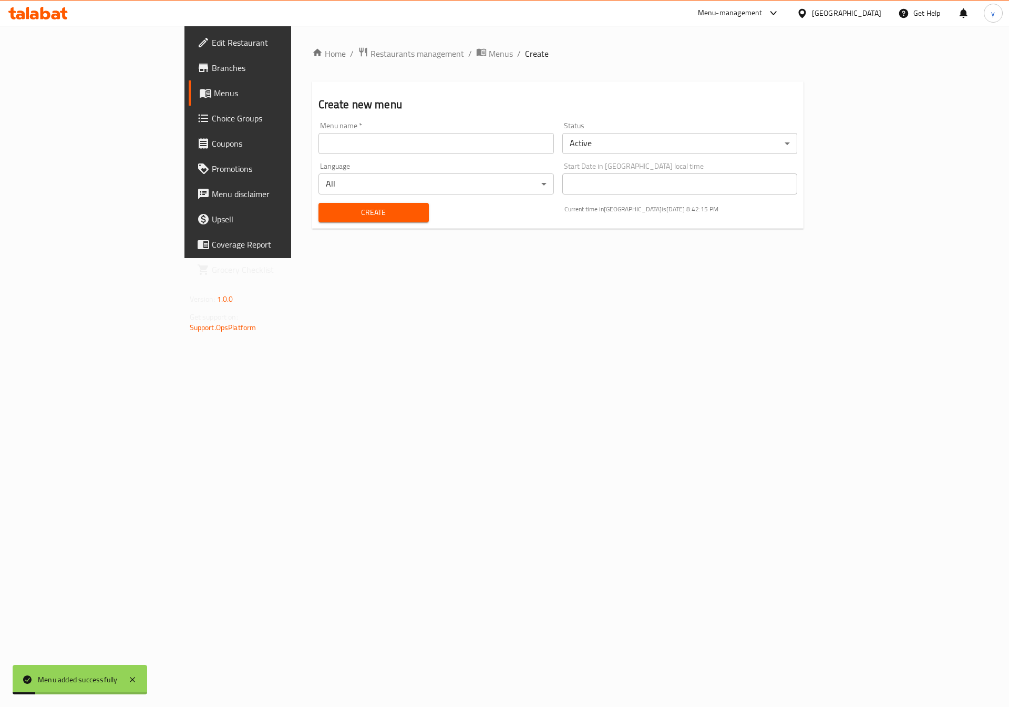
click at [189, 79] on link "Branches" at bounding box center [271, 67] width 165 height 25
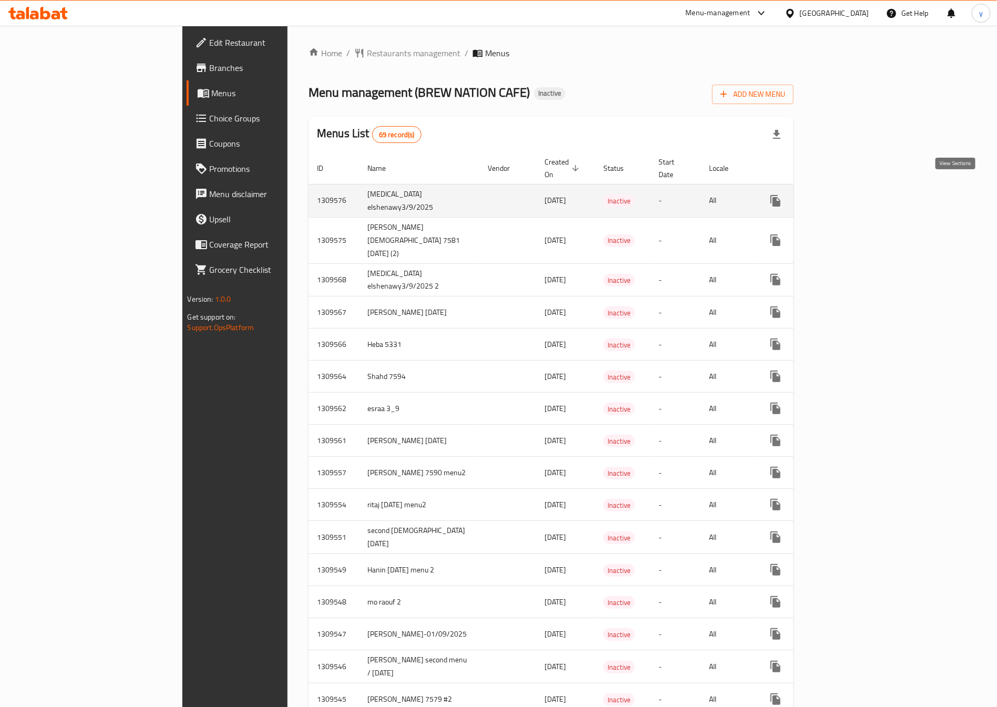
click at [864, 188] on link "enhanced table" at bounding box center [851, 200] width 25 height 25
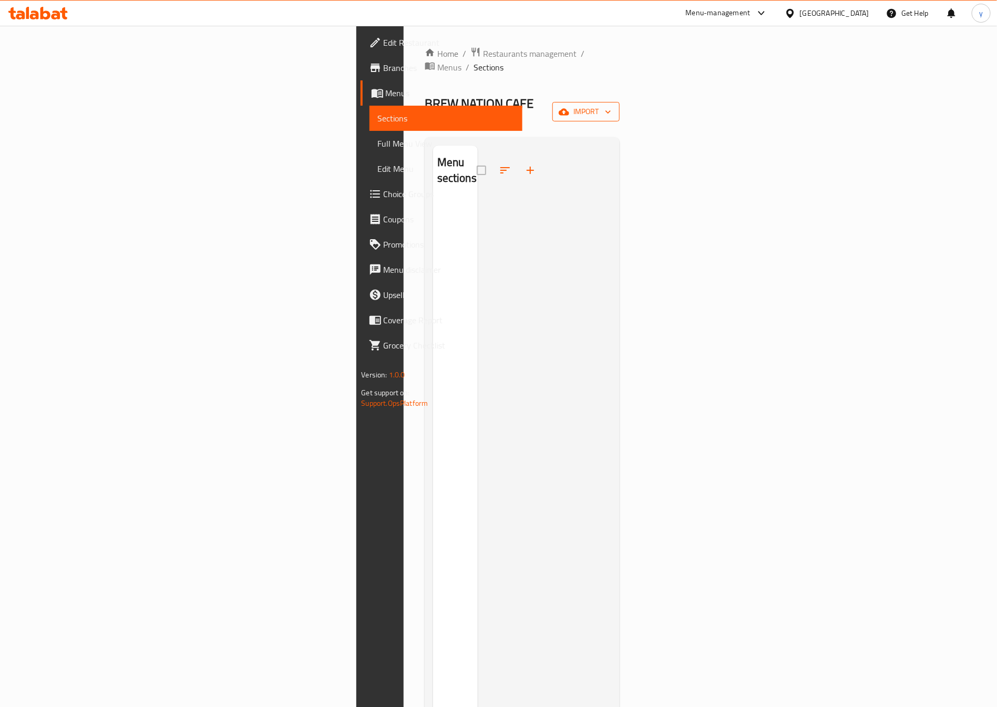
click at [611, 105] on span "import" at bounding box center [586, 111] width 50 height 13
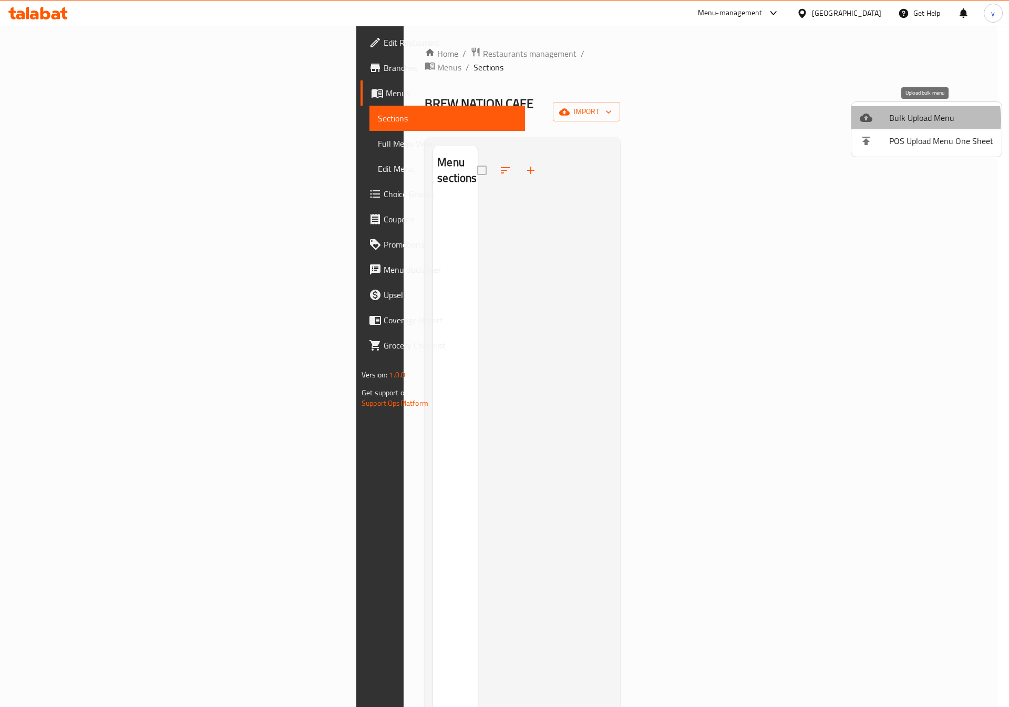
click at [909, 120] on span "Bulk Upload Menu" at bounding box center [942, 117] width 104 height 13
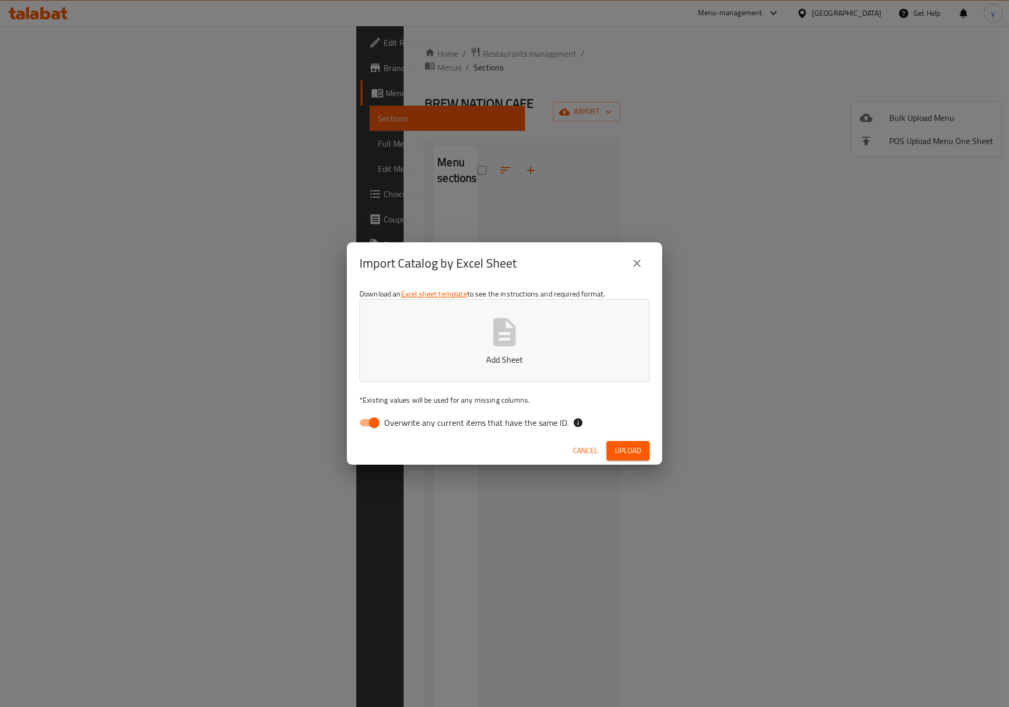
click at [396, 422] on span "Overwrite any current items that have the same ID." at bounding box center [476, 422] width 185 height 13
click at [396, 422] on input "Overwrite any current items that have the same ID." at bounding box center [374, 423] width 60 height 20
checkbox input "false"
click at [471, 349] on button "Add Sheet" at bounding box center [505, 340] width 290 height 83
click at [624, 445] on span "Upload" at bounding box center [628, 450] width 26 height 13
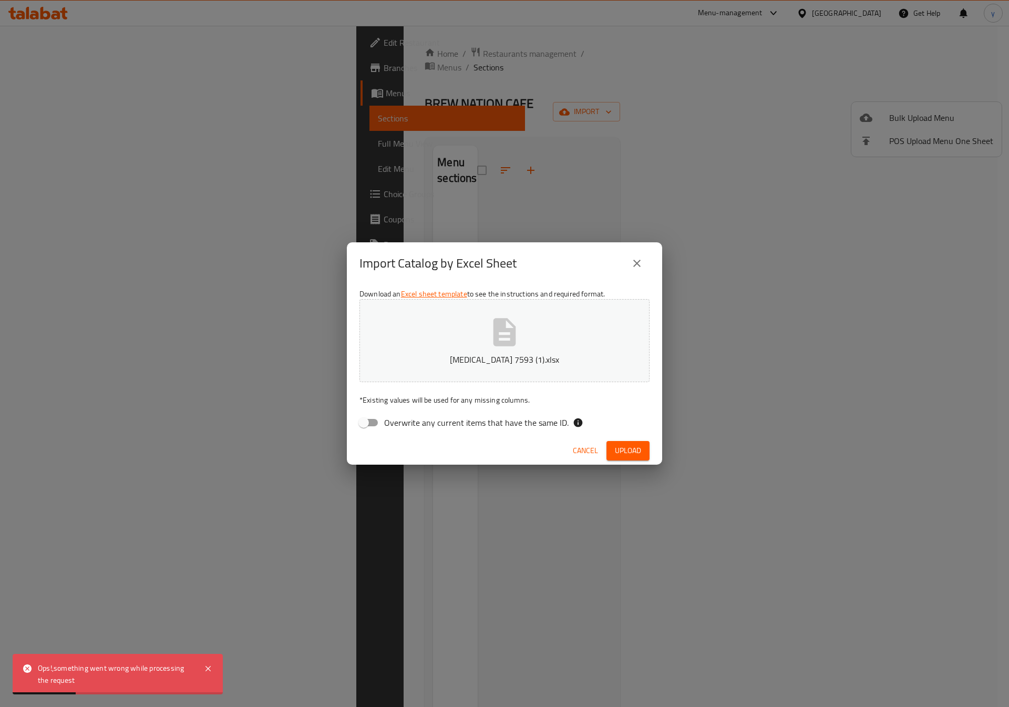
click at [577, 452] on span "Cancel" at bounding box center [585, 450] width 25 height 13
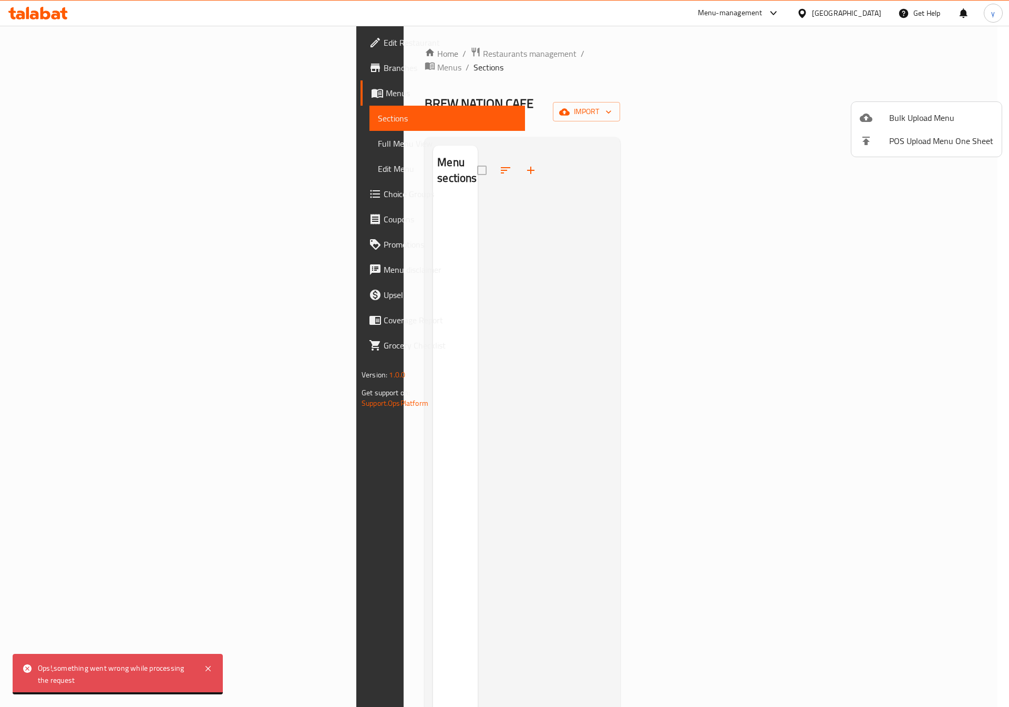
click at [937, 111] on span "Bulk Upload Menu" at bounding box center [942, 117] width 104 height 13
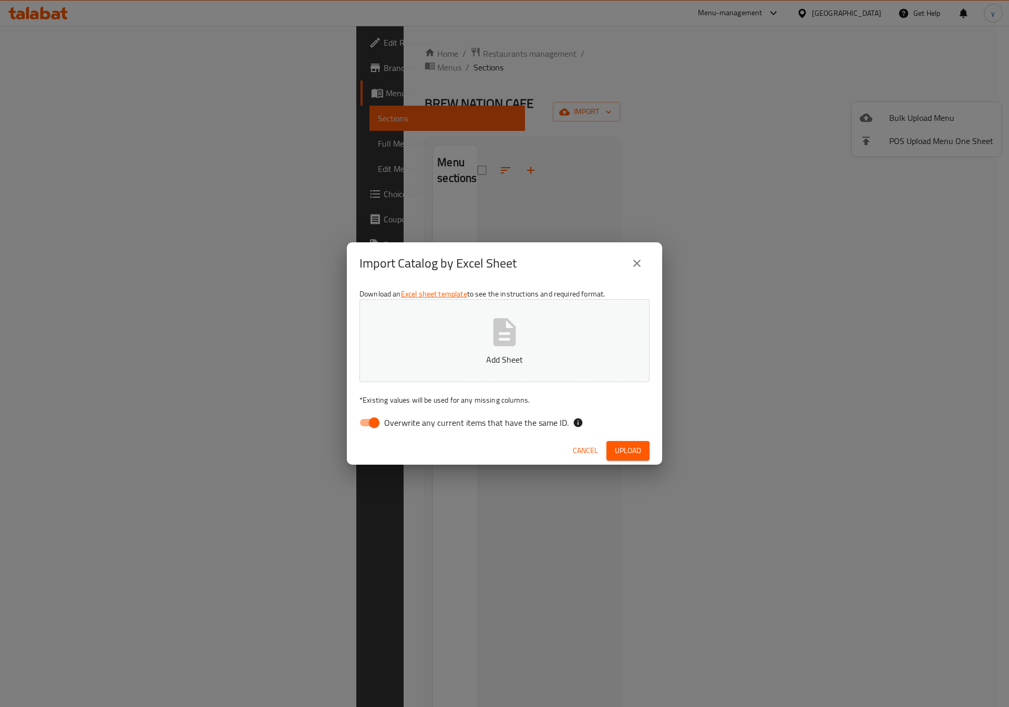
click at [384, 428] on input "Overwrite any current items that have the same ID." at bounding box center [374, 423] width 60 height 20
checkbox input "false"
click at [436, 351] on button "Add Sheet" at bounding box center [505, 340] width 290 height 83
click at [620, 453] on span "Upload" at bounding box center [628, 450] width 26 height 13
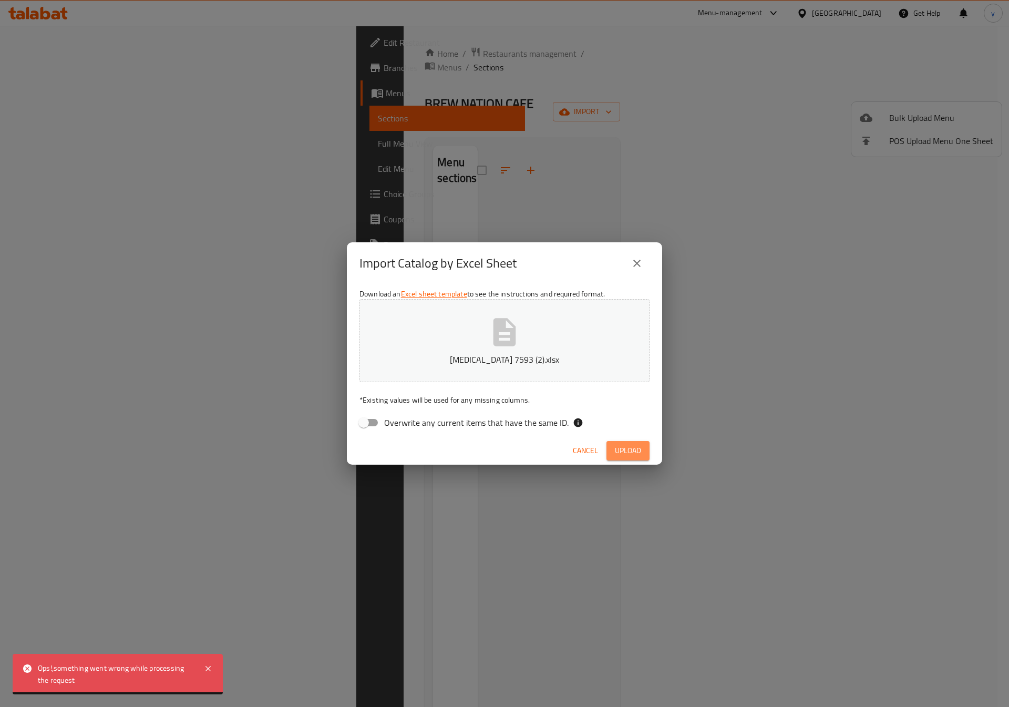
click at [637, 442] on button "Upload" at bounding box center [628, 450] width 43 height 19
click at [634, 256] on button "close" at bounding box center [637, 263] width 25 height 25
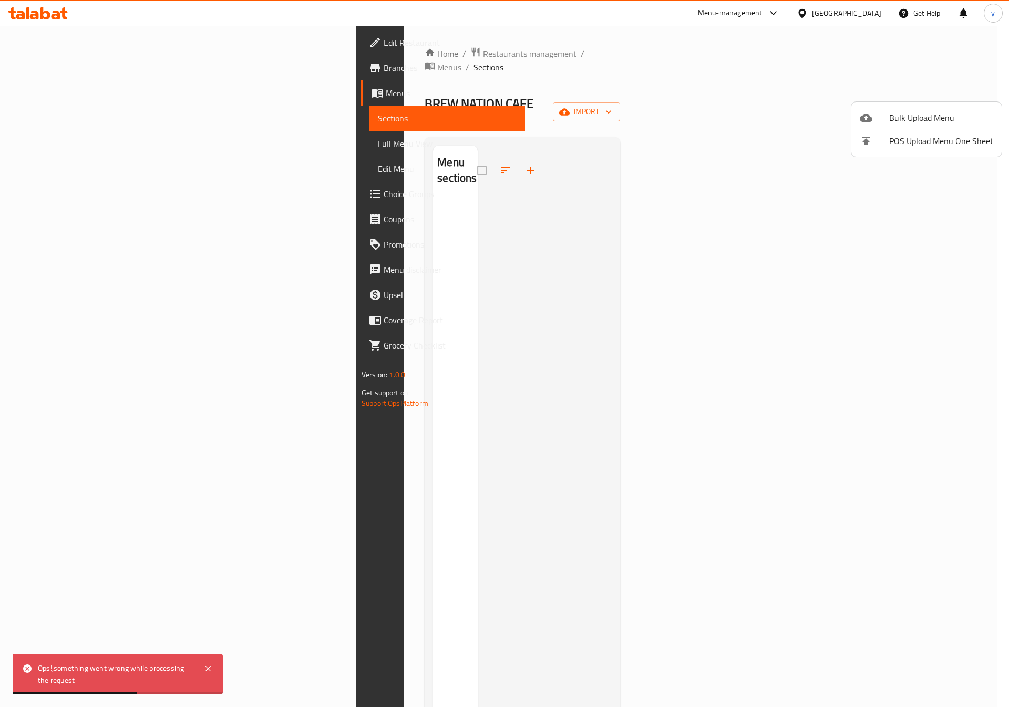
click at [57, 93] on div at bounding box center [504, 353] width 1009 height 707
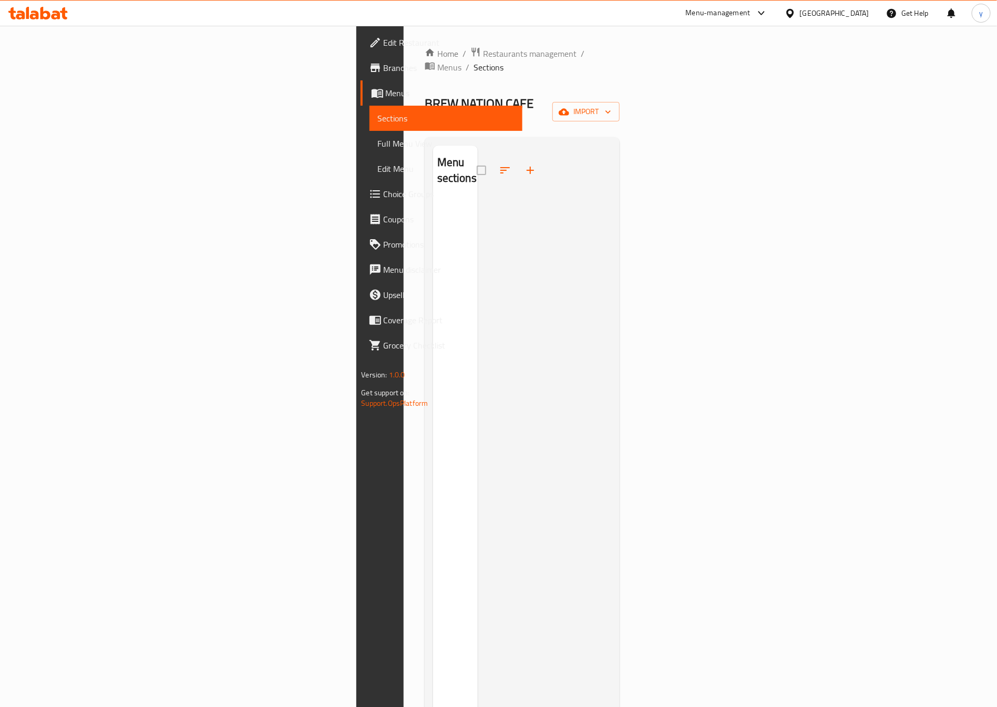
click at [386, 90] on span "Menus" at bounding box center [450, 93] width 129 height 13
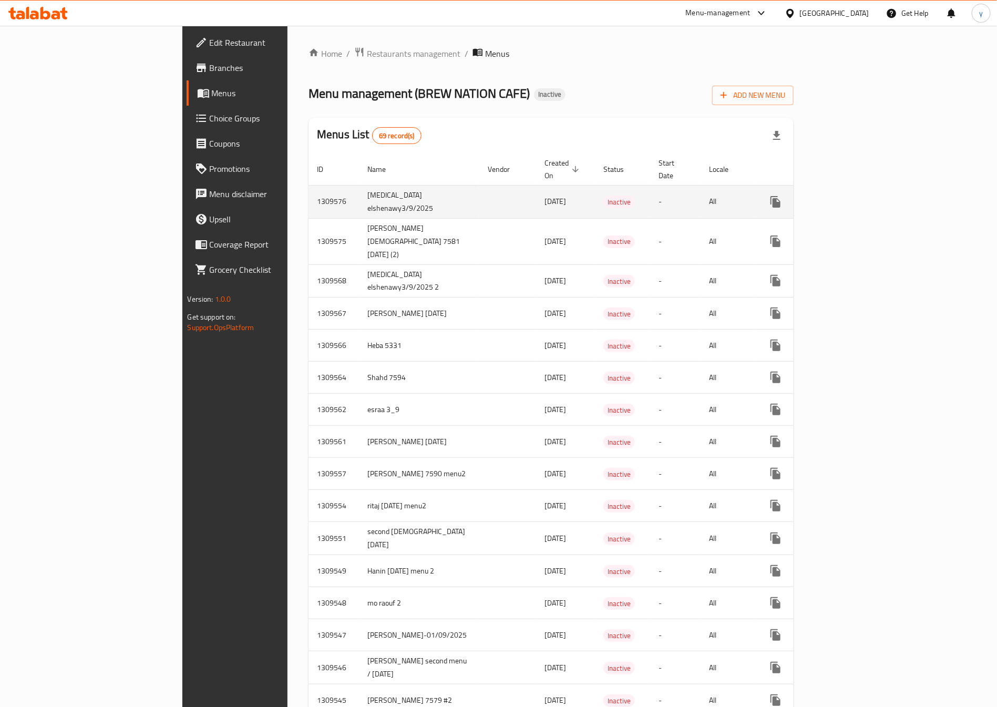
click at [858, 196] on icon "enhanced table" at bounding box center [851, 202] width 13 height 13
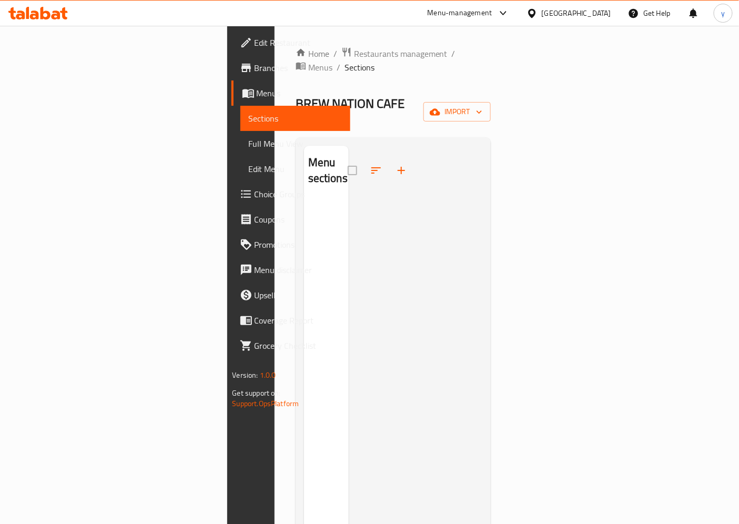
click at [491, 72] on div "Home / Restaurants management / Menus / Sections BREW NATION CAFE Inactive impo…" at bounding box center [393, 362] width 196 height 631
click at [491, 76] on div "Home / Restaurants management / Menus / Sections BREW NATION CAFE Inactive impo…" at bounding box center [393, 362] width 196 height 631
click at [482, 105] on span "import" at bounding box center [457, 111] width 50 height 13
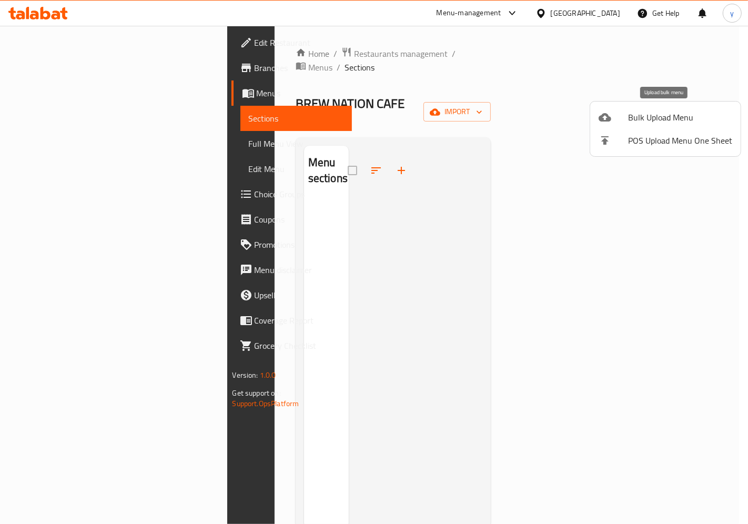
click at [661, 119] on span "Bulk Upload Menu" at bounding box center [680, 117] width 104 height 13
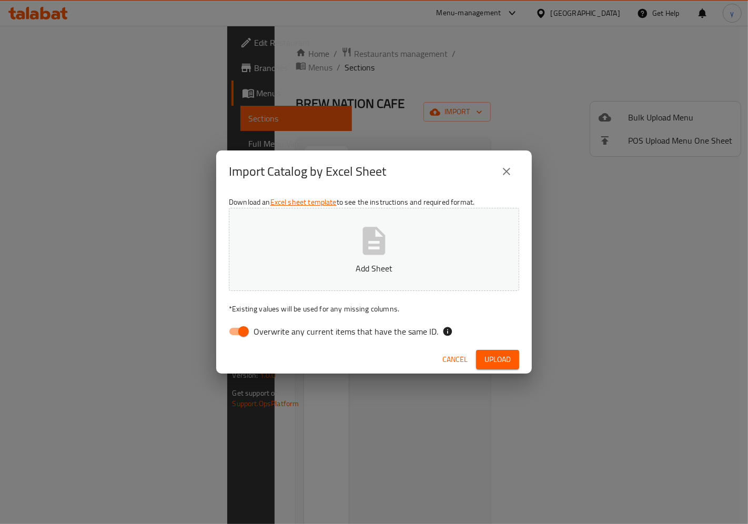
drag, startPoint x: 269, startPoint y: 325, endPoint x: 347, endPoint y: 343, distance: 80.4
click at [268, 325] on span "Overwrite any current items that have the same ID." at bounding box center [345, 331] width 185 height 13
click at [248, 333] on input "Overwrite any current items that have the same ID." at bounding box center [243, 331] width 60 height 20
checkbox input "false"
click at [507, 353] on span "Upload" at bounding box center [497, 359] width 26 height 13
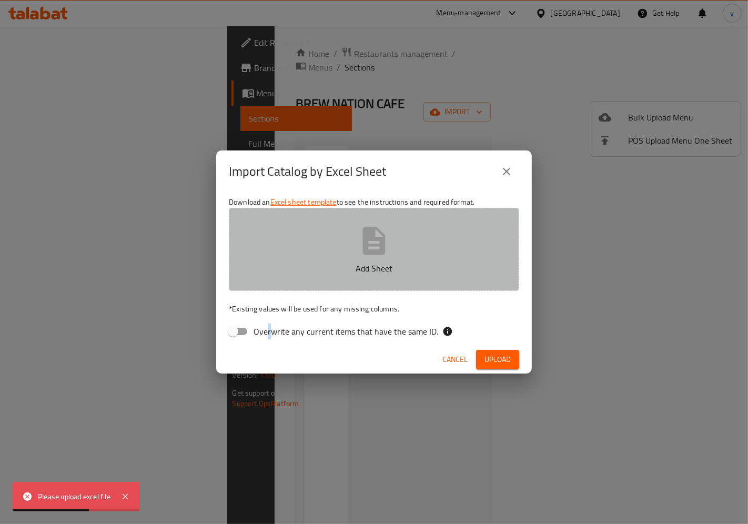
click at [375, 248] on icon "button" at bounding box center [374, 241] width 34 height 34
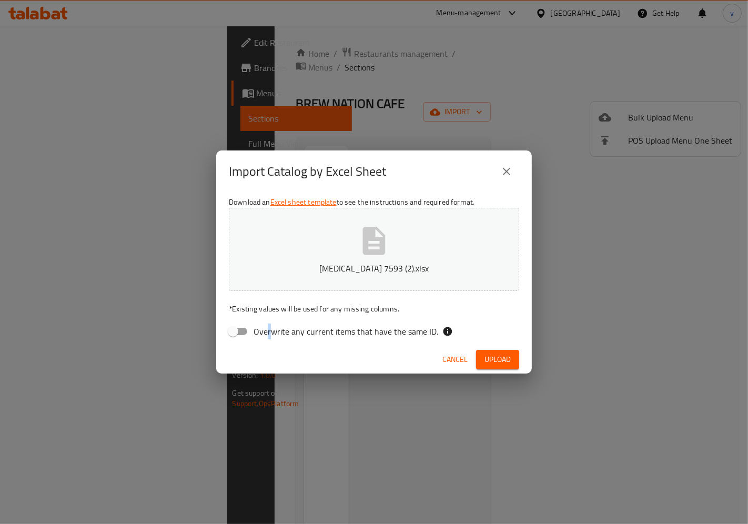
click at [508, 351] on button "Upload" at bounding box center [497, 359] width 43 height 19
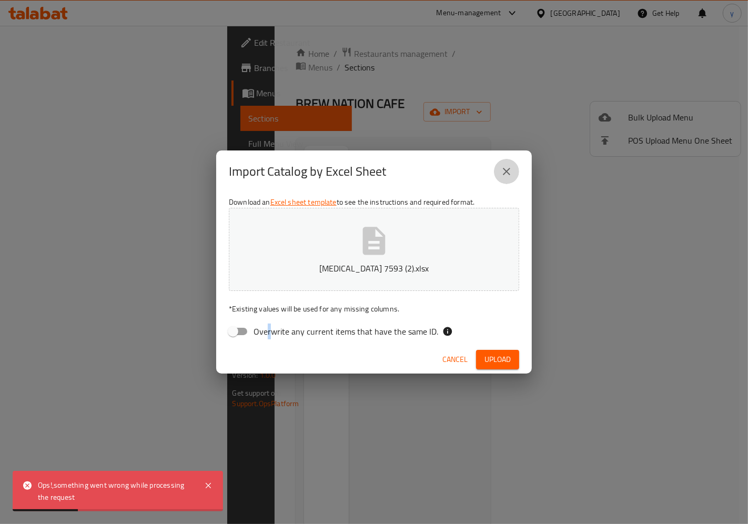
click at [514, 169] on button "close" at bounding box center [506, 171] width 25 height 25
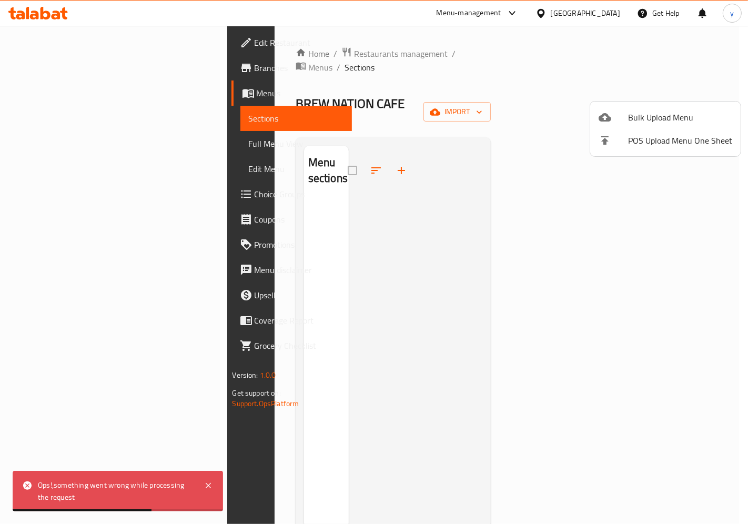
click at [46, 93] on div at bounding box center [374, 262] width 748 height 524
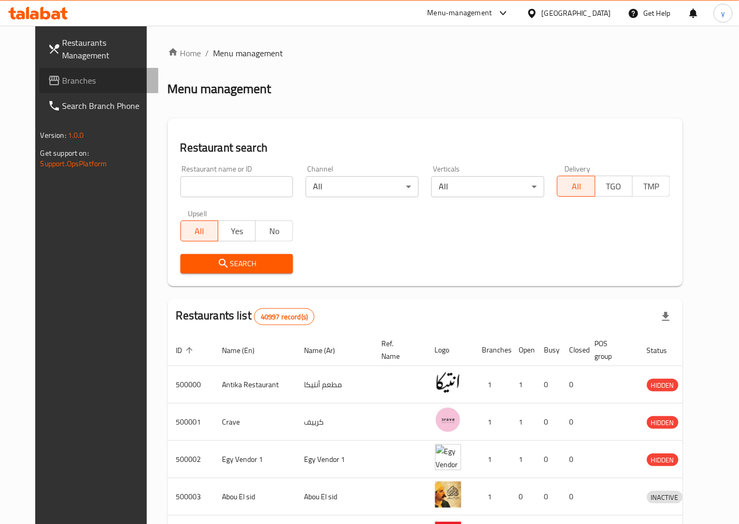
click at [63, 77] on span "Branches" at bounding box center [107, 80] width 88 height 13
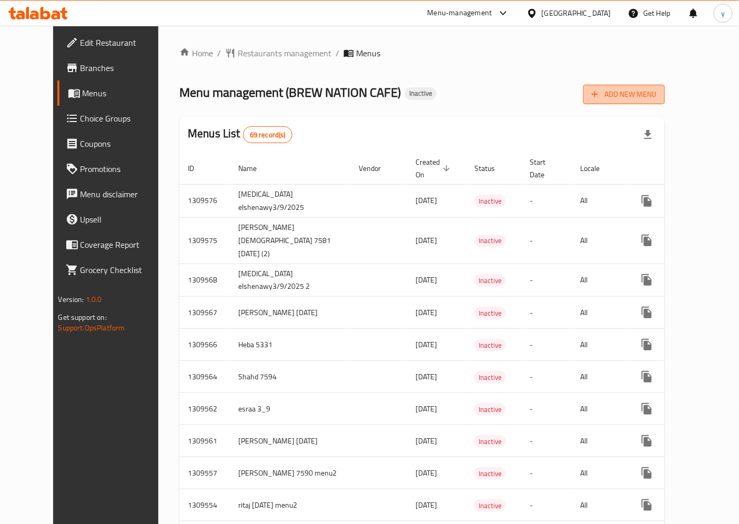
click at [656, 90] on span "Add New Menu" at bounding box center [623, 94] width 65 height 13
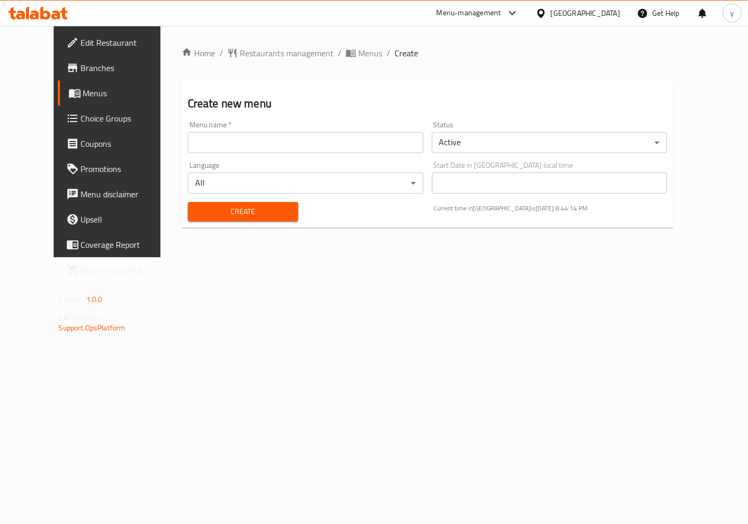
click at [502, 144] on body "​ Menu-management Egypt Get Help y Edit Restaurant Branches Menus Choice Groups…" at bounding box center [374, 275] width 748 height 498
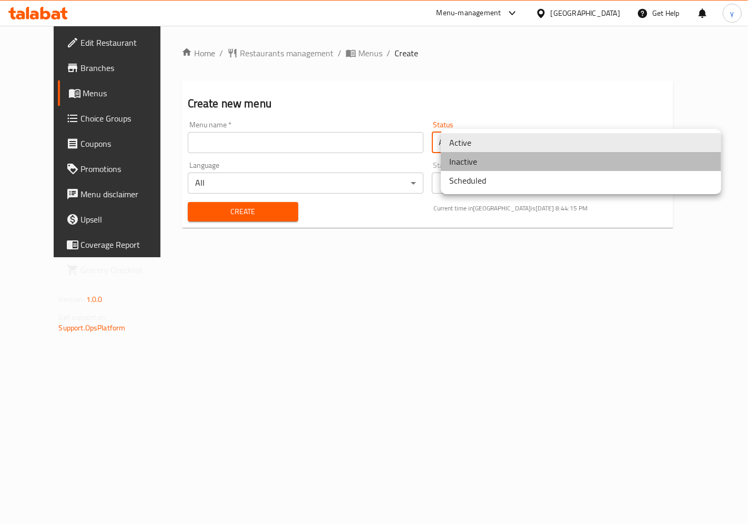
click at [479, 156] on li "Inactive" at bounding box center [581, 161] width 280 height 19
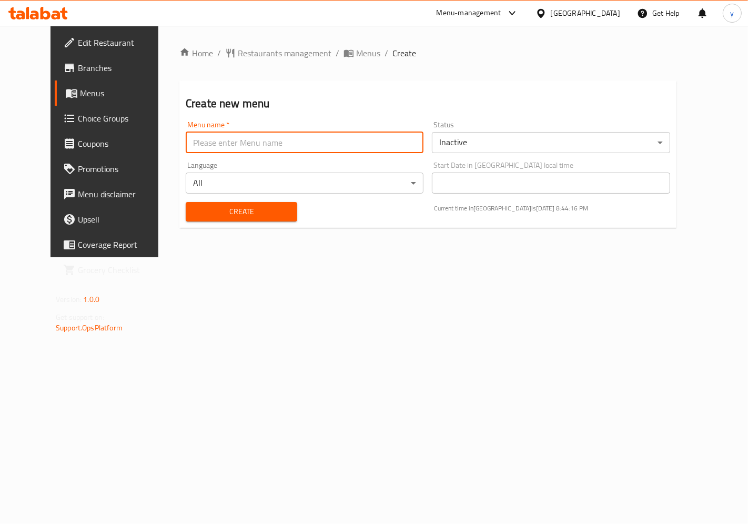
click at [238, 144] on input "text" at bounding box center [305, 142] width 238 height 21
type input "yasmin elshenawy3/9/2025 2"
click at [219, 206] on span "Create" at bounding box center [241, 211] width 95 height 13
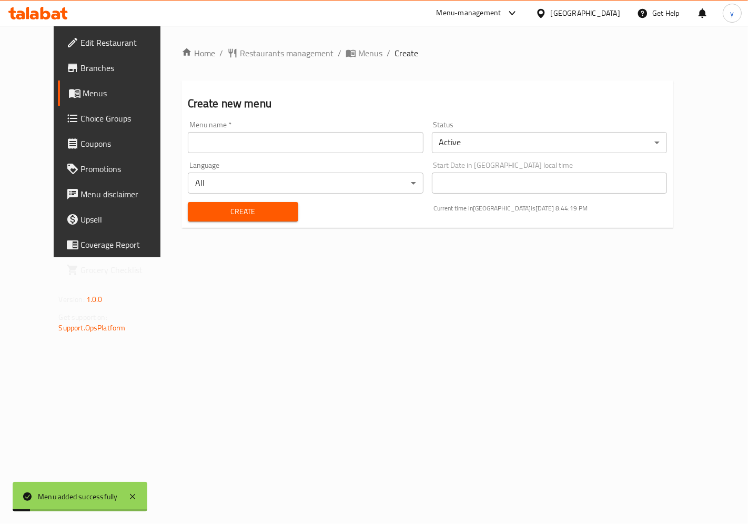
click at [83, 96] on span "Menus" at bounding box center [126, 93] width 87 height 13
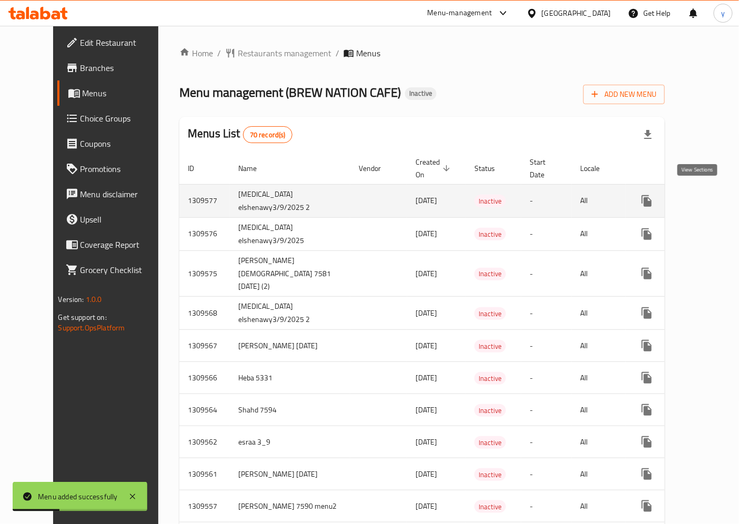
click at [716, 200] on icon "enhanced table" at bounding box center [722, 201] width 13 height 13
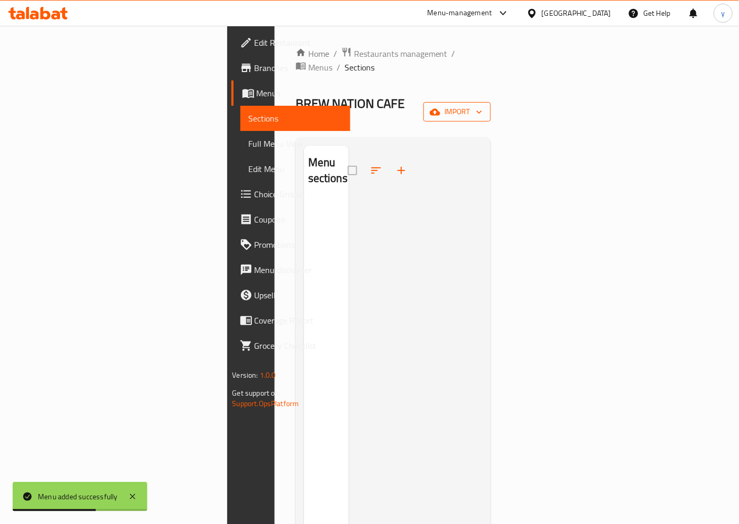
click at [482, 105] on span "import" at bounding box center [457, 111] width 50 height 13
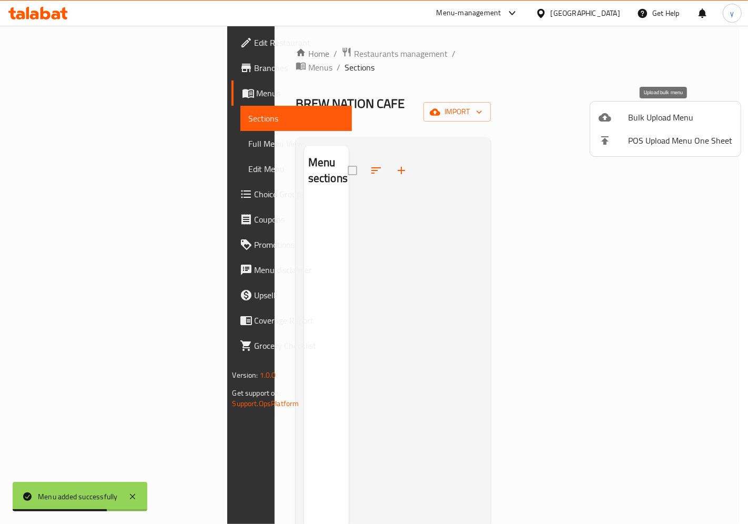
click at [619, 117] on div at bounding box center [612, 117] width 29 height 13
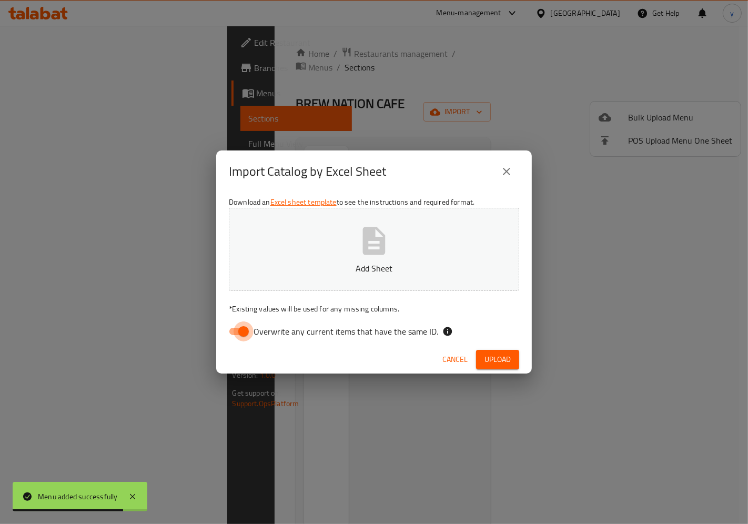
click at [243, 332] on input "Overwrite any current items that have the same ID." at bounding box center [243, 331] width 60 height 20
checkbox input "false"
click at [340, 263] on p "Add Sheet" at bounding box center [374, 268] width 258 height 13
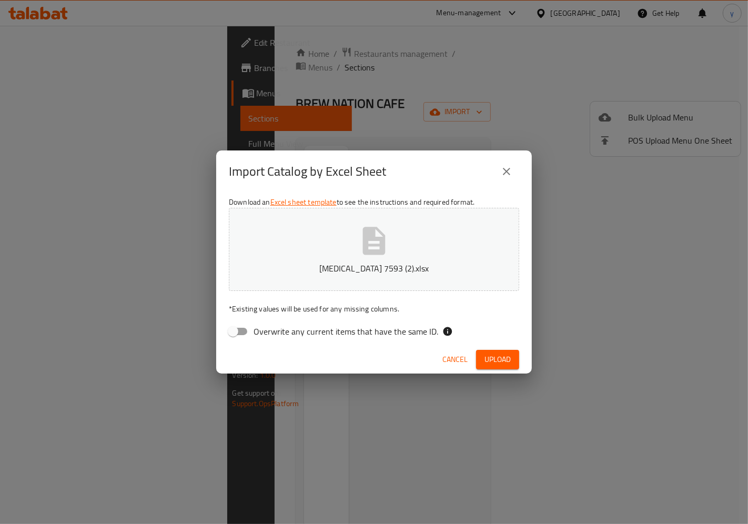
click at [484, 355] on span "Upload" at bounding box center [497, 359] width 26 height 13
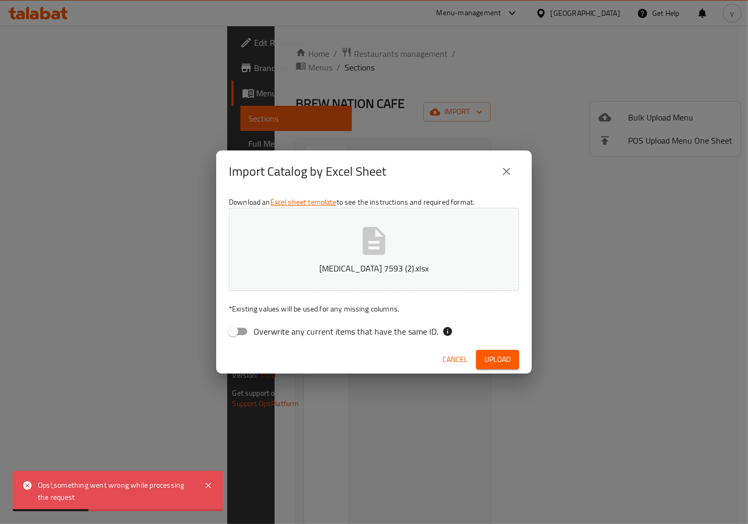
click at [491, 358] on span "Upload" at bounding box center [497, 359] width 26 height 13
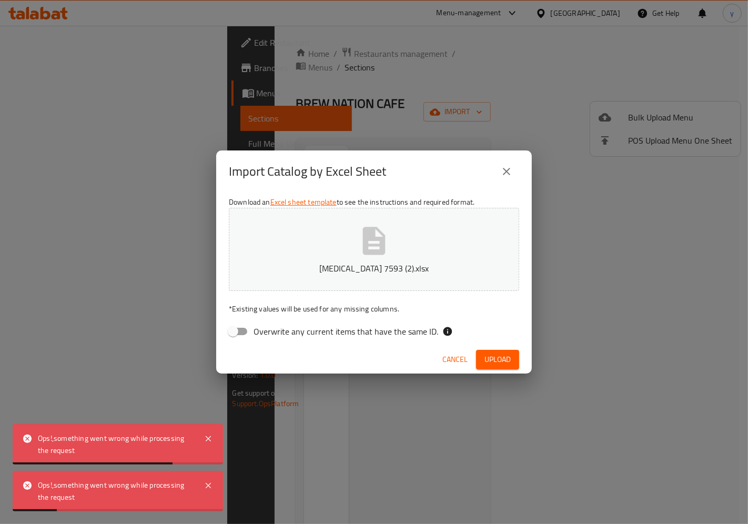
click at [461, 362] on span "Cancel" at bounding box center [454, 359] width 25 height 13
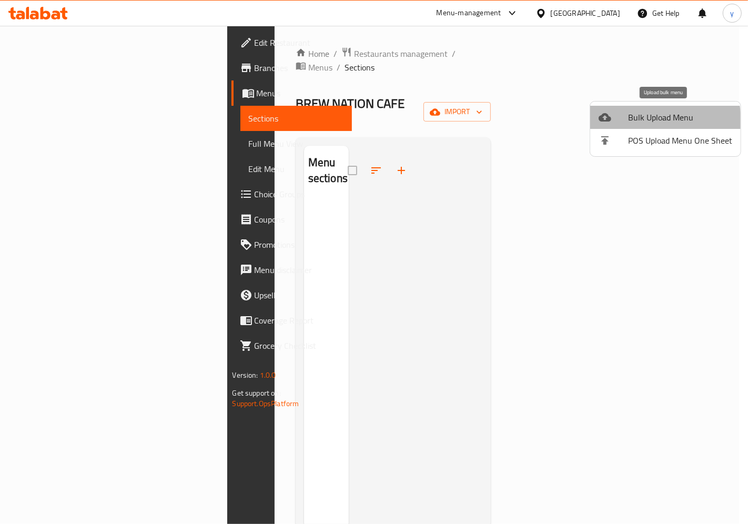
click at [646, 121] on span "Bulk Upload Menu" at bounding box center [680, 117] width 104 height 13
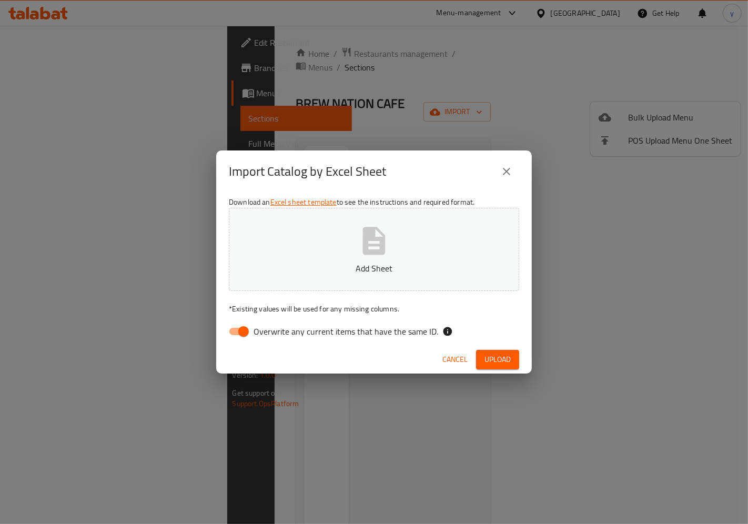
click at [256, 340] on label "Overwrite any current items that have the same ID." at bounding box center [330, 331] width 215 height 20
click at [256, 340] on input "Overwrite any current items that have the same ID." at bounding box center [243, 331] width 60 height 20
checkbox input "false"
click at [298, 290] on div "Download an Excel sheet template to see the instructions and required format. A…" at bounding box center [373, 268] width 315 height 152
click at [309, 262] on p "Add Sheet" at bounding box center [374, 268] width 258 height 13
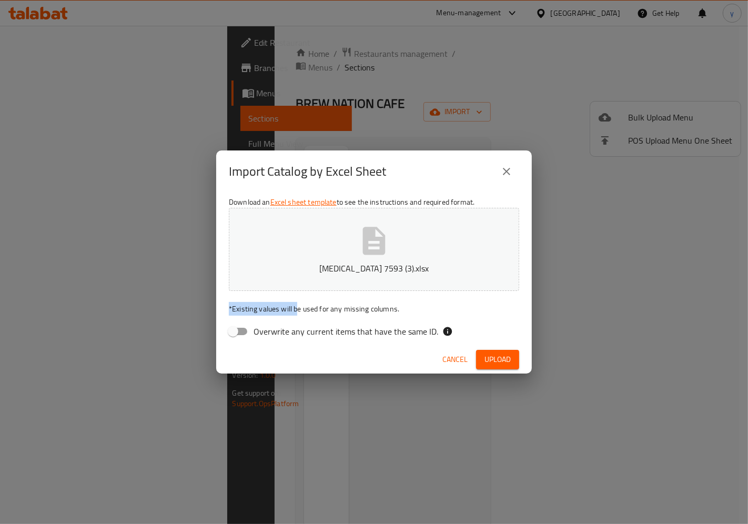
click at [484, 361] on span "Upload" at bounding box center [497, 359] width 26 height 13
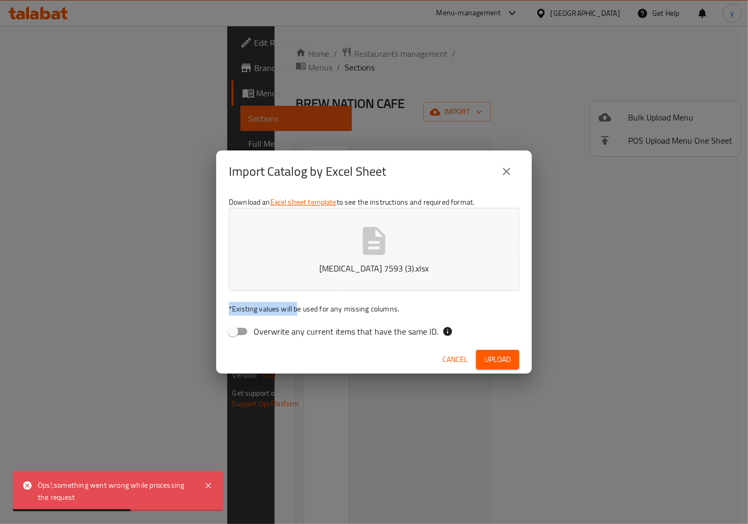
click at [513, 176] on button "close" at bounding box center [506, 171] width 25 height 25
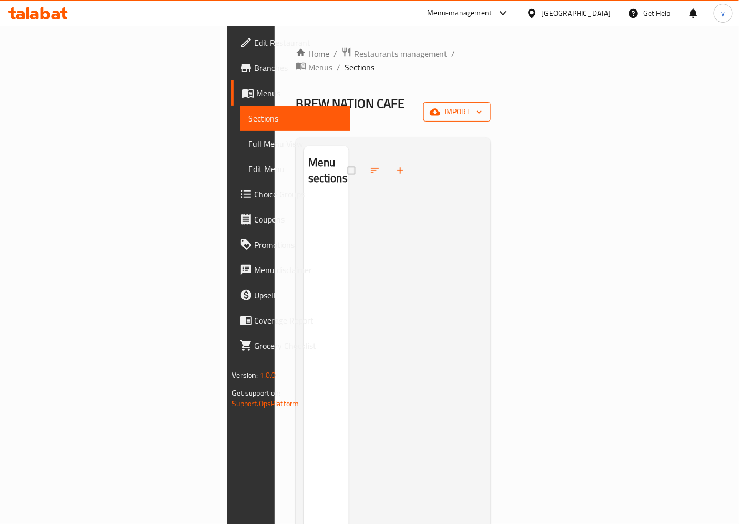
click at [482, 105] on span "import" at bounding box center [457, 111] width 50 height 13
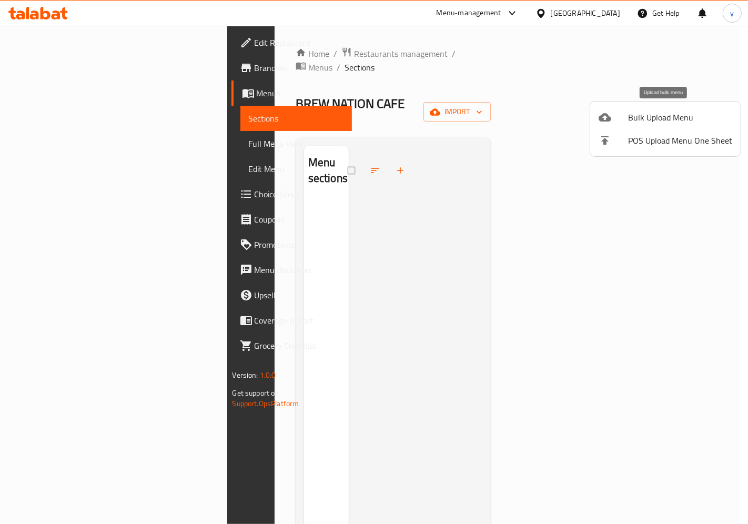
click at [648, 125] on li "Bulk Upload Menu" at bounding box center [665, 117] width 150 height 23
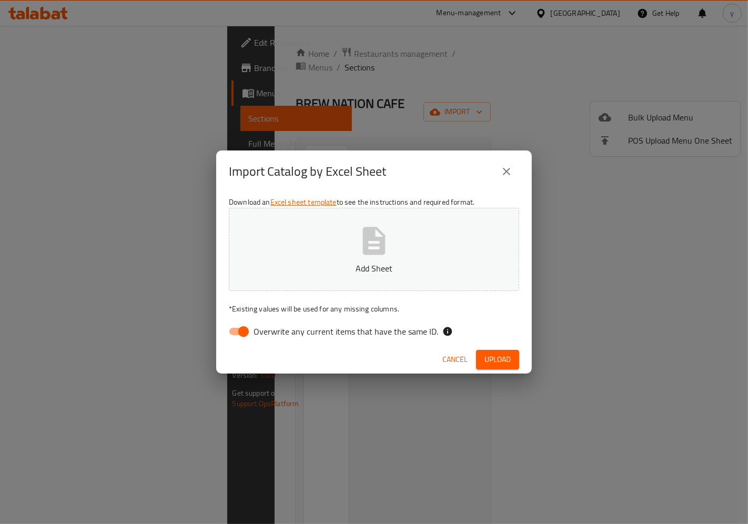
click at [279, 340] on label "Overwrite any current items that have the same ID." at bounding box center [330, 331] width 215 height 20
click at [273, 340] on input "Overwrite any current items that have the same ID." at bounding box center [243, 331] width 60 height 20
checkbox input "false"
click at [372, 229] on icon "button" at bounding box center [374, 241] width 23 height 28
click at [511, 366] on button "Upload" at bounding box center [497, 359] width 43 height 19
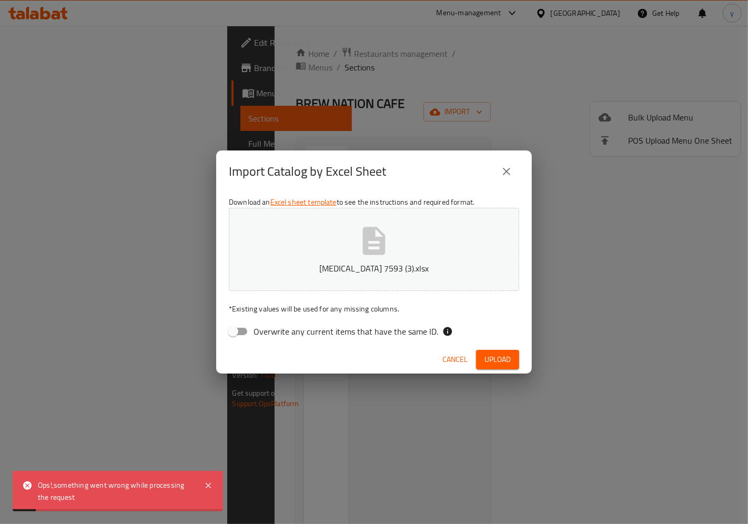
click at [492, 371] on div "Cancel Upload" at bounding box center [373, 359] width 315 height 28
click at [503, 364] on span "Upload" at bounding box center [497, 359] width 26 height 13
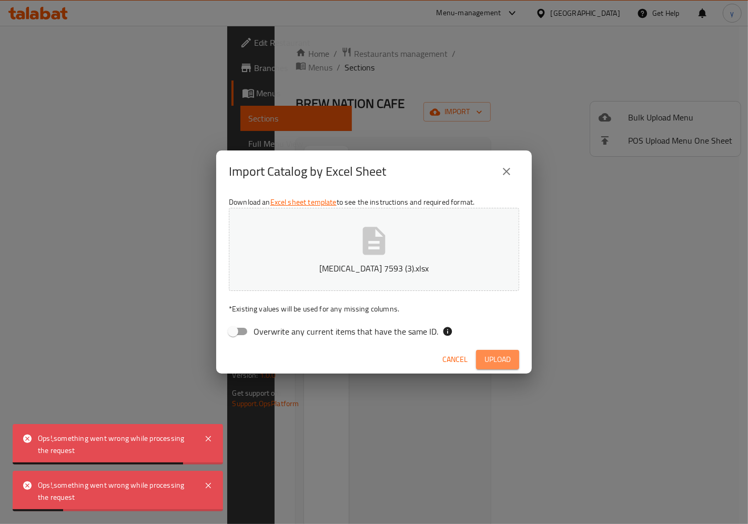
click at [503, 363] on span "Upload" at bounding box center [497, 359] width 26 height 13
click at [507, 166] on icon "close" at bounding box center [506, 171] width 13 height 13
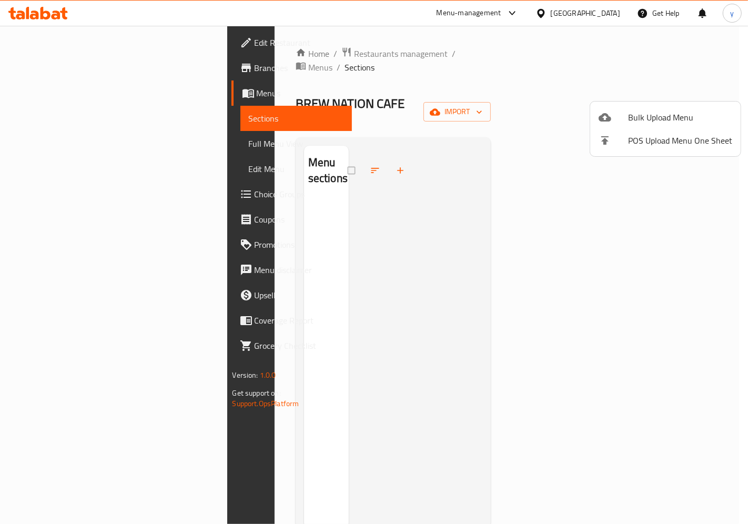
click at [647, 111] on span "Bulk Upload Menu" at bounding box center [680, 117] width 104 height 13
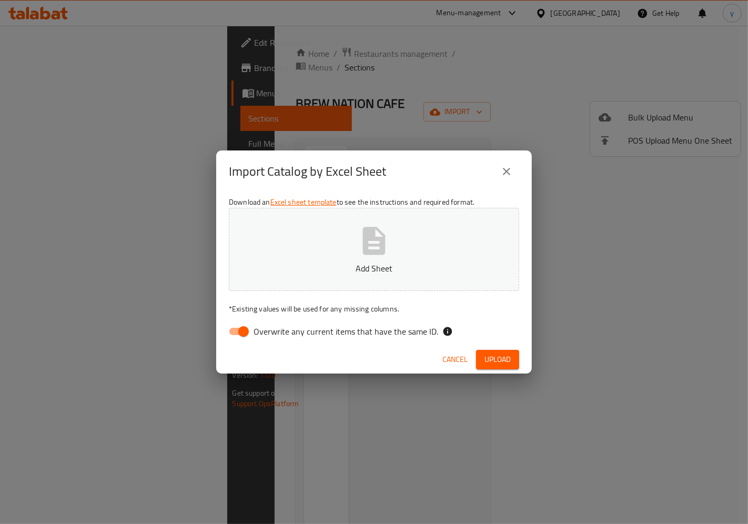
click at [243, 333] on input "Overwrite any current items that have the same ID." at bounding box center [243, 331] width 60 height 20
checkbox input "false"
click at [416, 217] on button "Add Sheet" at bounding box center [374, 249] width 290 height 83
click at [505, 364] on span "Upload" at bounding box center [497, 359] width 26 height 13
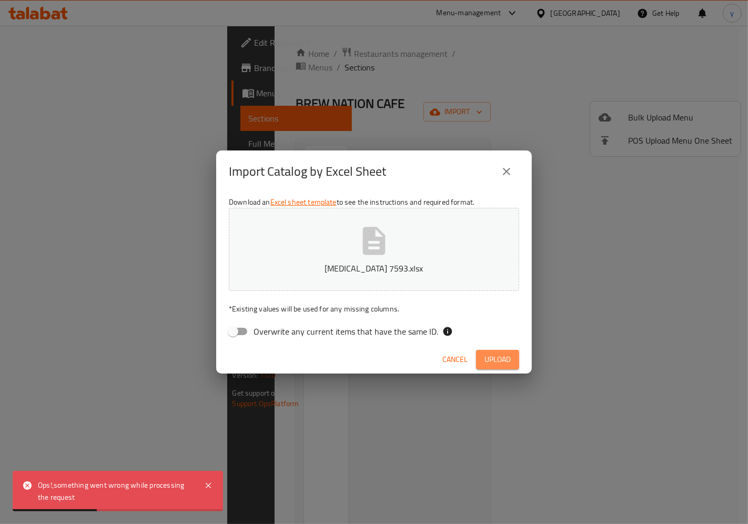
click at [482, 354] on button "Upload" at bounding box center [497, 359] width 43 height 19
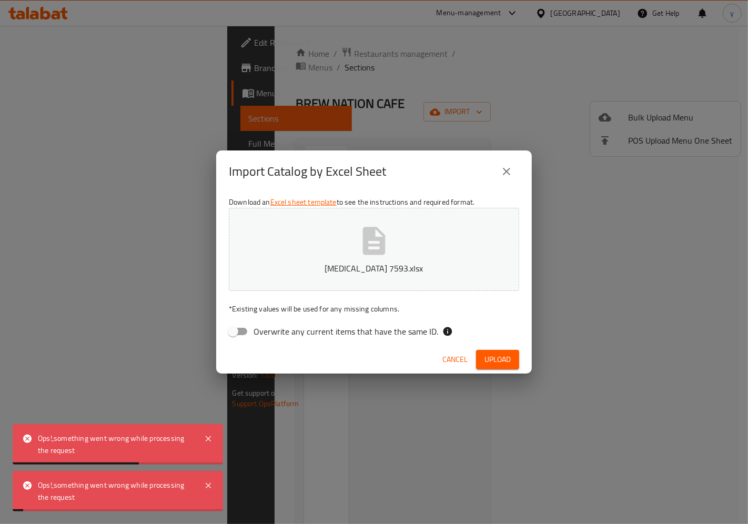
click at [487, 354] on span "Upload" at bounding box center [497, 359] width 26 height 13
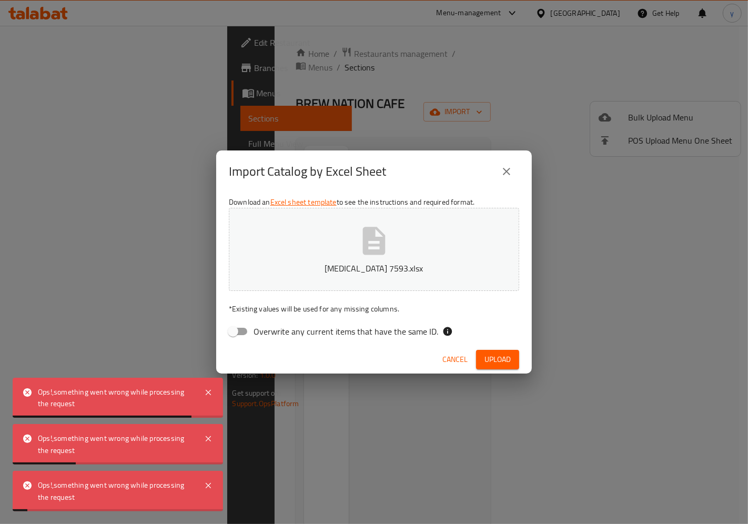
click at [507, 166] on icon "close" at bounding box center [506, 171] width 13 height 13
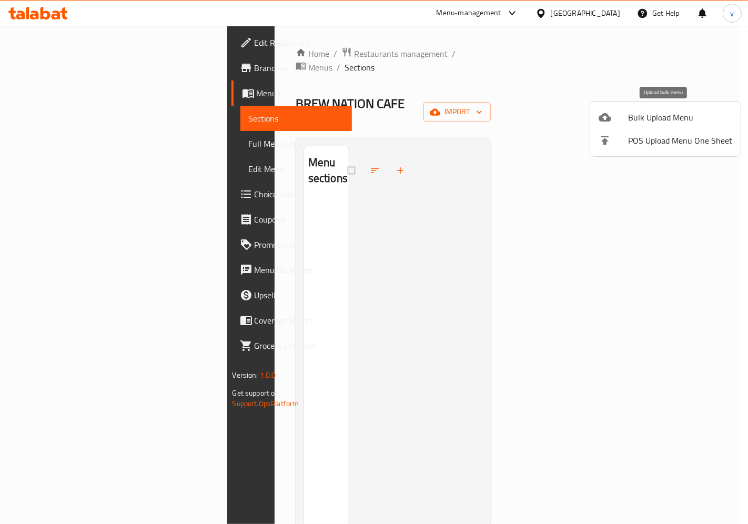
click at [642, 116] on span "Bulk Upload Menu" at bounding box center [680, 117] width 104 height 13
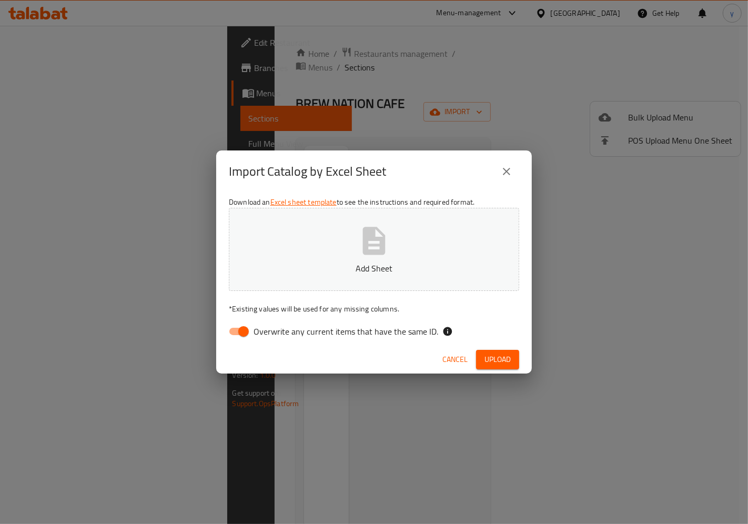
click at [241, 328] on input "Overwrite any current items that have the same ID." at bounding box center [243, 331] width 60 height 20
checkbox input "false"
click at [379, 280] on button "Add Sheet" at bounding box center [374, 249] width 290 height 83
click at [505, 360] on span "Upload" at bounding box center [497, 359] width 26 height 13
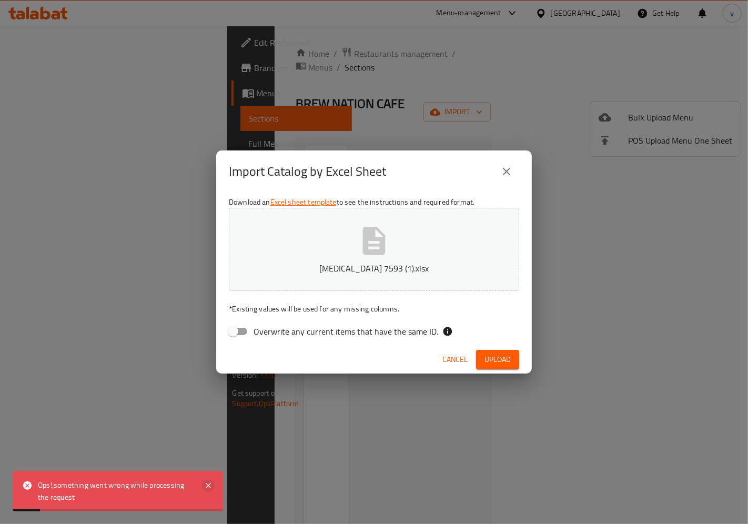
click at [207, 486] on icon at bounding box center [208, 485] width 5 height 5
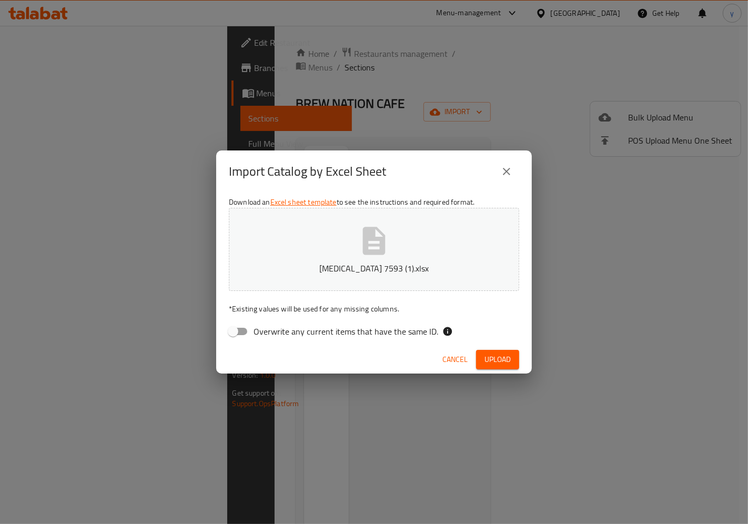
click at [505, 176] on icon "close" at bounding box center [506, 171] width 13 height 13
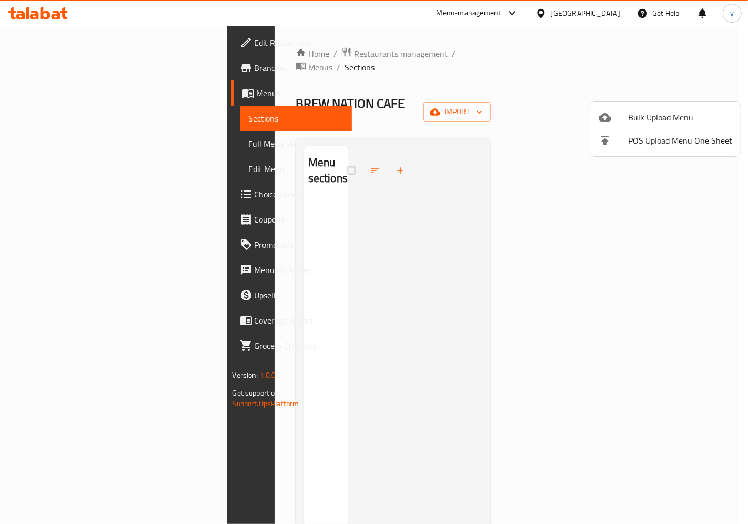
click at [669, 263] on div at bounding box center [374, 262] width 748 height 524
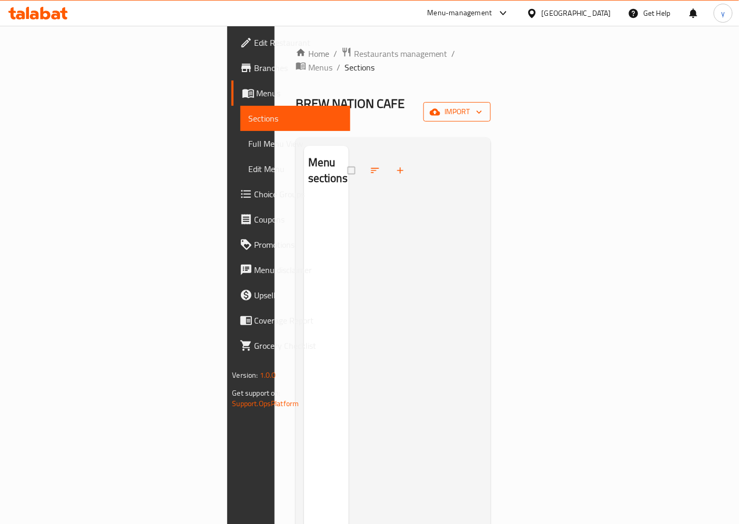
click at [440, 108] on icon "button" at bounding box center [435, 111] width 11 height 7
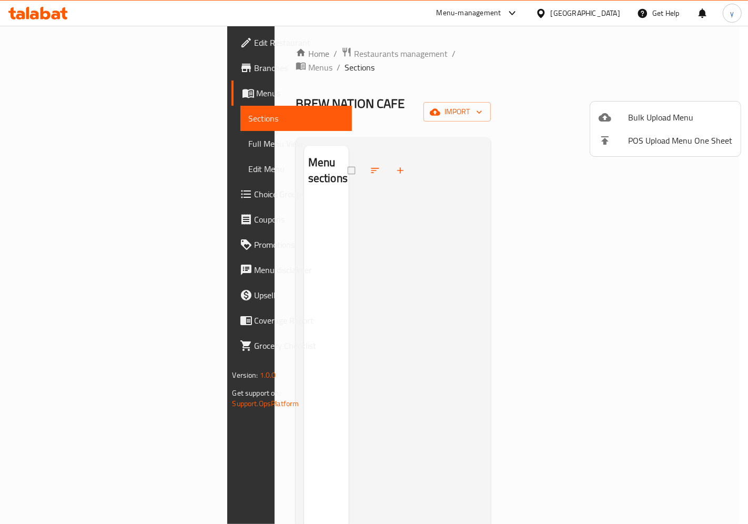
click at [647, 115] on span "Bulk Upload Menu" at bounding box center [680, 117] width 104 height 13
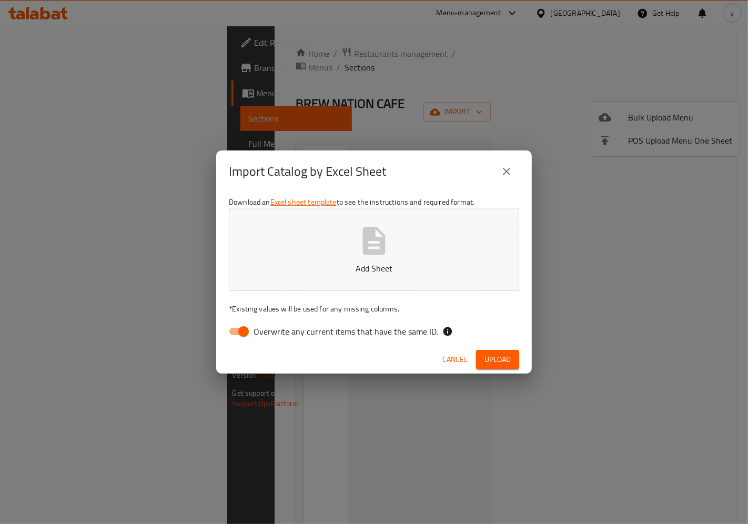
click at [266, 334] on span "Overwrite any current items that have the same ID." at bounding box center [345, 331] width 185 height 13
click at [266, 334] on input "Overwrite any current items that have the same ID." at bounding box center [243, 331] width 60 height 20
checkbox input "false"
click at [314, 292] on div "Download an Excel sheet template to see the instructions and required format. A…" at bounding box center [373, 268] width 315 height 152
click at [364, 292] on div "Download an Excel sheet template to see the instructions and required format. A…" at bounding box center [373, 268] width 315 height 152
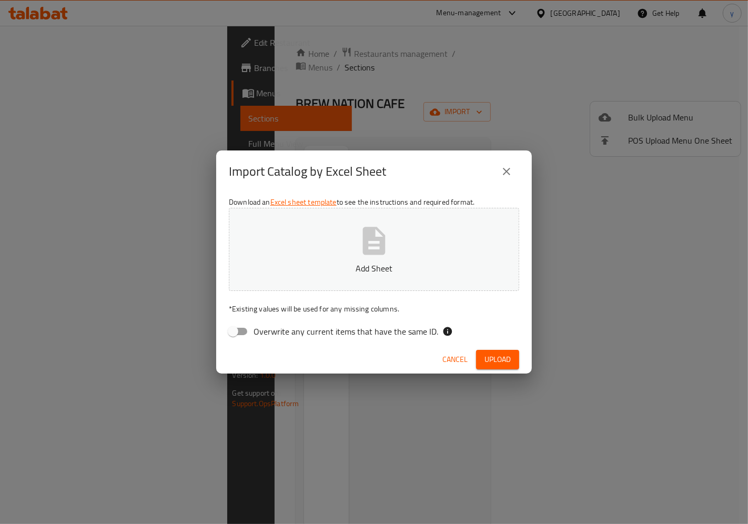
click at [363, 249] on icon "button" at bounding box center [374, 241] width 23 height 28
click at [488, 361] on span "Upload" at bounding box center [497, 359] width 26 height 13
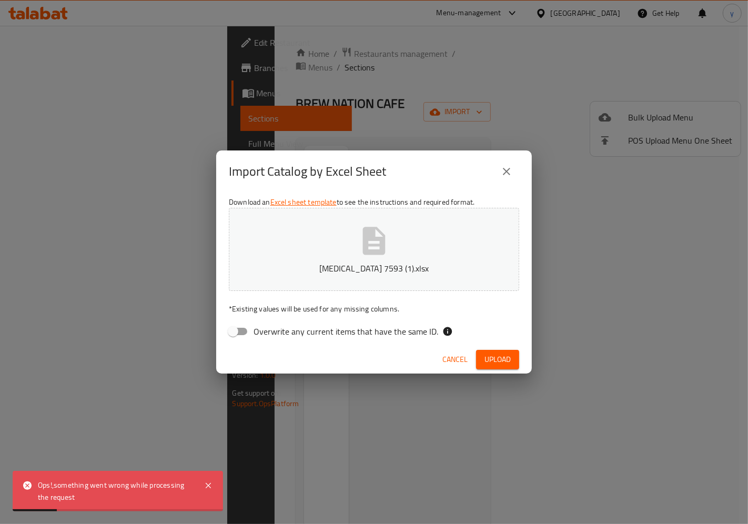
click at [22, 487] on icon at bounding box center [27, 485] width 13 height 13
click at [23, 486] on icon at bounding box center [27, 485] width 13 height 13
click at [40, 485] on div "Ops!,something went wrong while processing the request" at bounding box center [116, 491] width 156 height 24
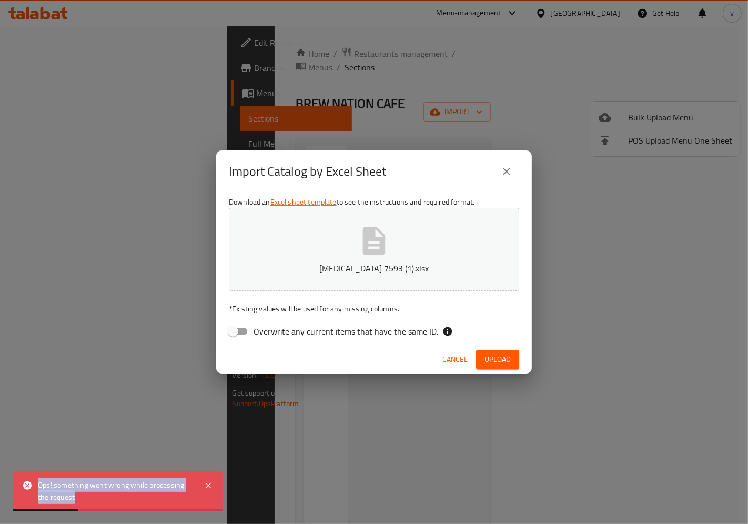
click at [505, 175] on icon "close" at bounding box center [506, 171] width 13 height 13
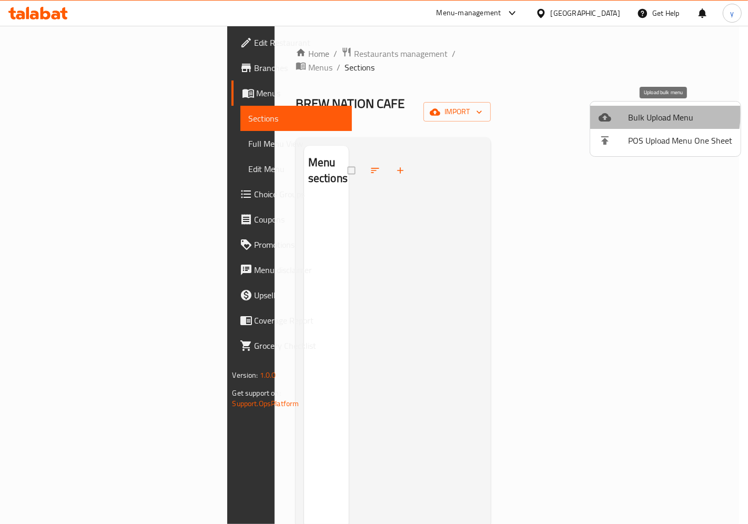
click at [639, 114] on span "Bulk Upload Menu" at bounding box center [680, 117] width 104 height 13
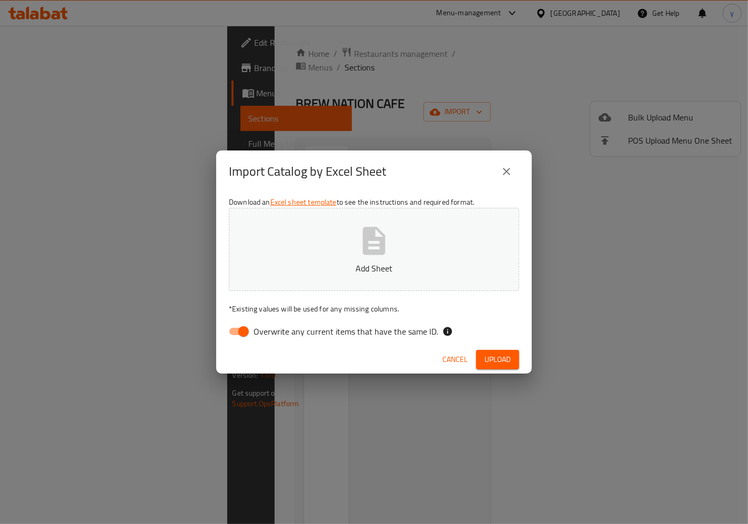
click at [246, 330] on input "Overwrite any current items that have the same ID." at bounding box center [243, 331] width 60 height 20
checkbox input "false"
click at [345, 272] on p "Add Sheet" at bounding box center [374, 268] width 258 height 13
click at [493, 360] on span "Upload" at bounding box center [497, 359] width 26 height 13
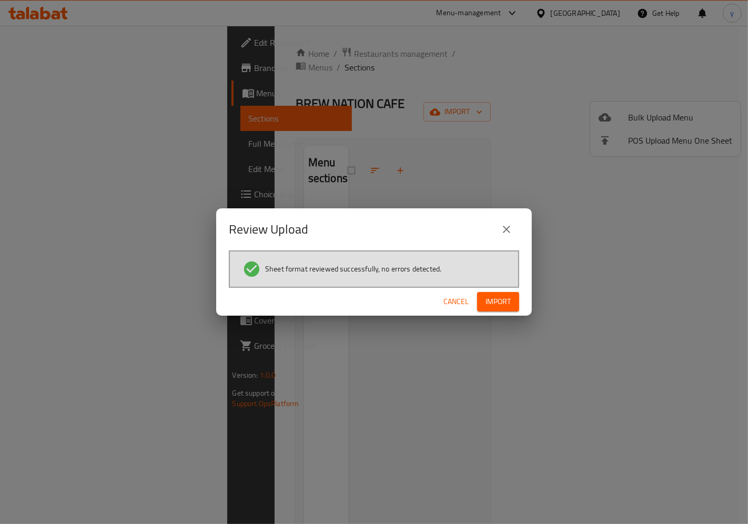
click at [489, 295] on span "Import" at bounding box center [497, 301] width 25 height 13
